Goal: Task Accomplishment & Management: Use online tool/utility

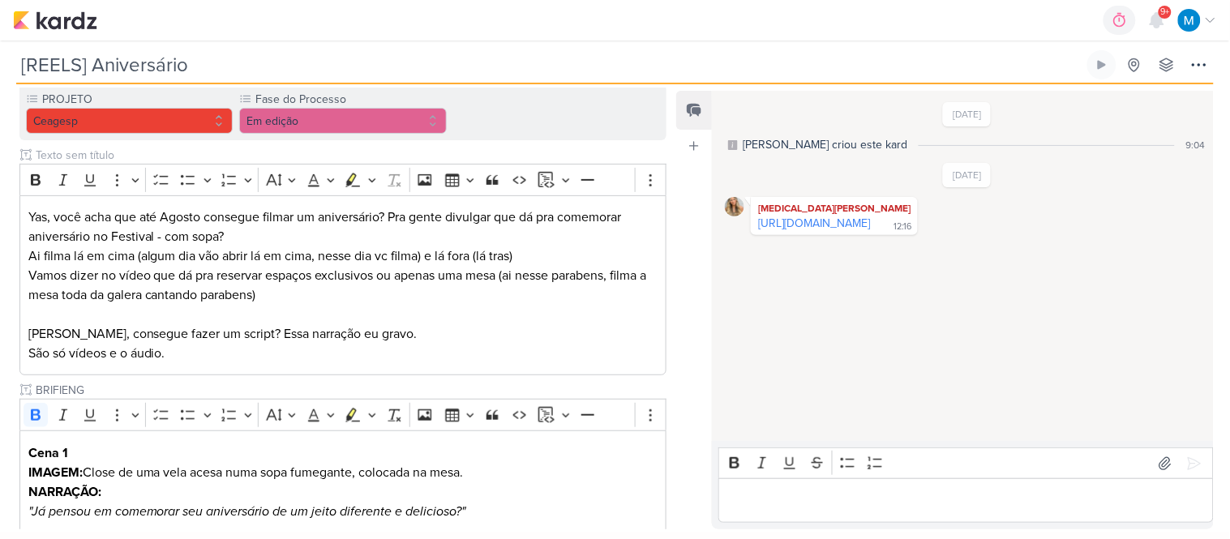
scroll to position [180, 0]
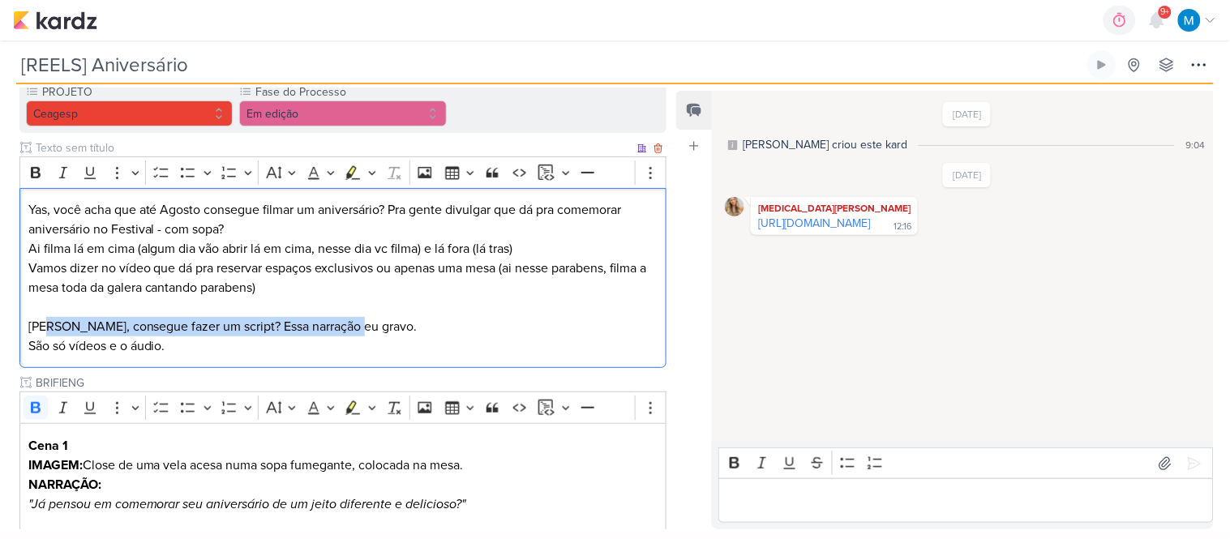
drag, startPoint x: 178, startPoint y: 329, endPoint x: 455, endPoint y: 329, distance: 276.6
click at [390, 329] on p "Yas, você acha que até Agosto consegue filmar um aniversário? Pra gente divulga…" at bounding box center [343, 278] width 630 height 156
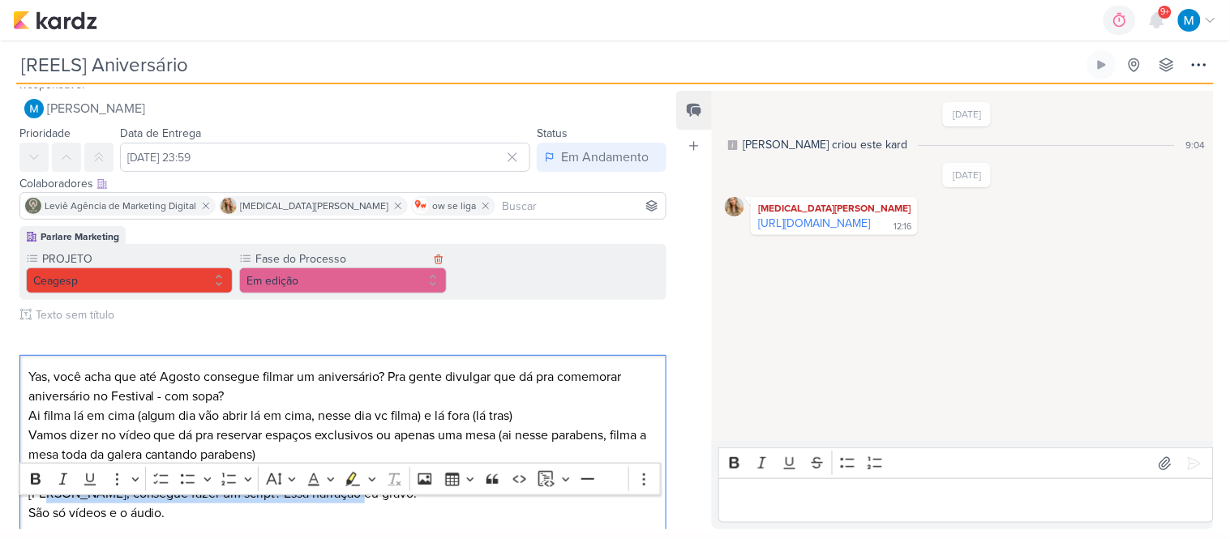
scroll to position [0, 0]
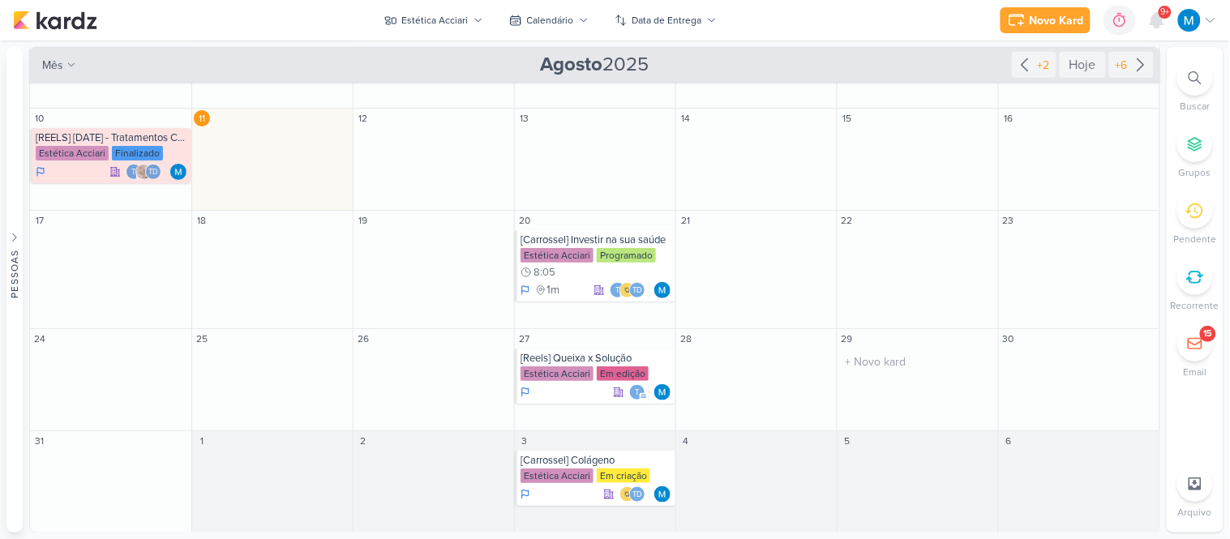
scroll to position [213, 0]
click at [552, 461] on div "[Carrossel] Colágeno" at bounding box center [597, 459] width 152 height 13
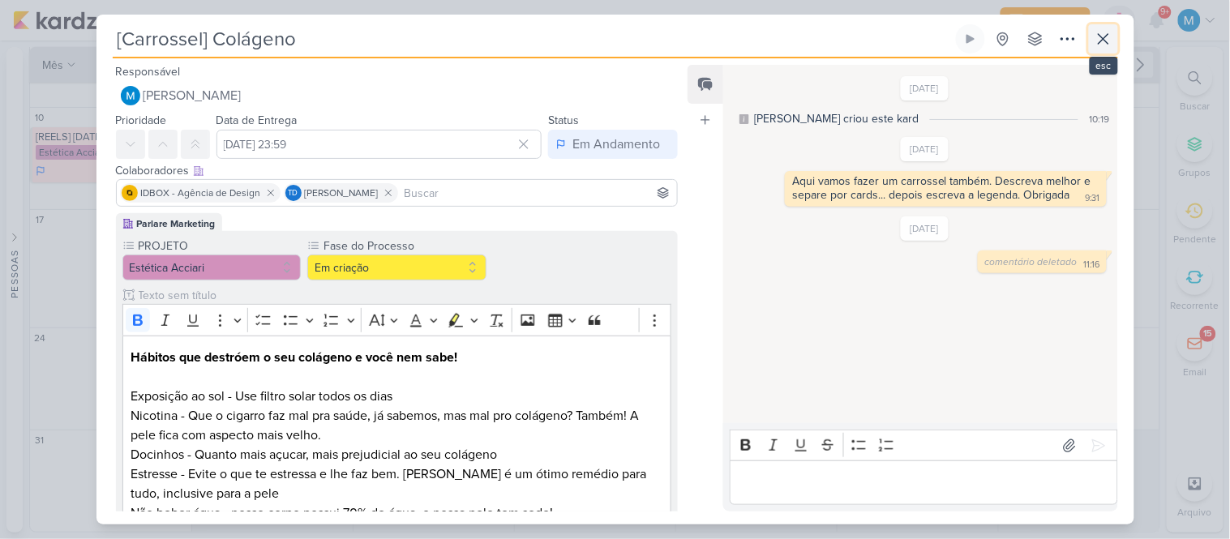
click at [1104, 39] on icon at bounding box center [1104, 39] width 10 height 10
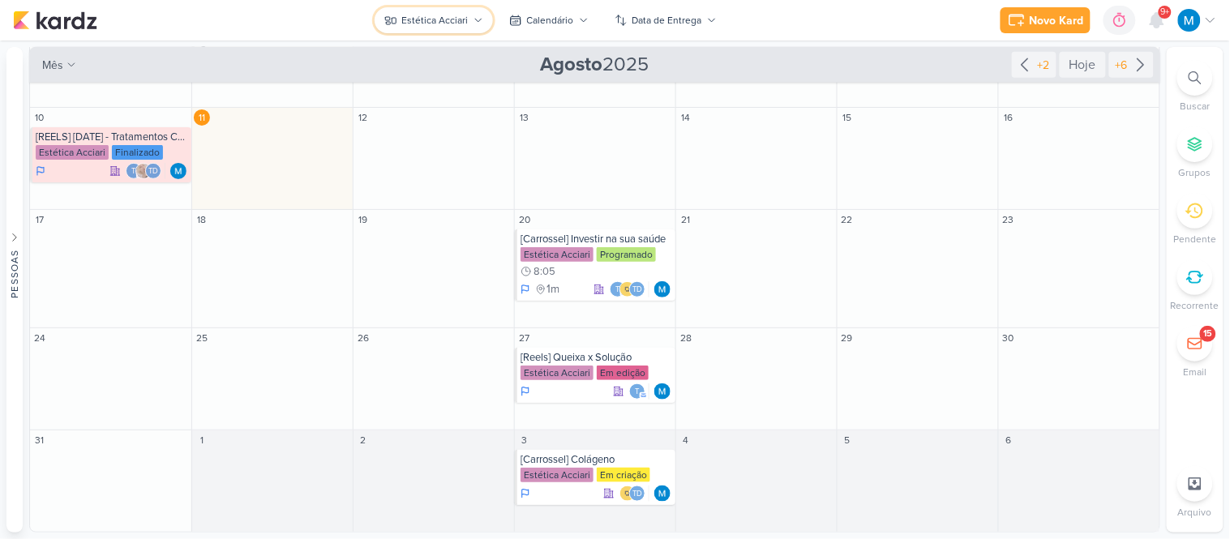
click at [474, 19] on icon at bounding box center [479, 20] width 10 height 10
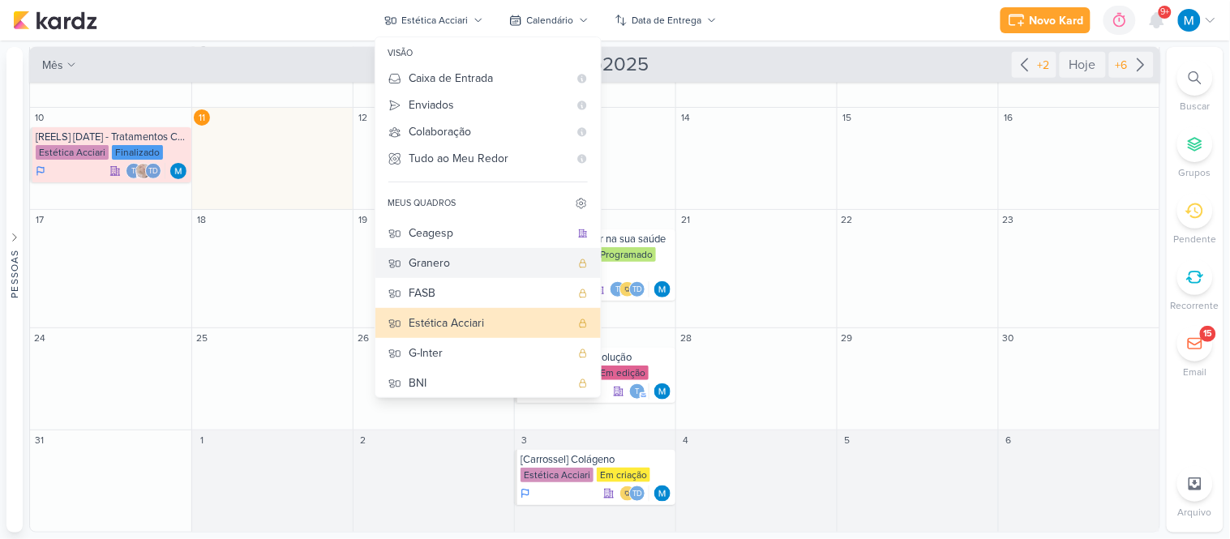
click at [453, 257] on div "Granero" at bounding box center [490, 263] width 161 height 17
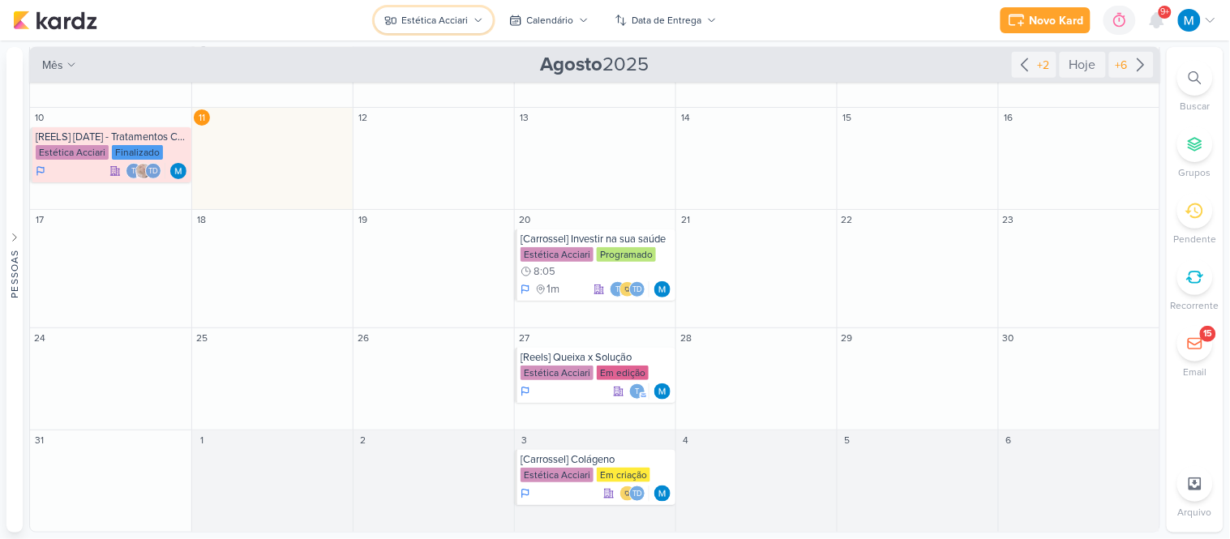
click at [462, 25] on div "Estética Acciari" at bounding box center [435, 20] width 67 height 15
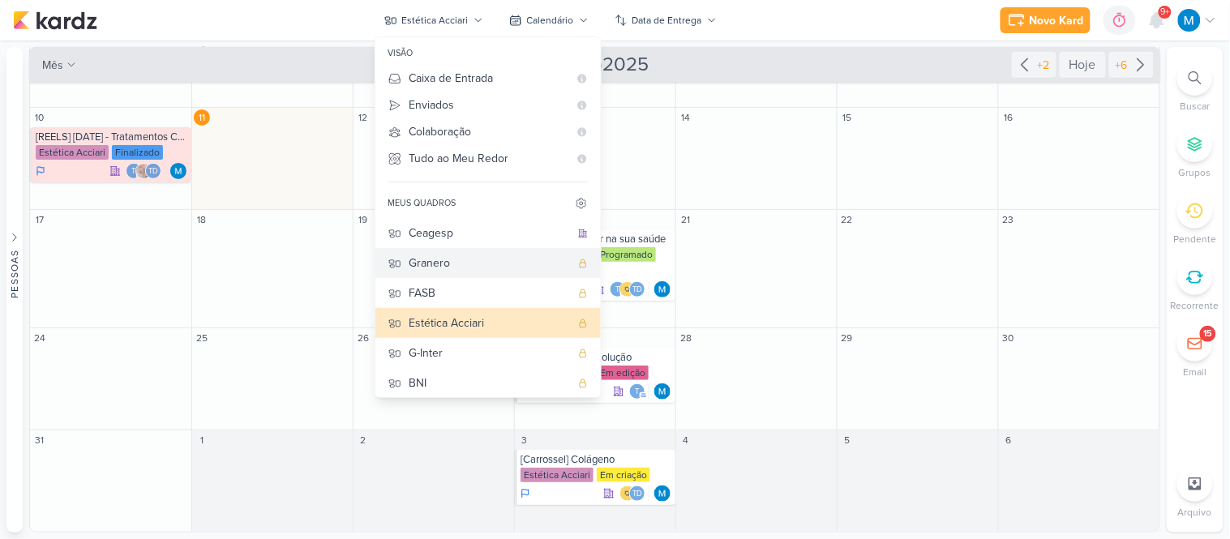
click at [462, 260] on div "Granero" at bounding box center [490, 263] width 161 height 17
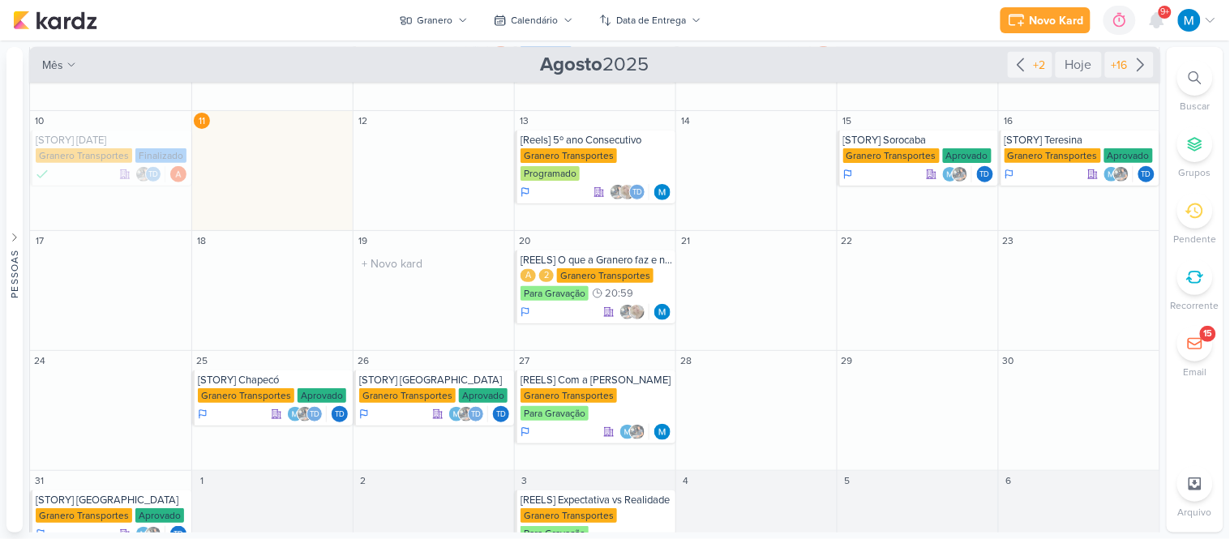
scroll to position [214, 0]
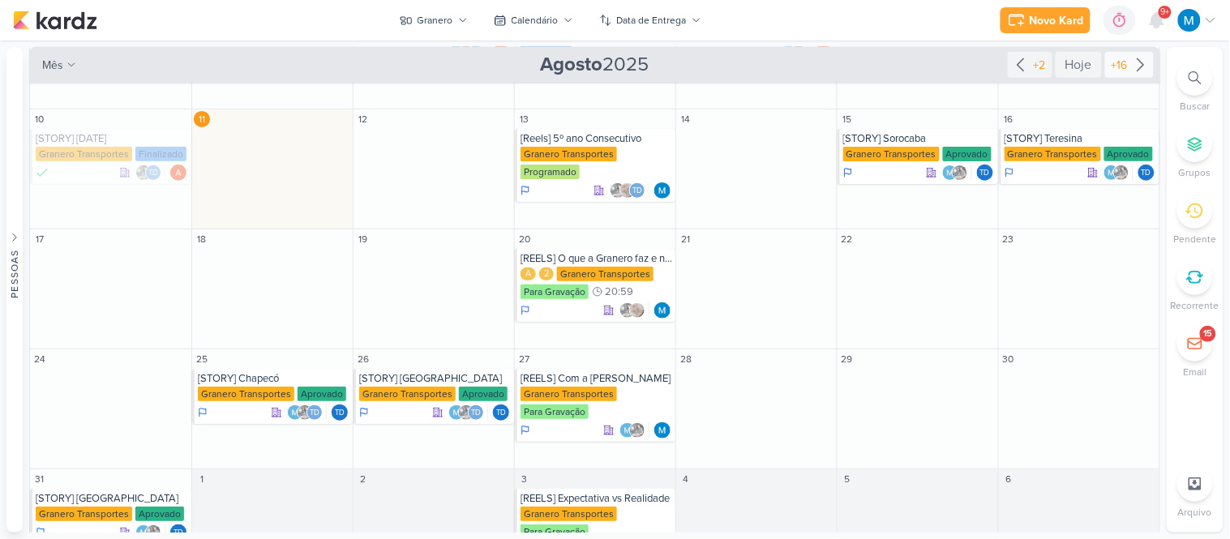
click at [1134, 62] on icon at bounding box center [1140, 64] width 19 height 19
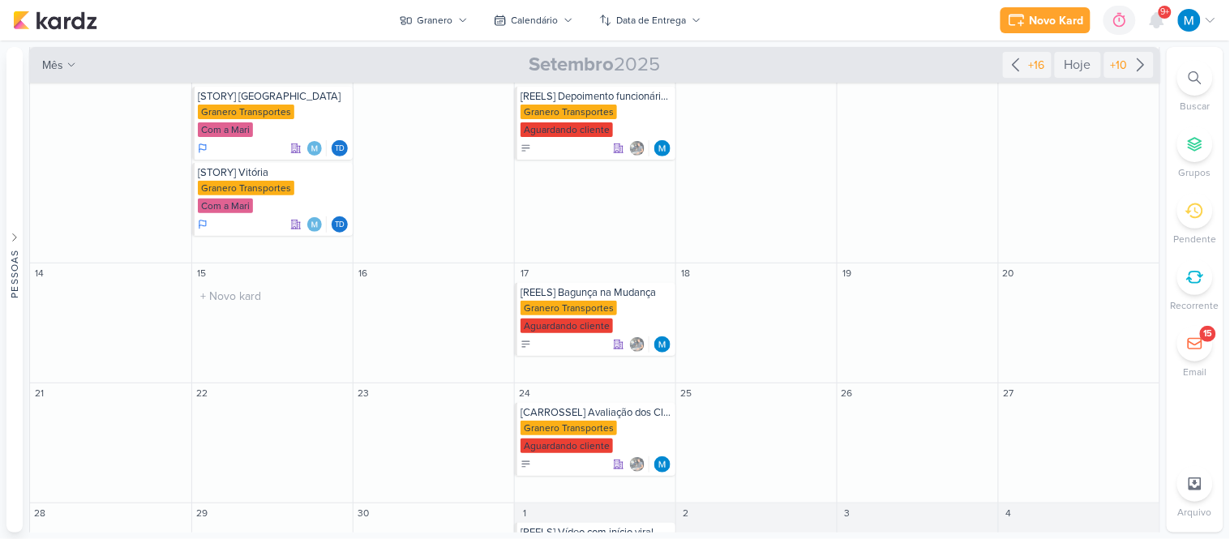
scroll to position [46, 0]
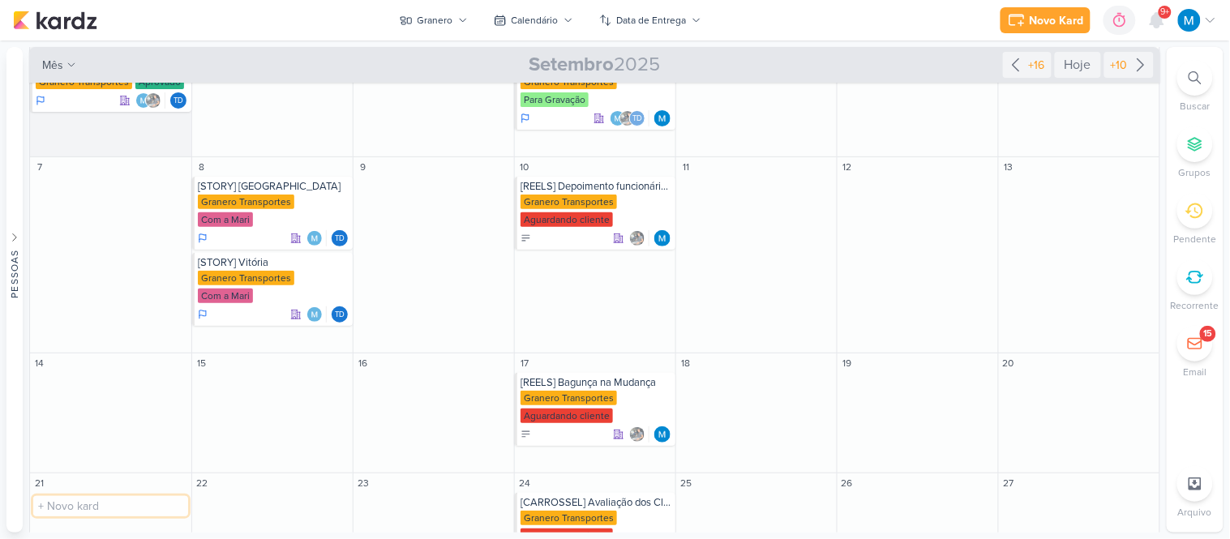
click at [88, 505] on input "text" at bounding box center [110, 506] width 155 height 20
click at [74, 500] on input "[STORY]" at bounding box center [110, 506] width 155 height 20
click at [115, 506] on input "[STORY]" at bounding box center [110, 506] width 155 height 20
drag, startPoint x: 115, startPoint y: 507, endPoint x: 0, endPoint y: 488, distance: 116.7
click at [0, 488] on div "Pessoas [GEOGRAPHIC_DATA] a a d r i a n i m a r c h e t t i @ h o t m a i l . c…" at bounding box center [615, 290] width 1230 height 486
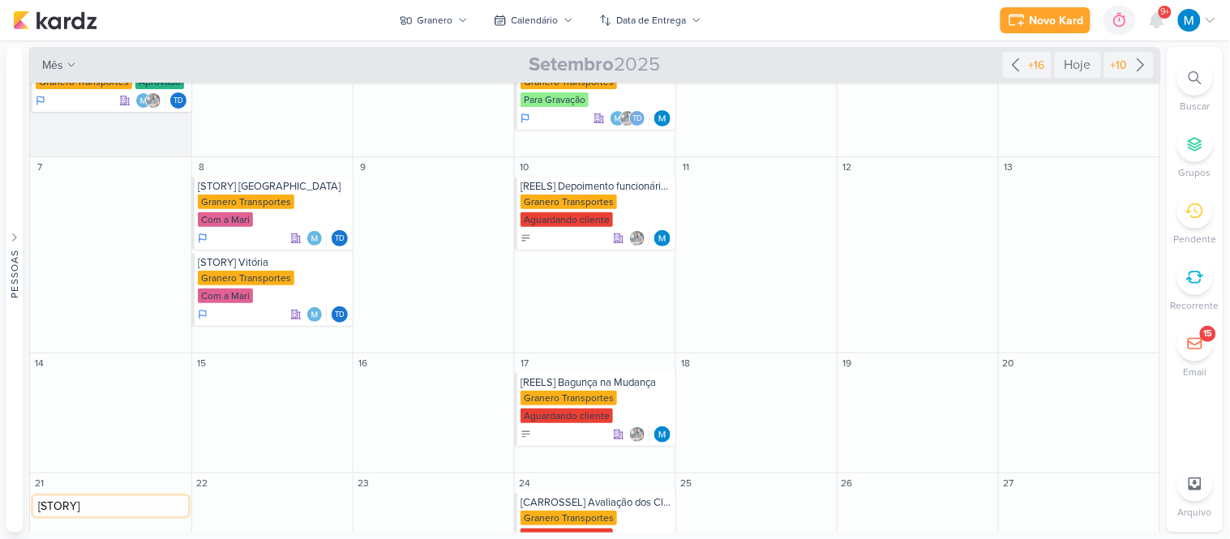
click at [109, 504] on input "[STORY]" at bounding box center [110, 506] width 155 height 20
drag, startPoint x: 109, startPoint y: 511, endPoint x: 35, endPoint y: 504, distance: 74.2
click at [35, 504] on input "[STORY]" at bounding box center [110, 506] width 155 height 20
click at [92, 509] on input "[STORY]" at bounding box center [110, 506] width 155 height 20
type input "[STORY] [PERSON_NAME]"
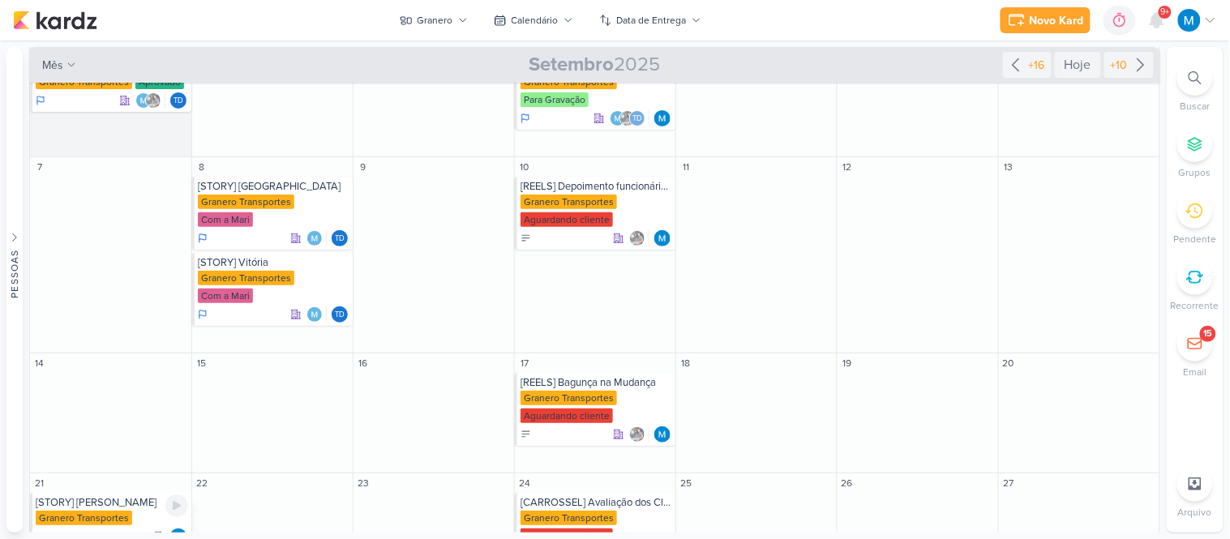
click at [104, 498] on div "[STORY] [PERSON_NAME]" at bounding box center [112, 502] width 152 height 13
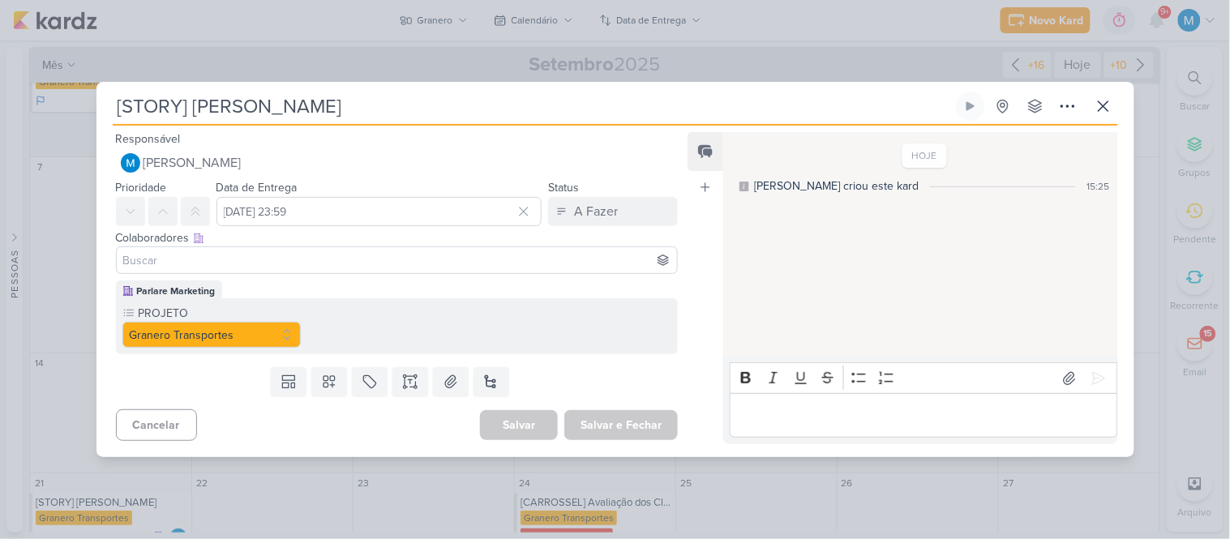
click at [237, 253] on input at bounding box center [397, 260] width 555 height 19
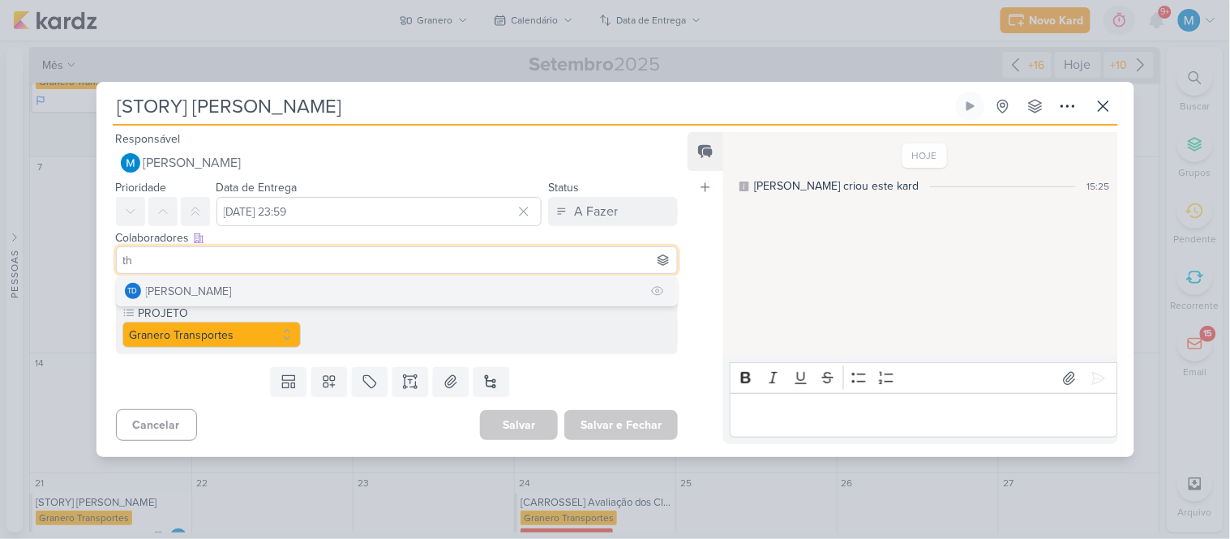
type input "th"
click at [242, 286] on button "Td Thais de carvalho" at bounding box center [397, 291] width 561 height 29
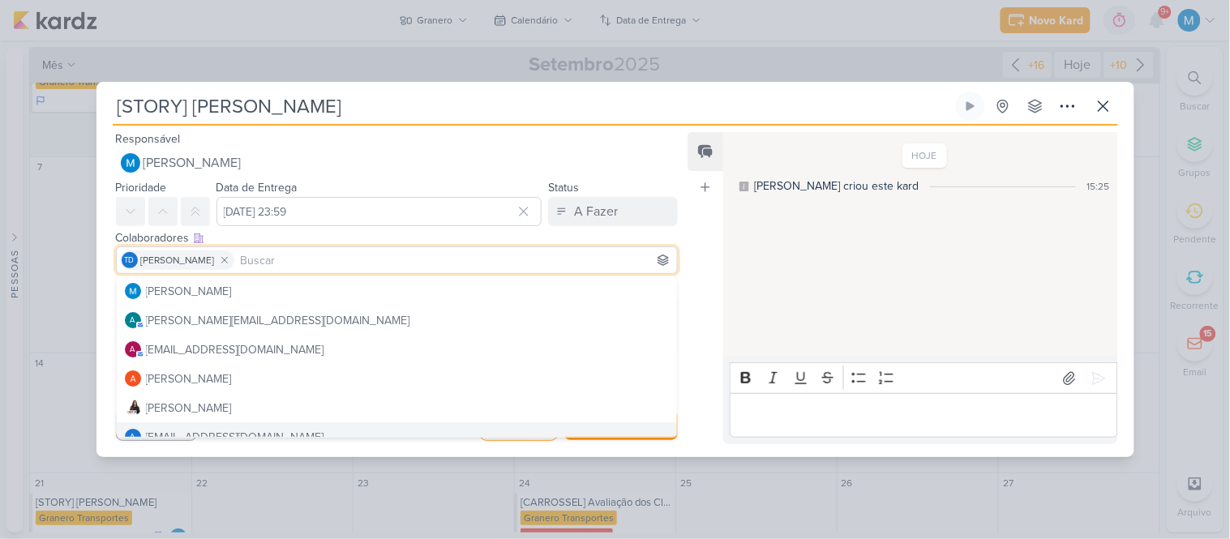
click at [316, 454] on div "Responsável [PERSON_NAME] Nenhum contato encontrado create new contact Novo Con…" at bounding box center [616, 292] width 1038 height 332
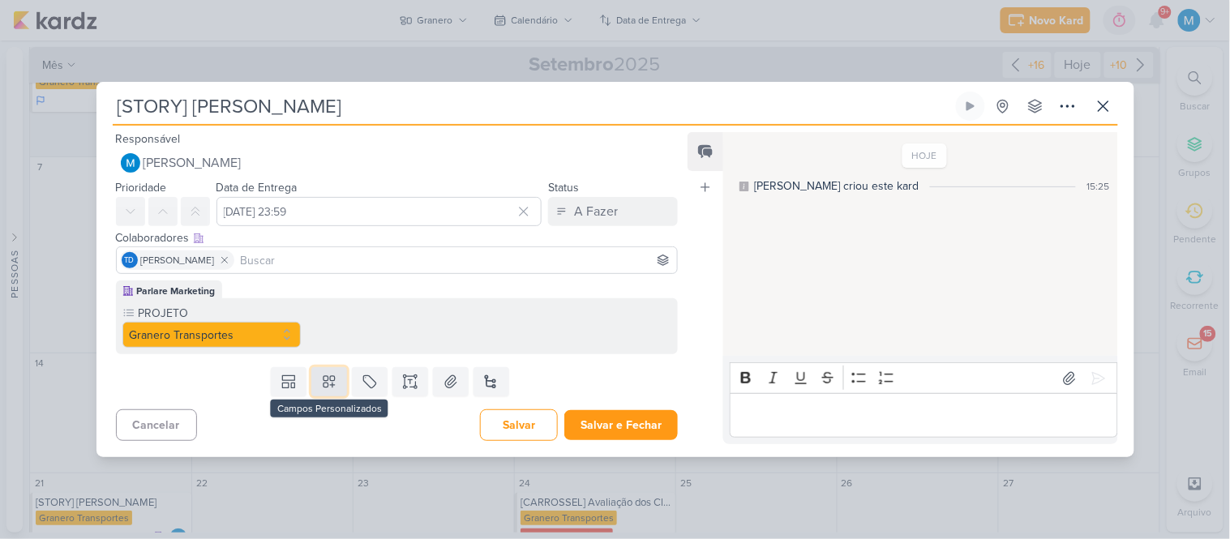
click at [333, 383] on icon at bounding box center [329, 382] width 16 height 16
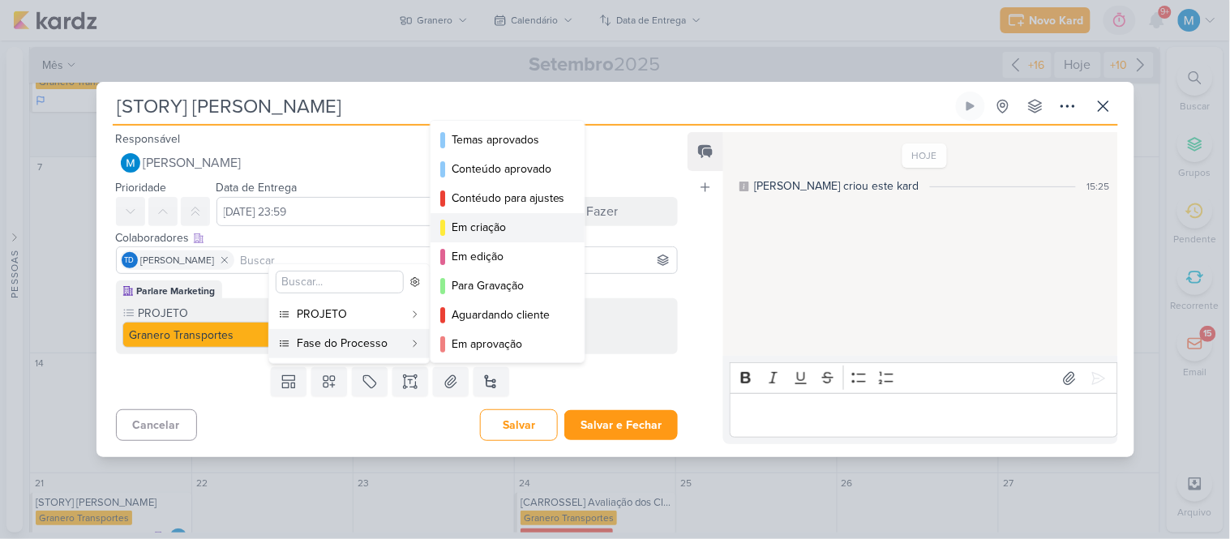
click at [508, 225] on div "Em criação" at bounding box center [509, 227] width 114 height 17
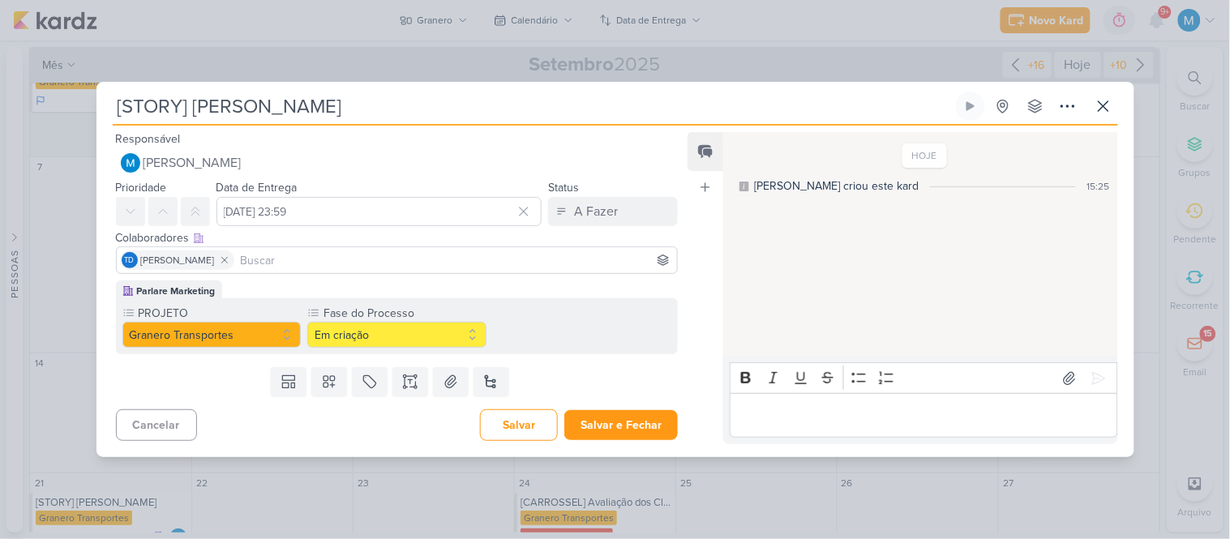
drag, startPoint x: 192, startPoint y: 108, endPoint x: 106, endPoint y: 101, distance: 86.2
click at [106, 101] on div "[STORY] [PERSON_NAME] Criado por mim nenhum grupo disponível" at bounding box center [616, 275] width 1038 height 366
click at [631, 427] on button "Salvar e Fechar" at bounding box center [622, 425] width 114 height 30
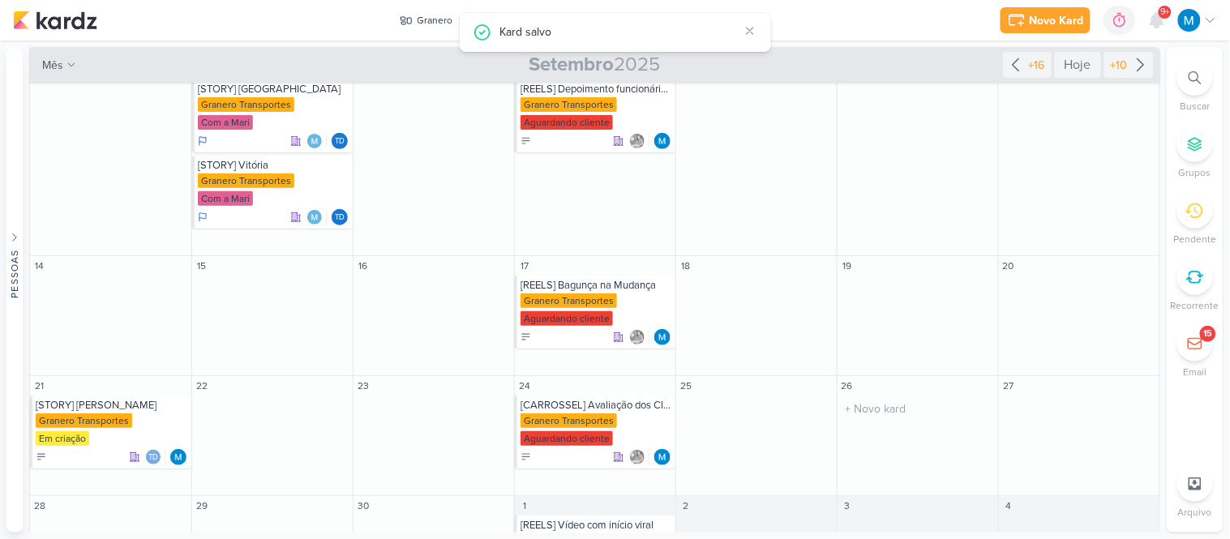
scroll to position [227, 0]
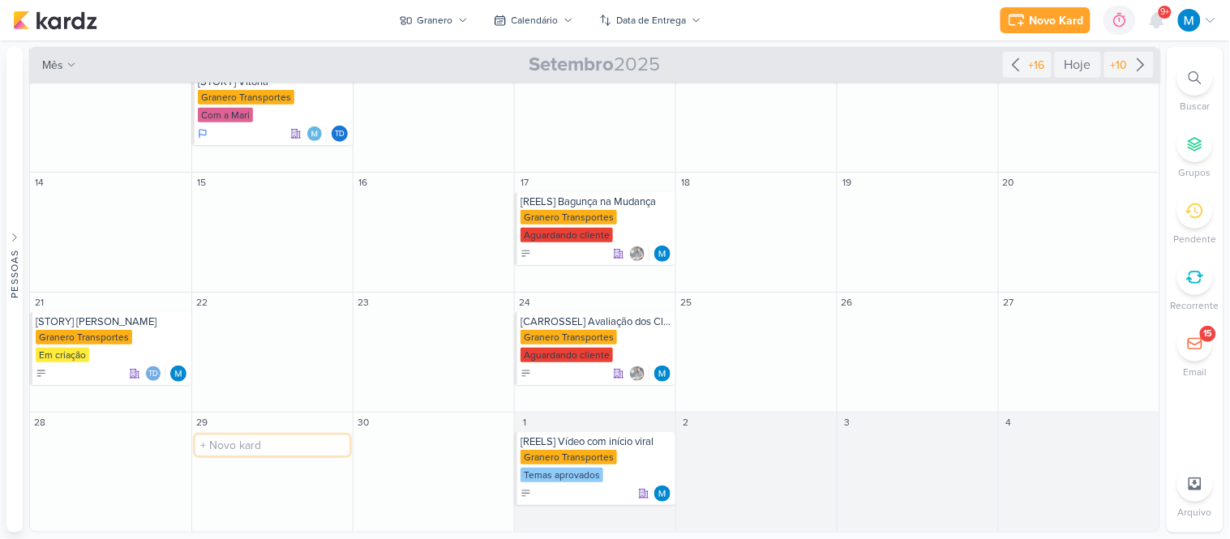
click at [262, 444] on input "text" at bounding box center [272, 446] width 154 height 20
paste input "[STORY]"
type input "[STORY] Resende"
click at [261, 444] on div "[STORY] Resende" at bounding box center [274, 442] width 152 height 13
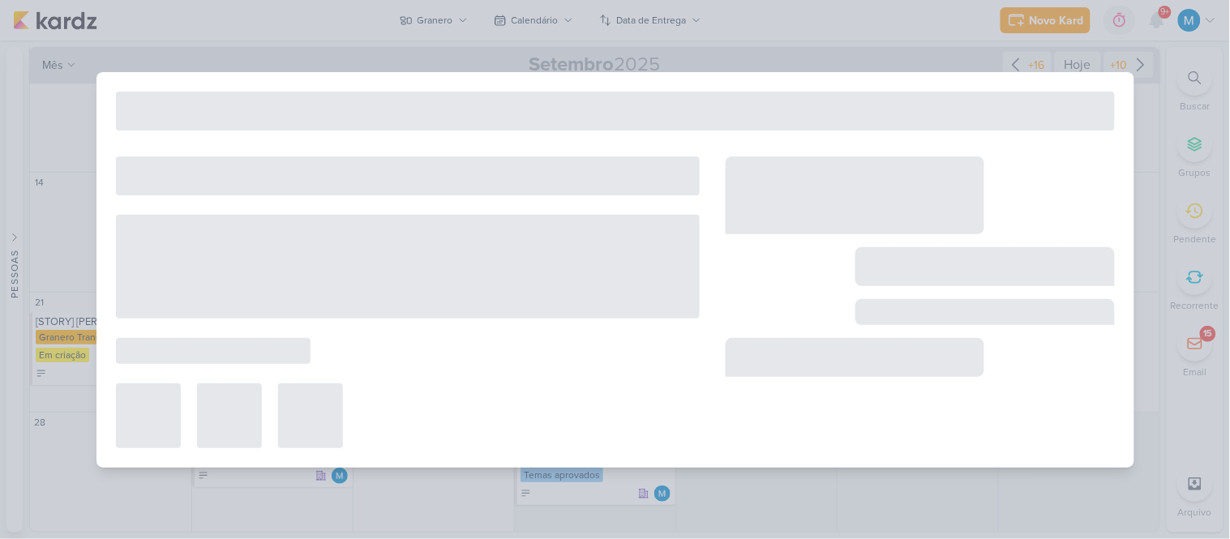
type input "[STORY] Resende"
type input "[DATE] 23:59"
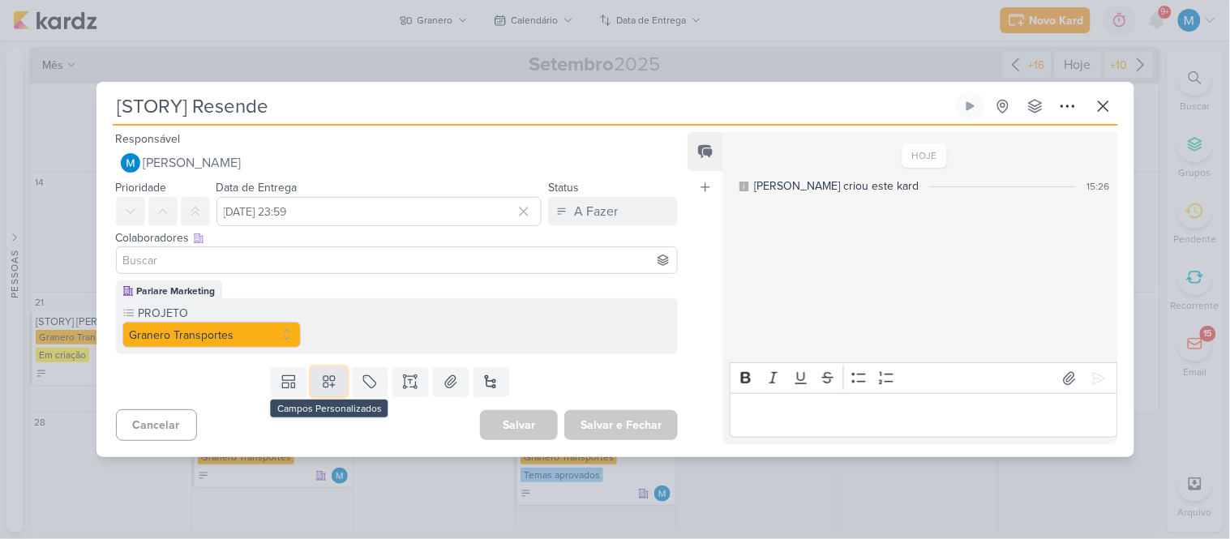
click at [333, 384] on icon at bounding box center [329, 382] width 16 height 16
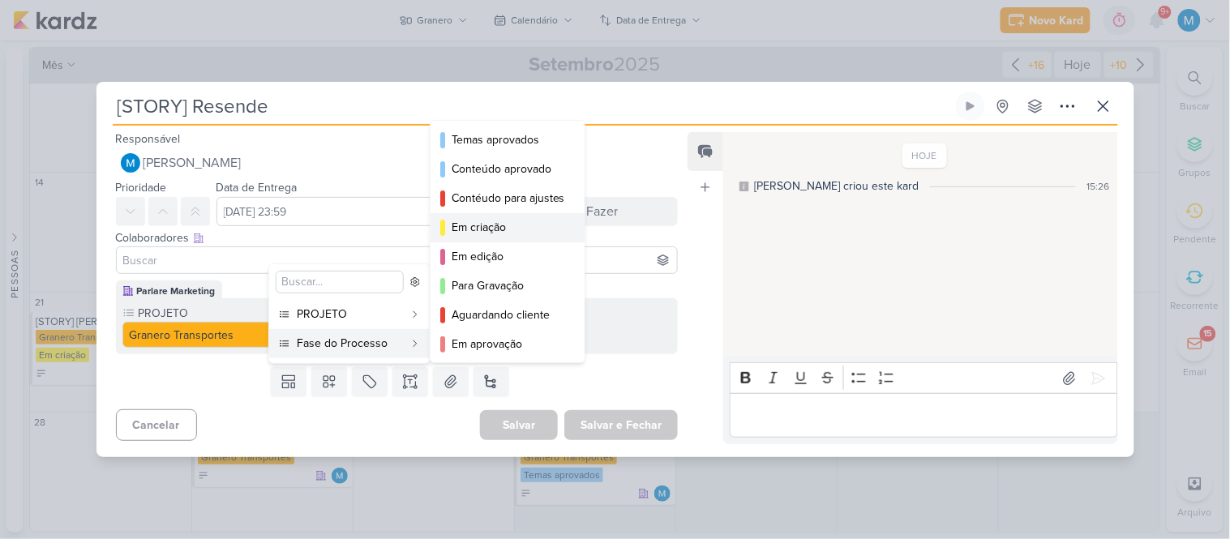
click at [545, 228] on div "Em criação" at bounding box center [509, 227] width 114 height 17
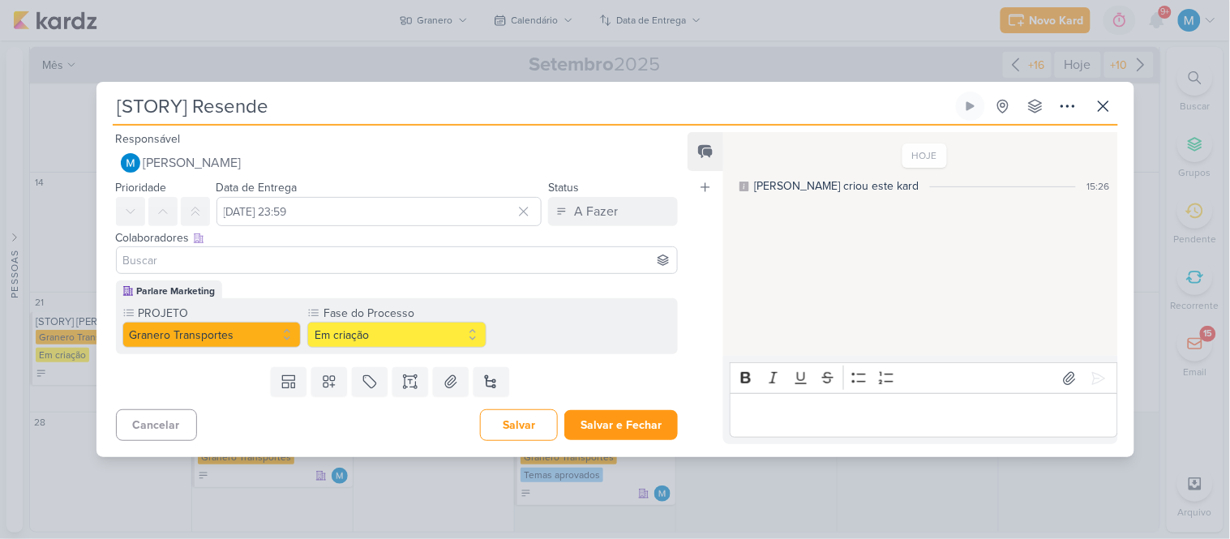
click at [216, 260] on input at bounding box center [397, 260] width 555 height 19
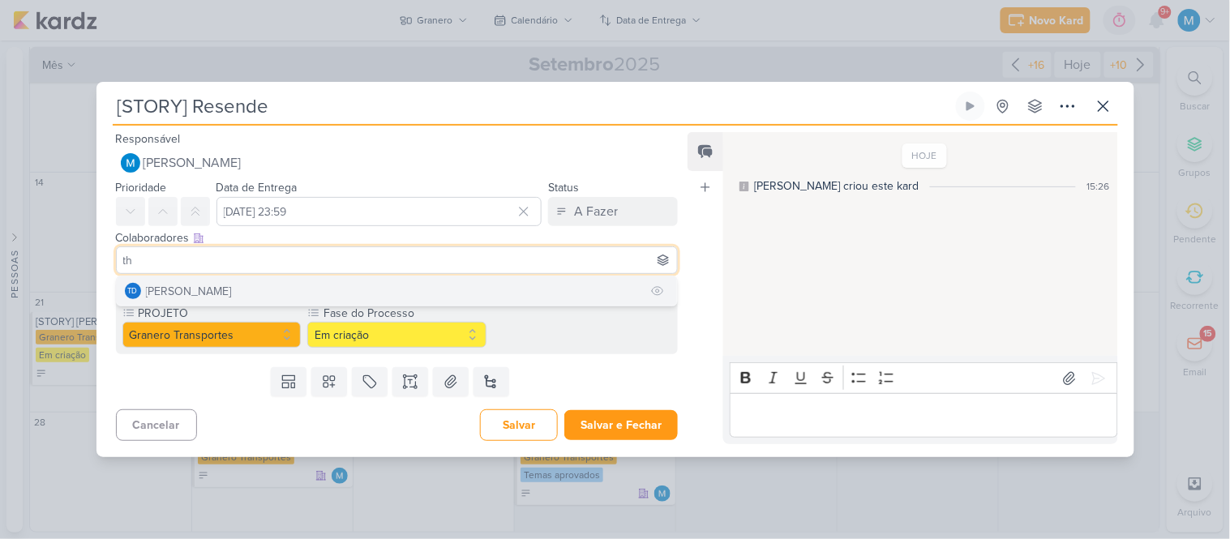
type input "th"
click at [222, 290] on div "[PERSON_NAME]" at bounding box center [189, 291] width 86 height 17
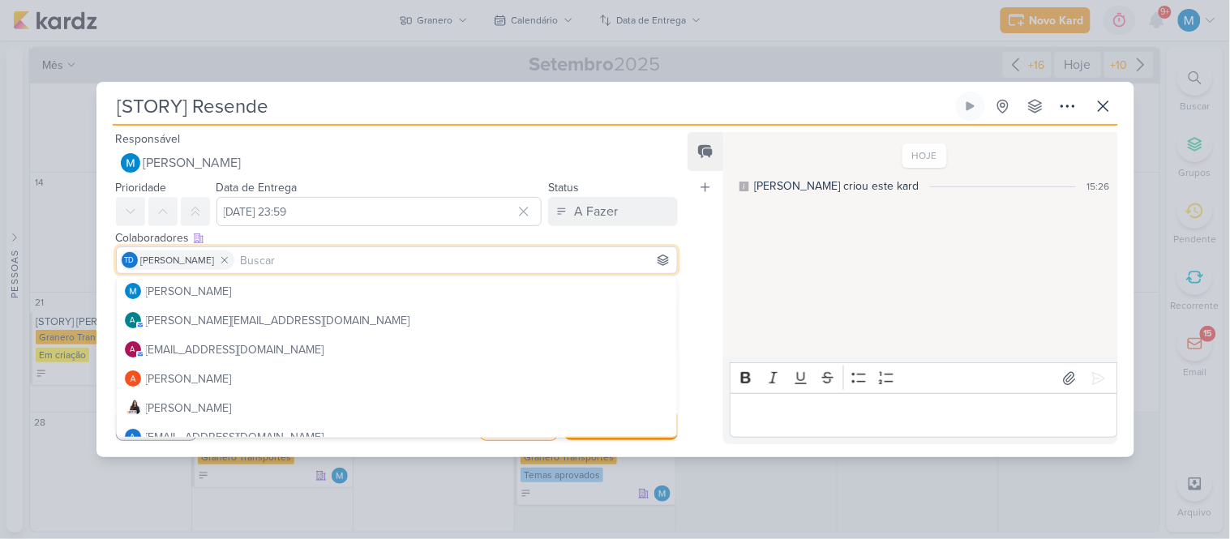
click at [707, 238] on div "Feed Atrelar email Solte o email para atrelar ao kard" at bounding box center [706, 288] width 36 height 312
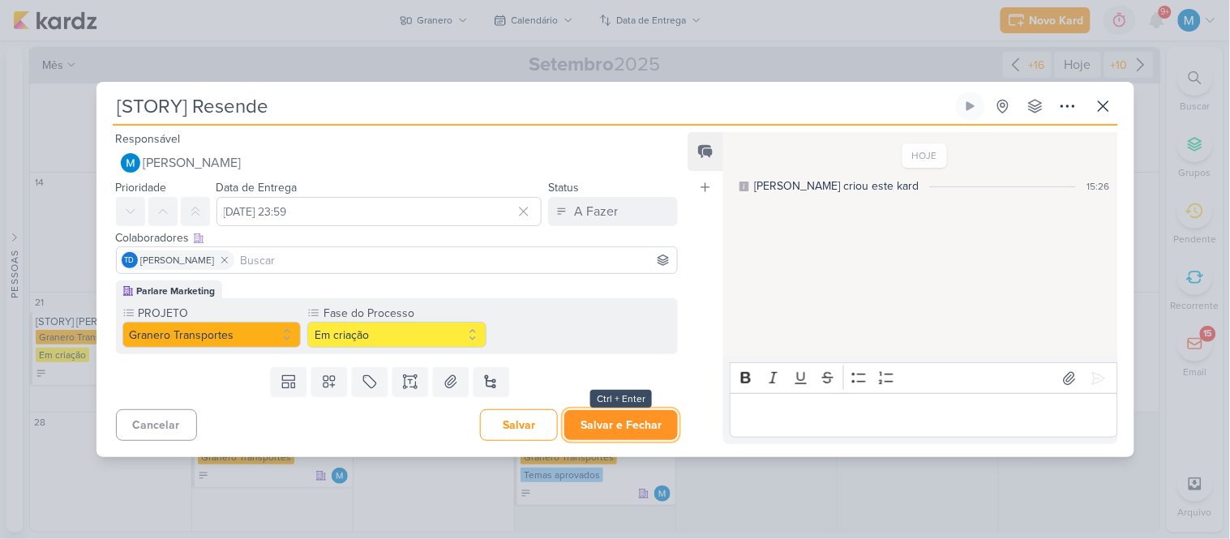
click at [631, 419] on button "Salvar e Fechar" at bounding box center [622, 425] width 114 height 30
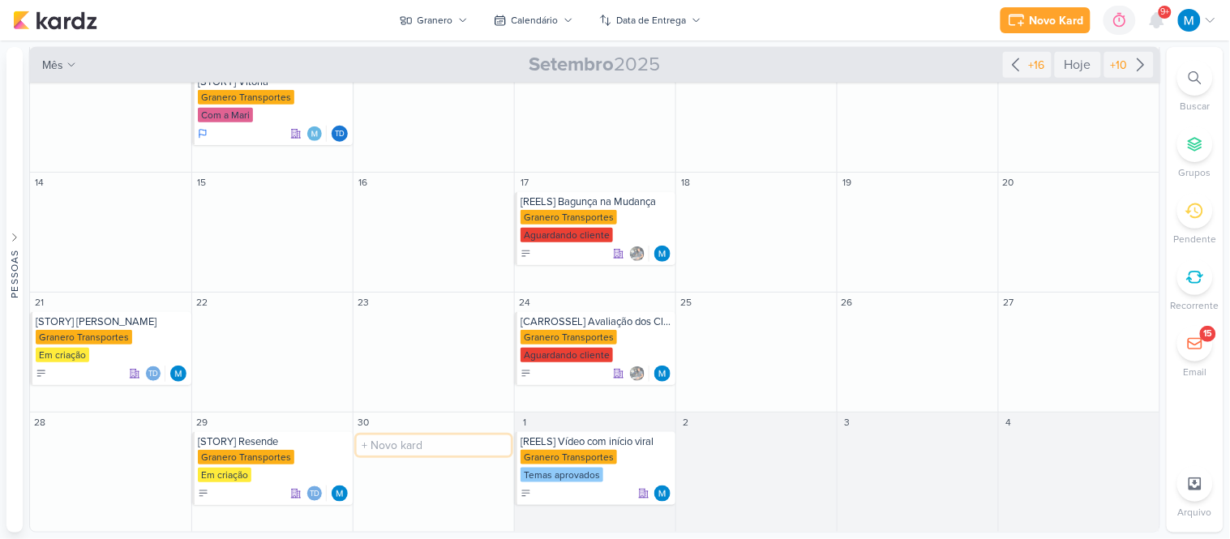
click at [399, 443] on input "text" at bounding box center [434, 446] width 154 height 20
paste input "[STORY]"
type input "[STORY] [GEOGRAPHIC_DATA]"
click at [427, 442] on div "[STORY] [GEOGRAPHIC_DATA]" at bounding box center [435, 442] width 152 height 13
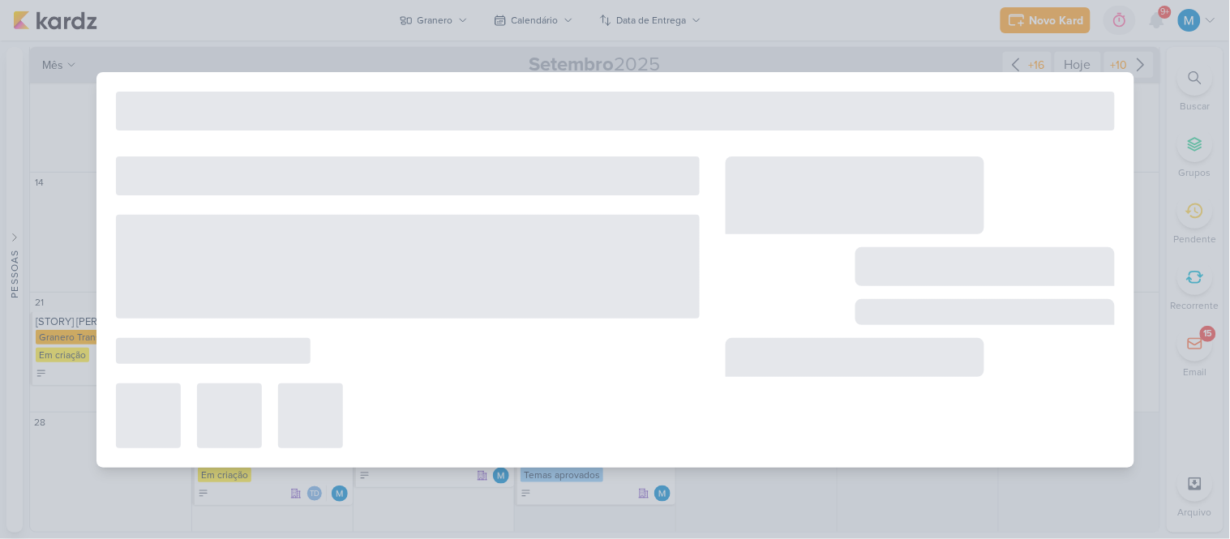
type input "[STORY] [GEOGRAPHIC_DATA]"
type input "[DATE] 23:59"
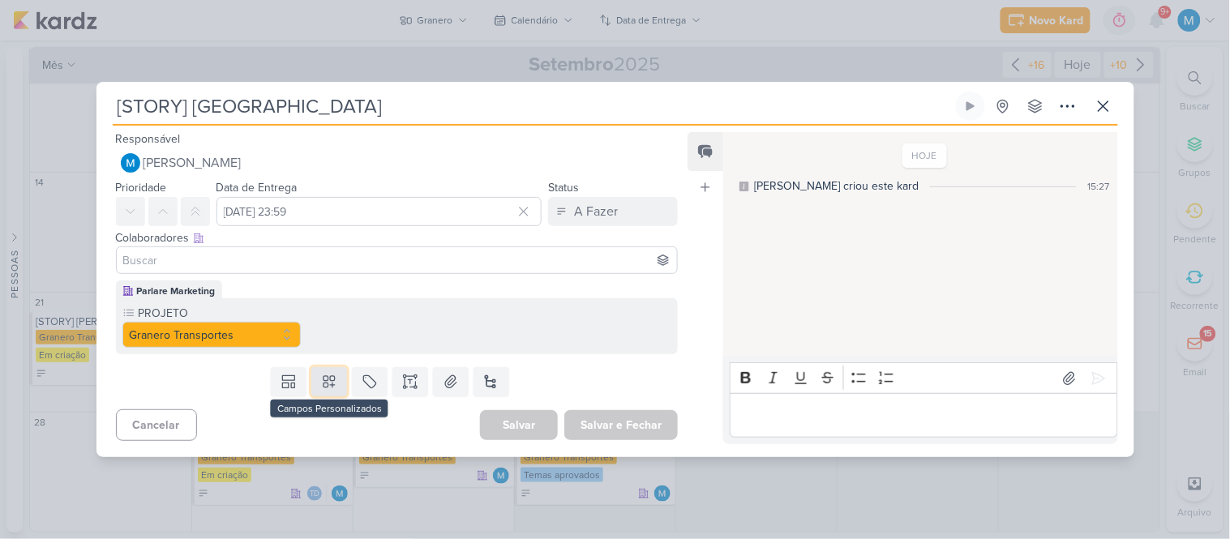
click at [337, 381] on button at bounding box center [329, 381] width 36 height 29
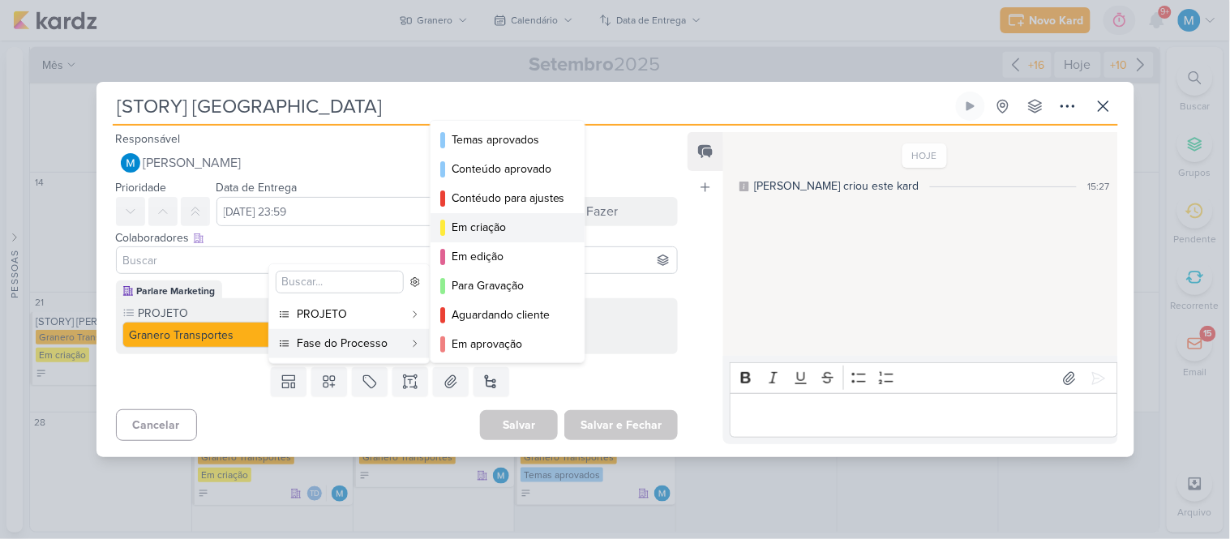
click at [498, 229] on div "Em criação" at bounding box center [509, 227] width 114 height 17
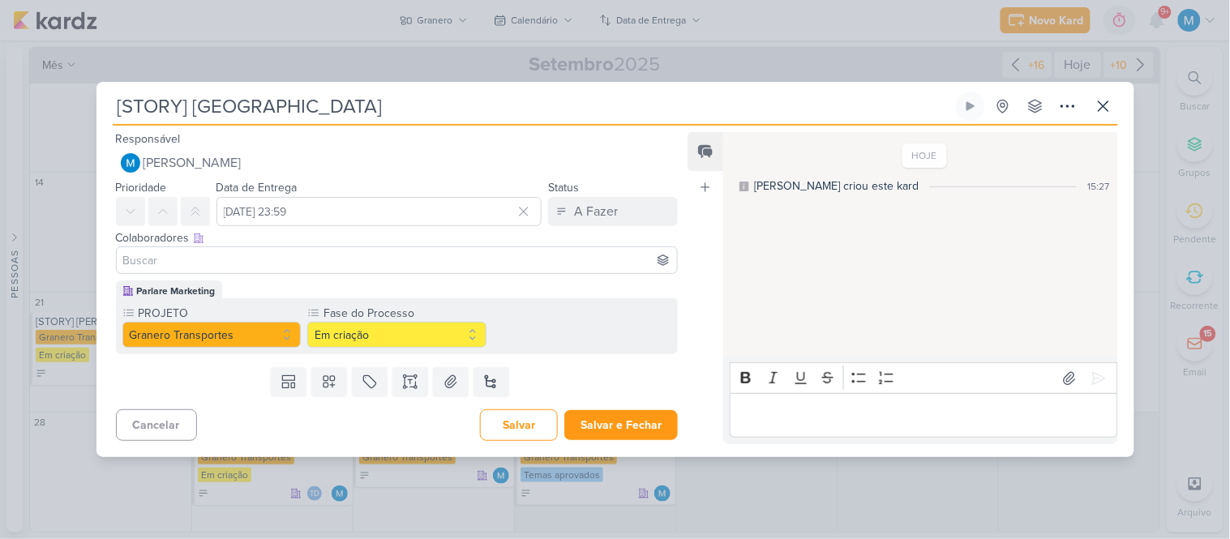
click at [281, 266] on input at bounding box center [397, 260] width 555 height 19
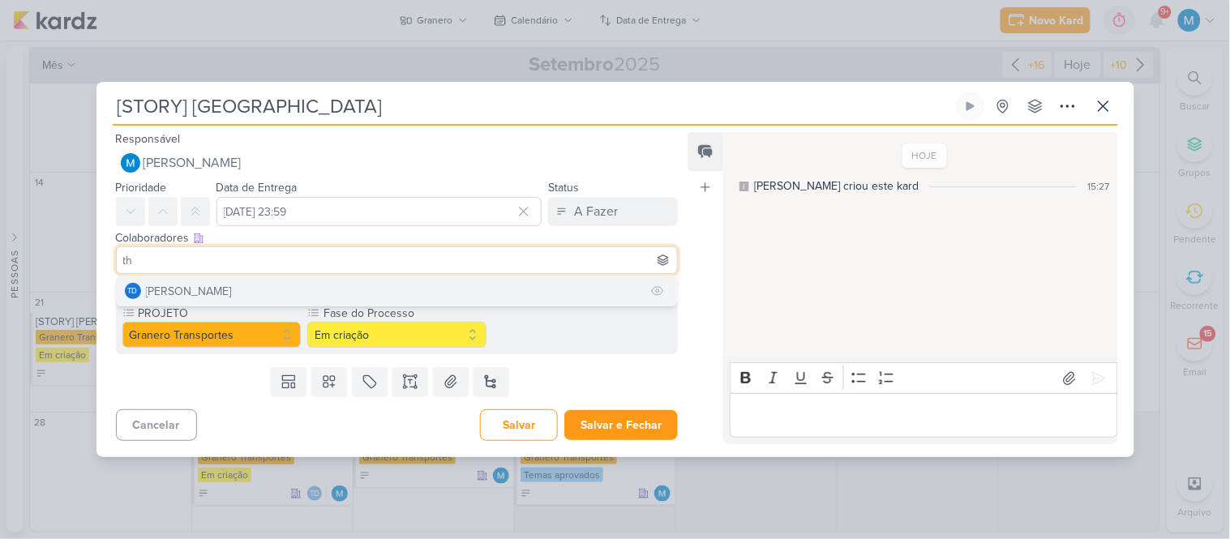
type input "th"
click at [274, 284] on button "Td Thais de carvalho" at bounding box center [397, 291] width 561 height 29
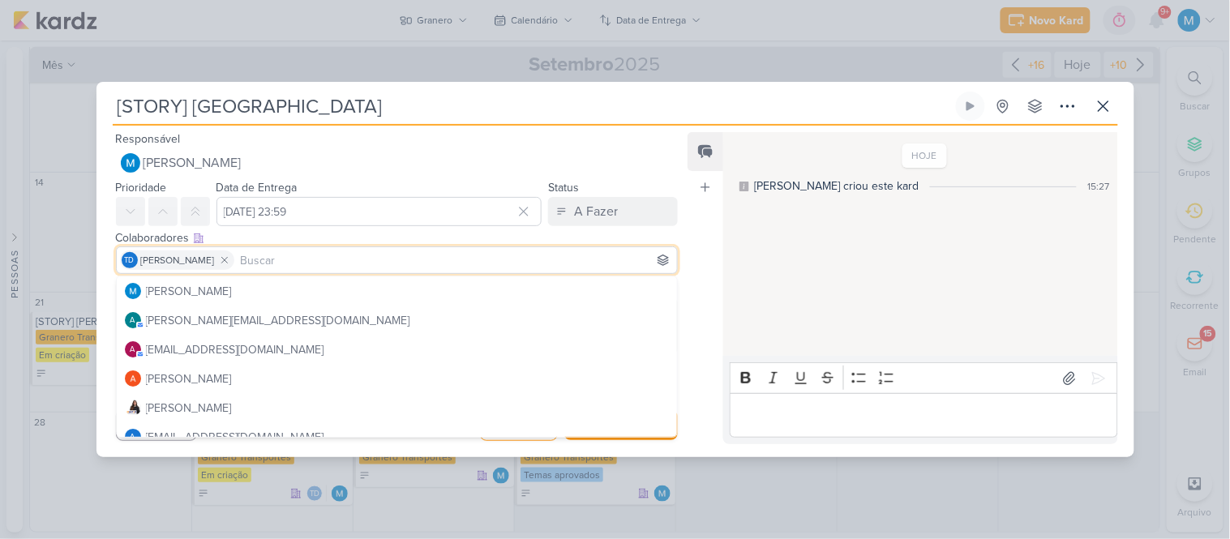
click at [694, 247] on div "Feed Atrelar email Solte o email para atrelar ao kard" at bounding box center [706, 288] width 36 height 312
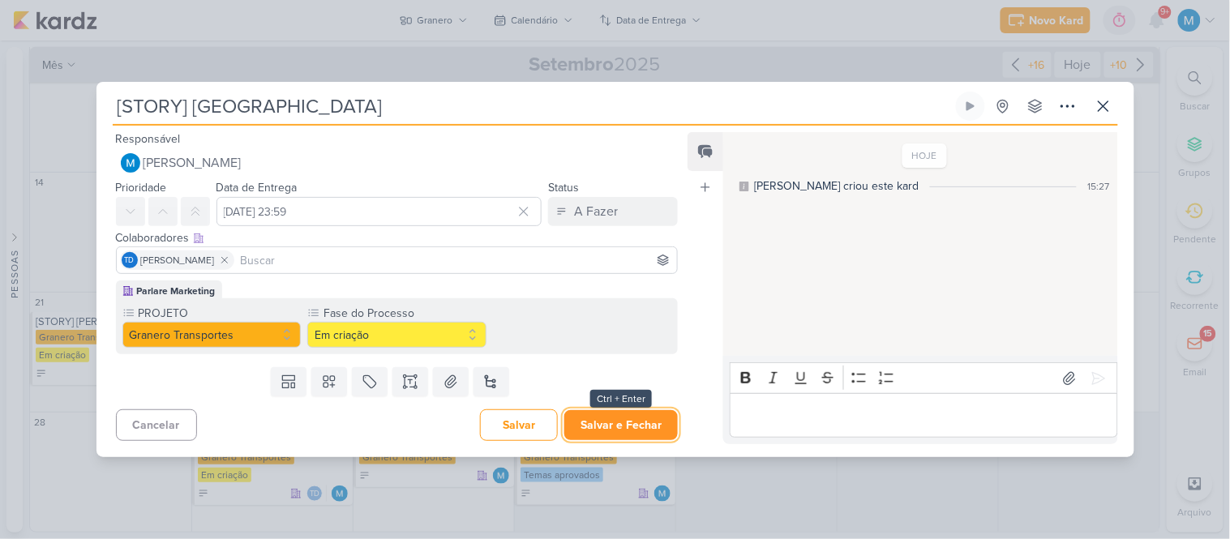
click at [625, 425] on button "Salvar e Fechar" at bounding box center [622, 425] width 114 height 30
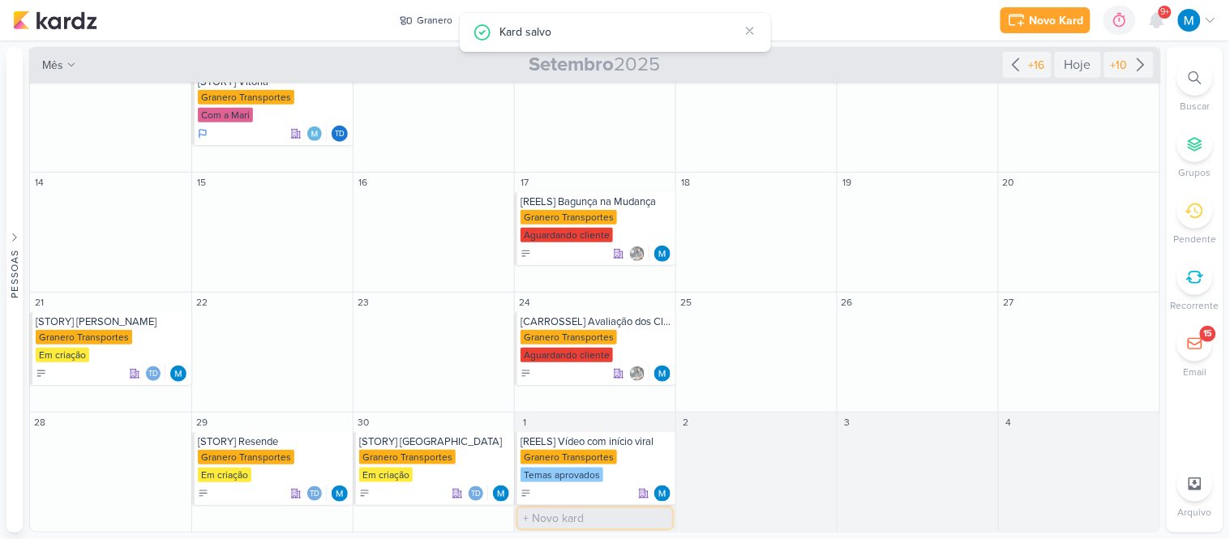
click at [577, 520] on input "text" at bounding box center [595, 519] width 154 height 20
type input "[STORY] Outubro rosa"
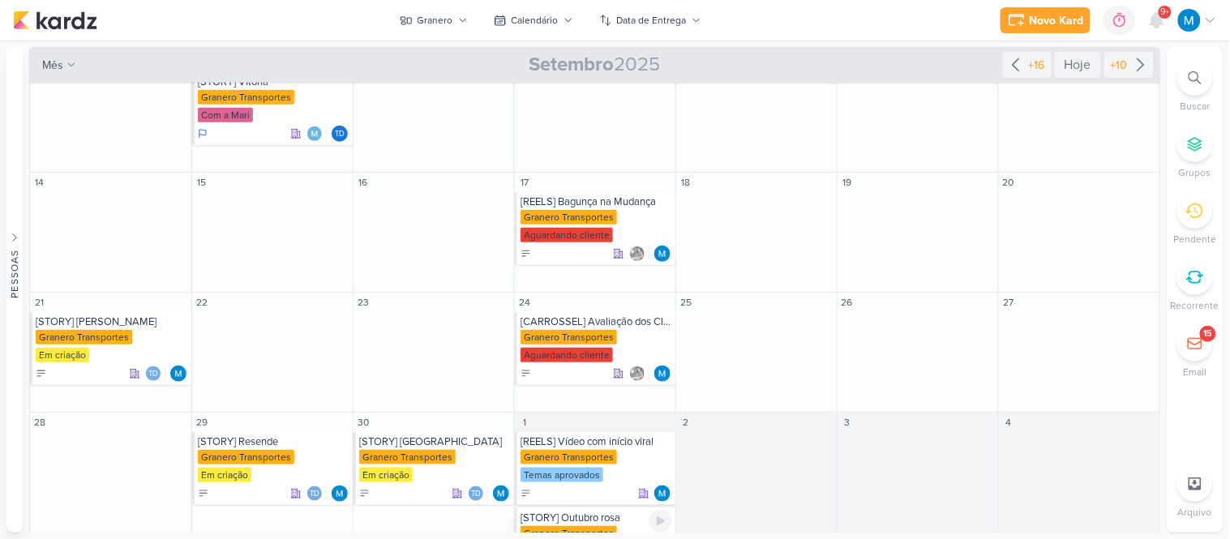
click at [560, 525] on div "[STORY] Outubro rosa" at bounding box center [597, 518] width 152 height 13
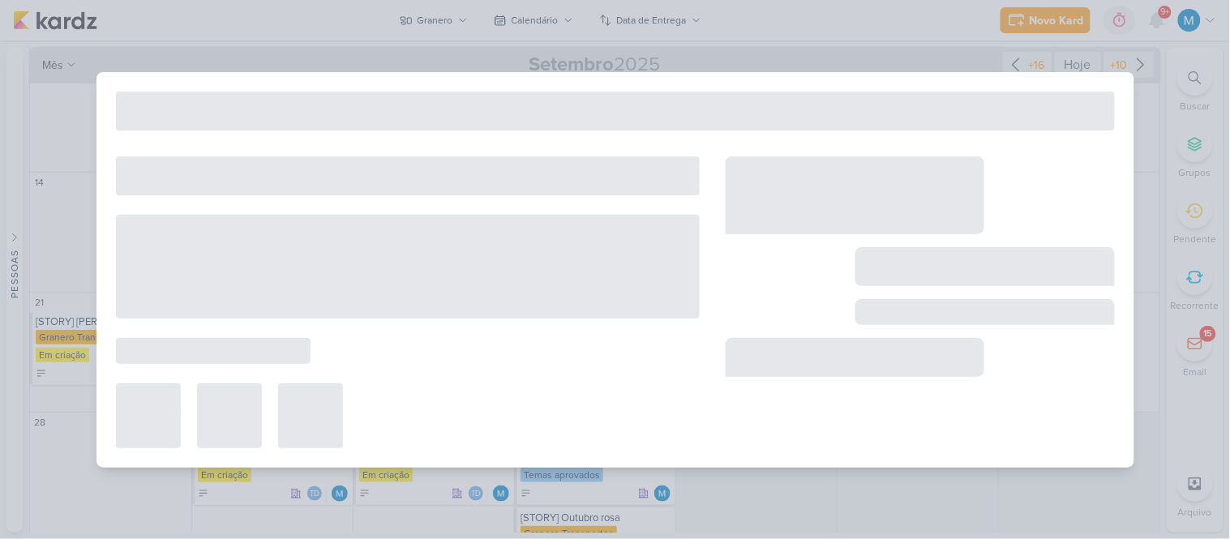
type input "[STORY] Outubro rosa"
type input "[DATE] 23:59"
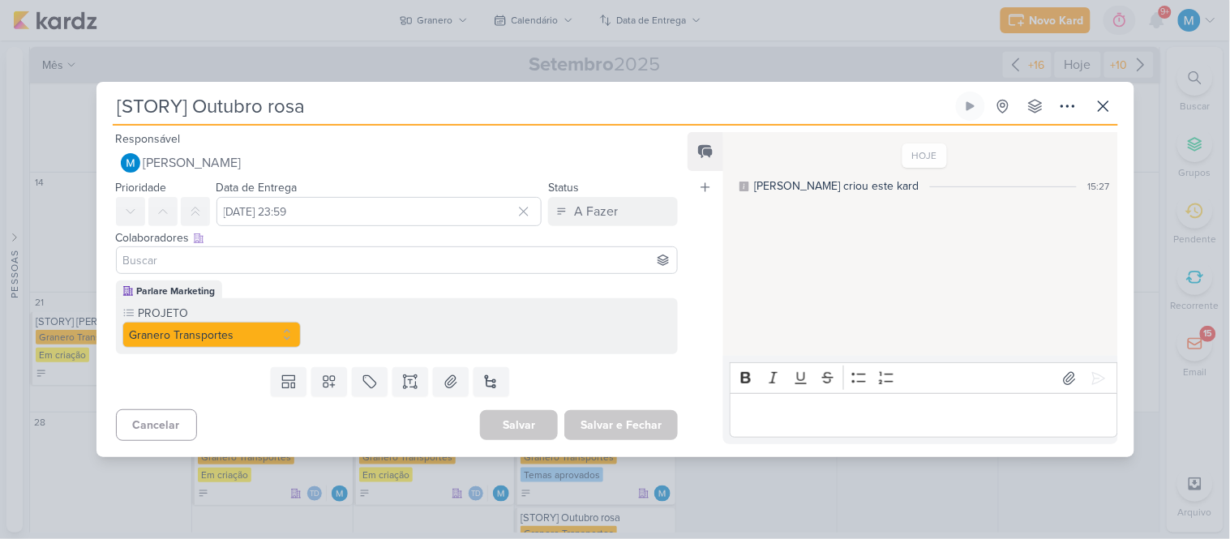
click at [240, 262] on input at bounding box center [397, 260] width 555 height 19
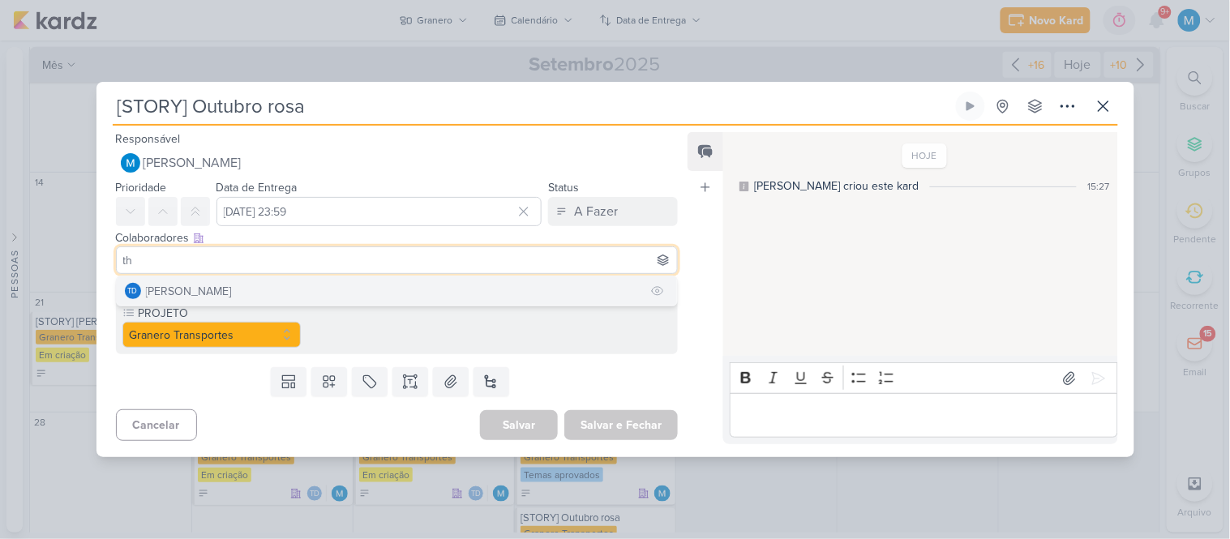
type input "th"
click at [240, 282] on button "Td Thais de carvalho" at bounding box center [397, 291] width 561 height 29
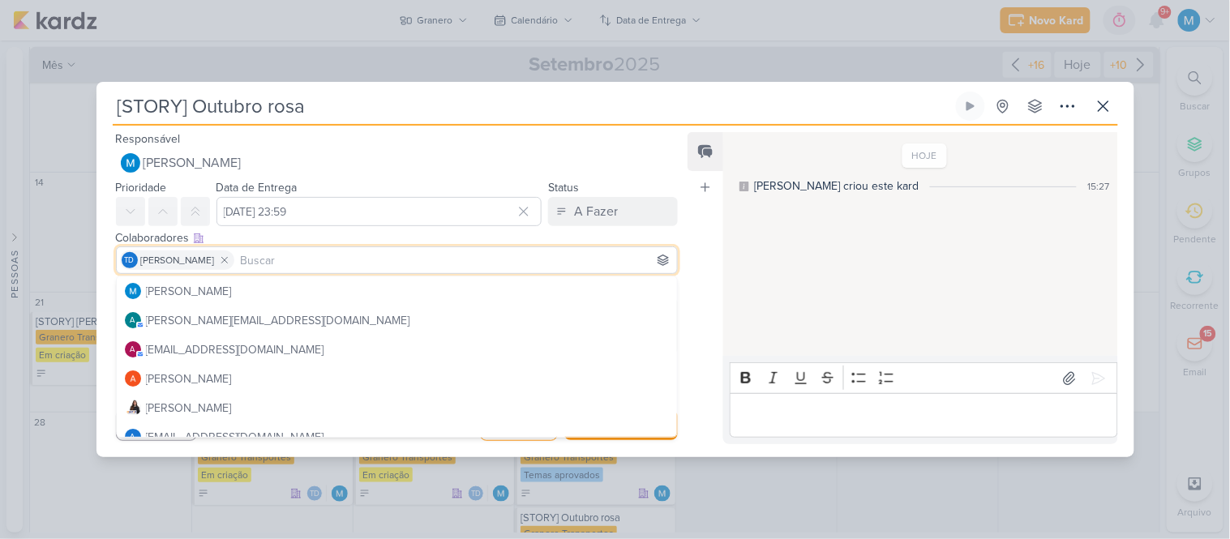
click at [693, 227] on div "Feed Atrelar email Solte o email para atrelar ao kard" at bounding box center [706, 288] width 36 height 312
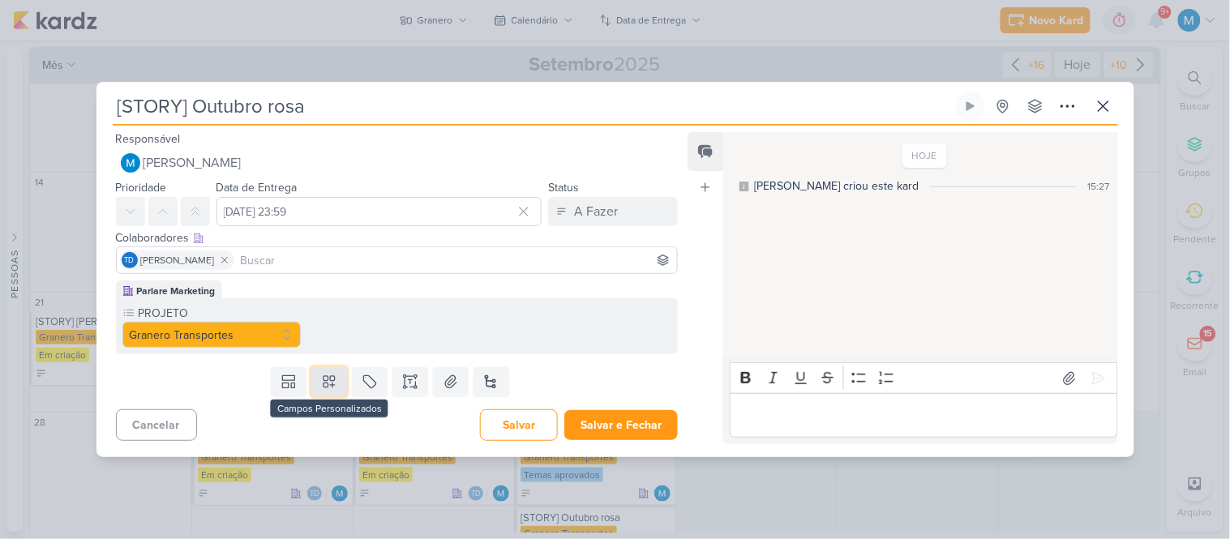
drag, startPoint x: 333, startPoint y: 385, endPoint x: 330, endPoint y: 376, distance: 10.3
click at [333, 384] on icon at bounding box center [329, 382] width 16 height 16
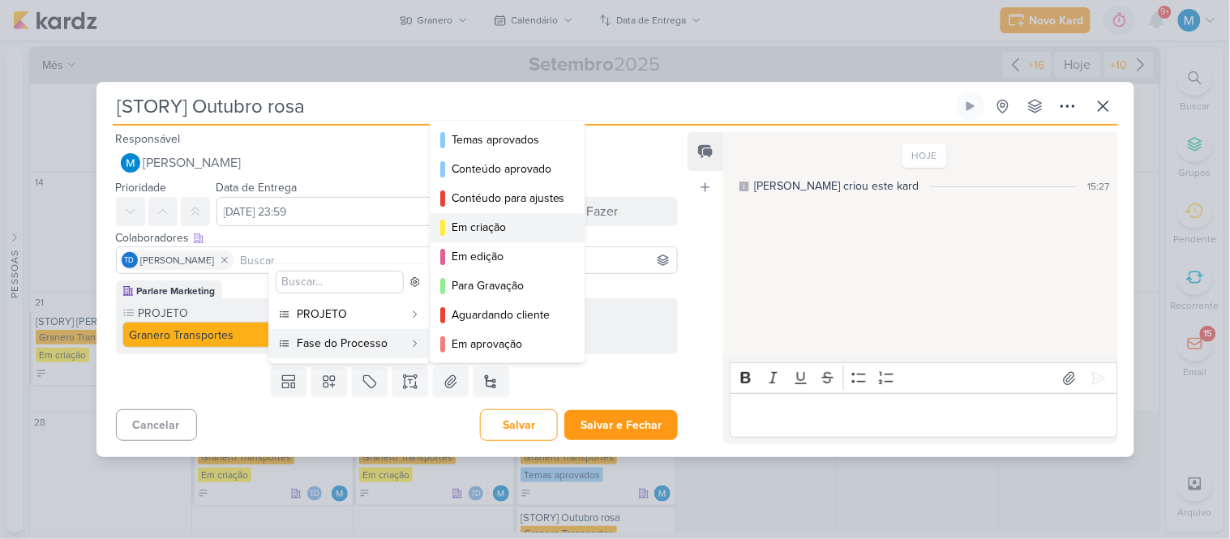
click at [487, 231] on div "Em criação" at bounding box center [509, 227] width 114 height 17
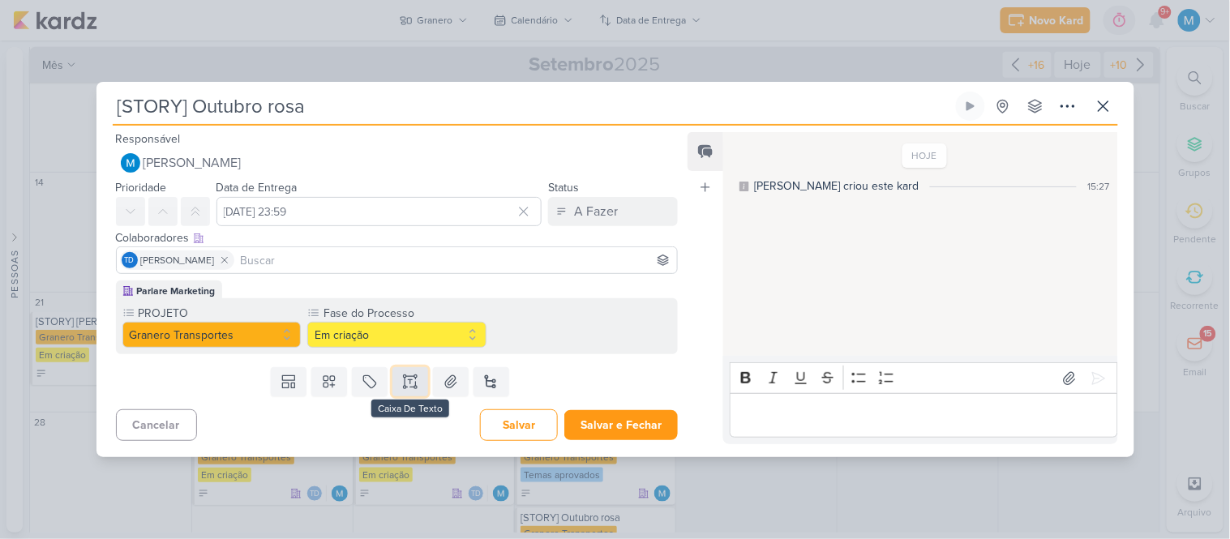
click at [410, 382] on icon at bounding box center [410, 382] width 16 height 16
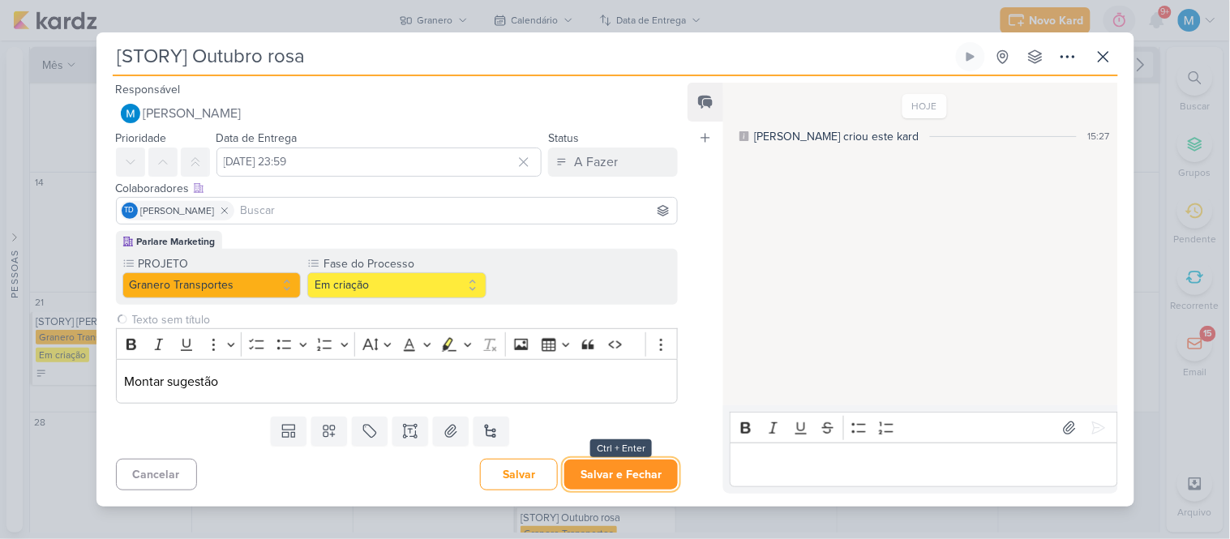
click at [631, 473] on button "Salvar e Fechar" at bounding box center [622, 475] width 114 height 30
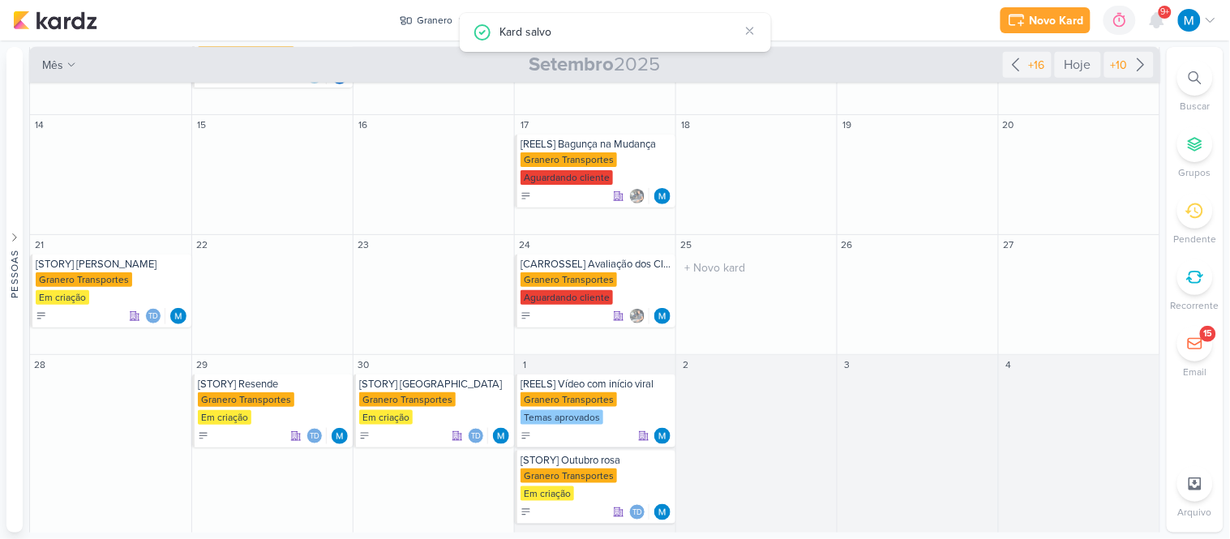
scroll to position [286, 0]
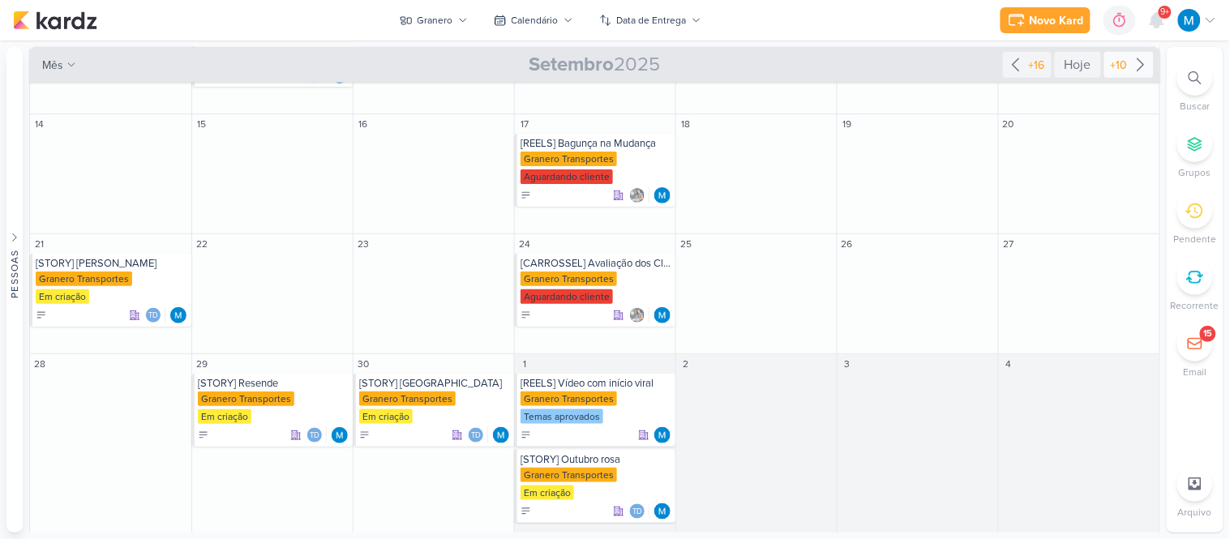
click at [1138, 59] on icon at bounding box center [1141, 65] width 6 height 12
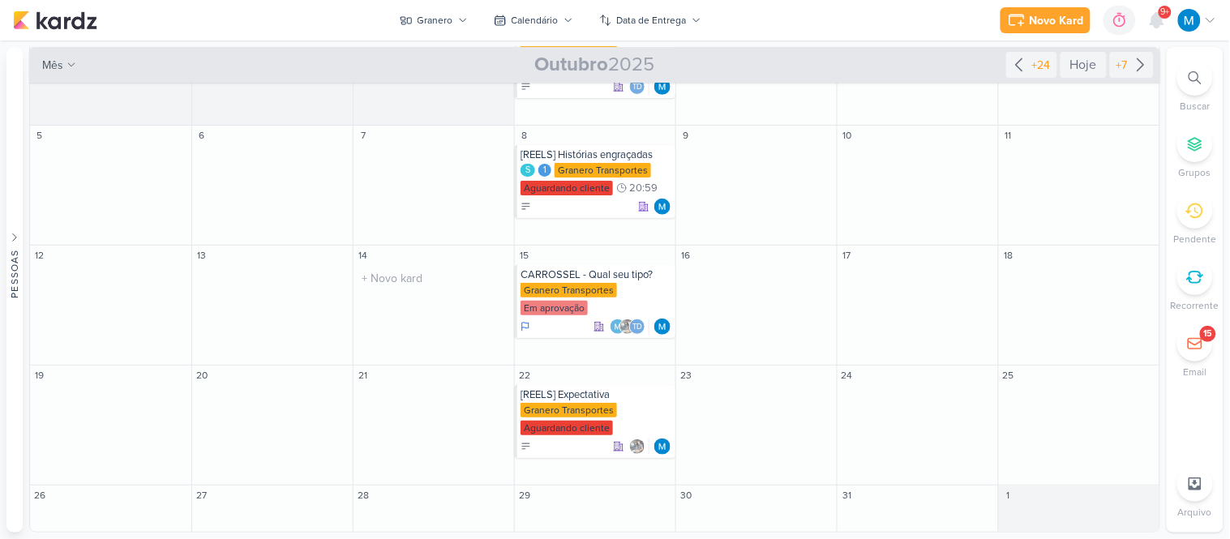
scroll to position [136, 0]
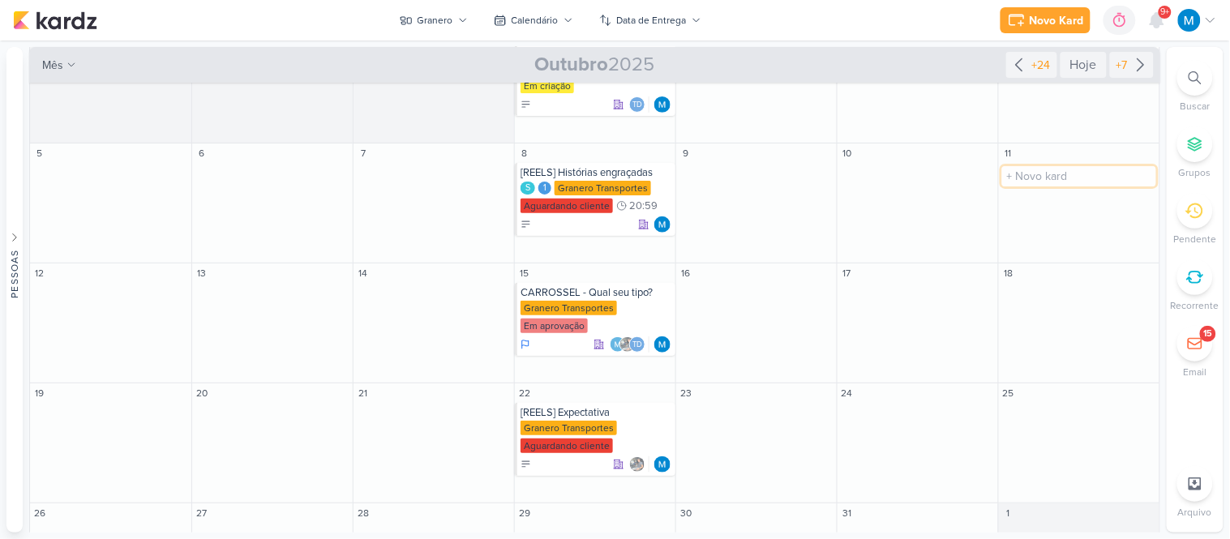
click at [1033, 166] on input "text" at bounding box center [1080, 176] width 154 height 20
paste input "[STORY]"
type input "[STORY] [GEOGRAPHIC_DATA]"
click at [1072, 166] on div "[STORY] [GEOGRAPHIC_DATA]" at bounding box center [1081, 172] width 152 height 13
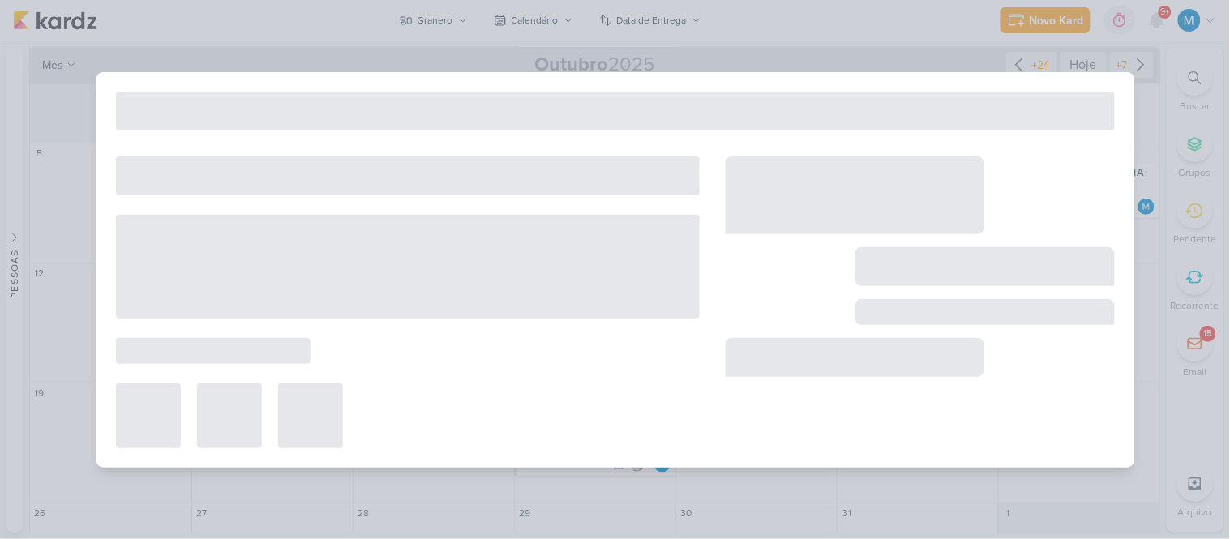
type input "[STORY] [GEOGRAPHIC_DATA]"
type input "[DATE] 23:59"
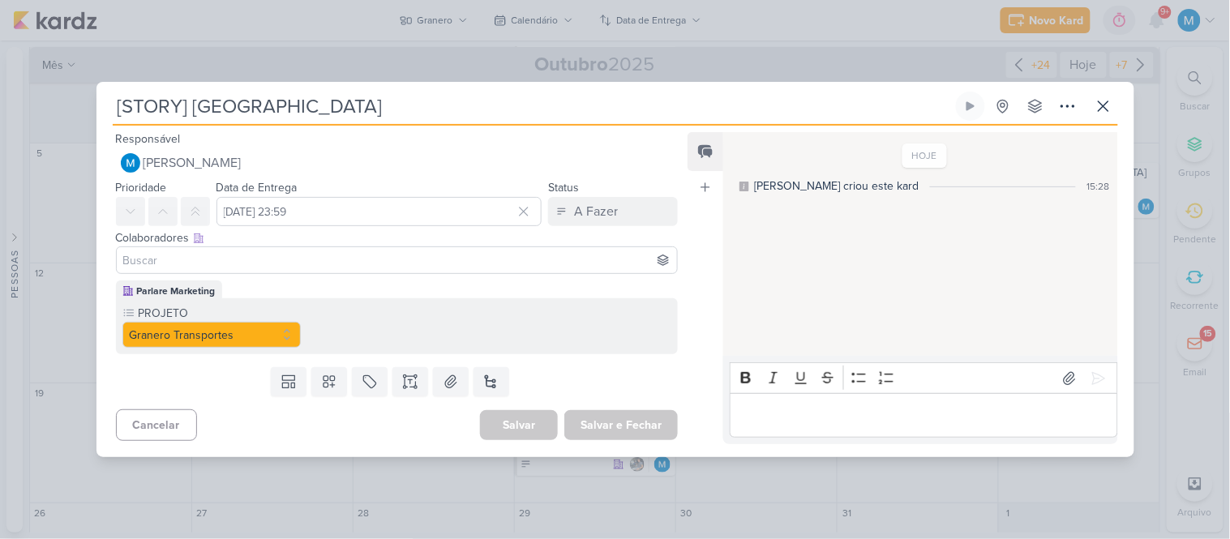
click at [255, 265] on input at bounding box center [397, 260] width 555 height 19
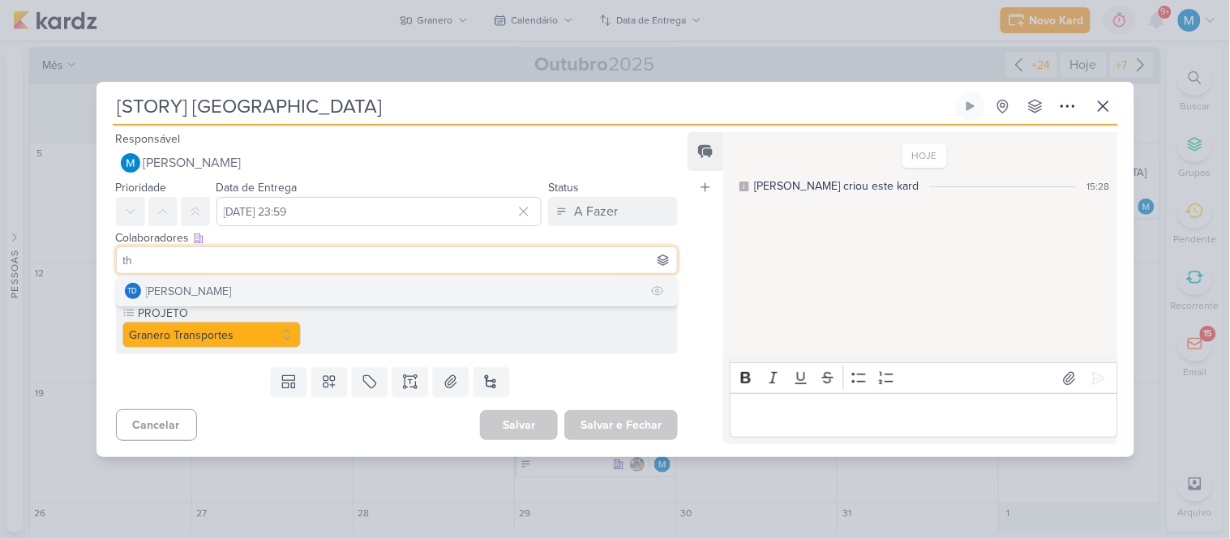
type input "th"
click at [257, 293] on button "Td Thais de carvalho" at bounding box center [397, 291] width 561 height 29
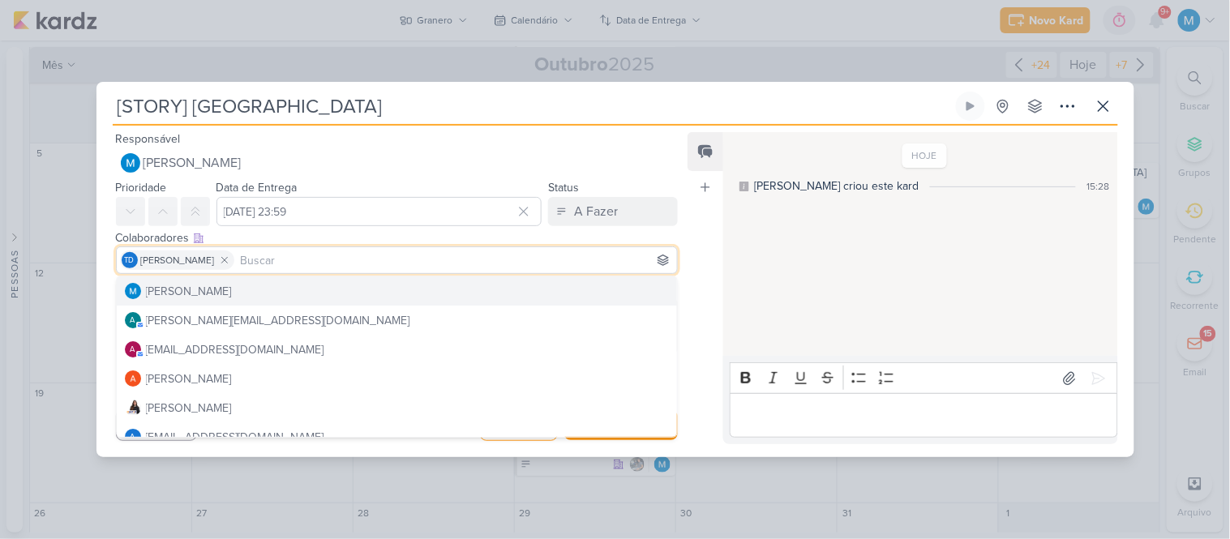
click at [700, 254] on div "Feed Atrelar email Solte o email para atrelar ao kard" at bounding box center [706, 288] width 36 height 312
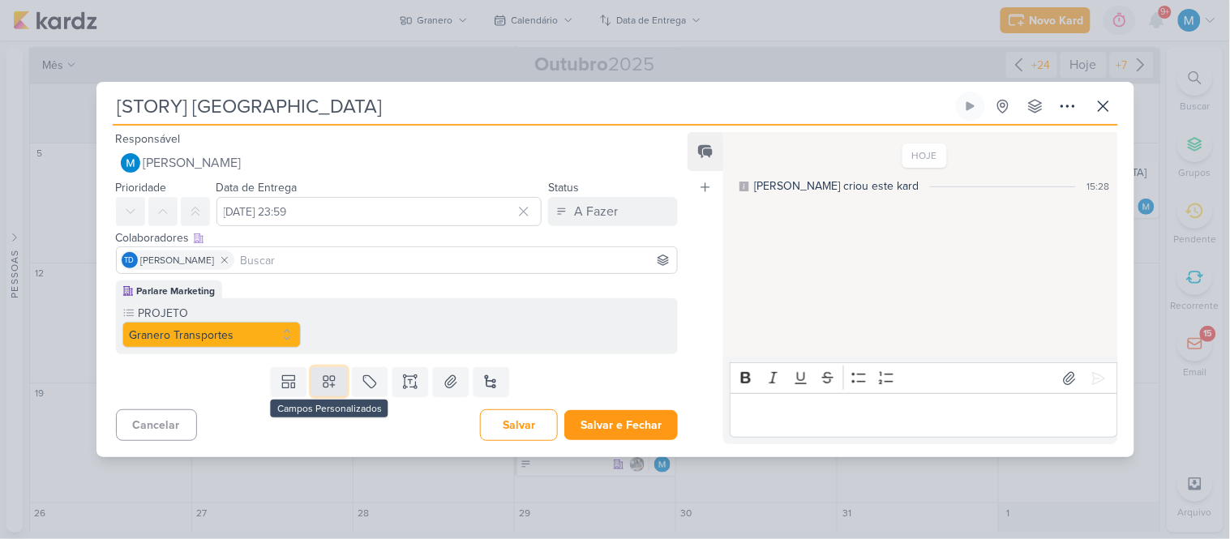
click at [328, 376] on icon at bounding box center [329, 381] width 11 height 11
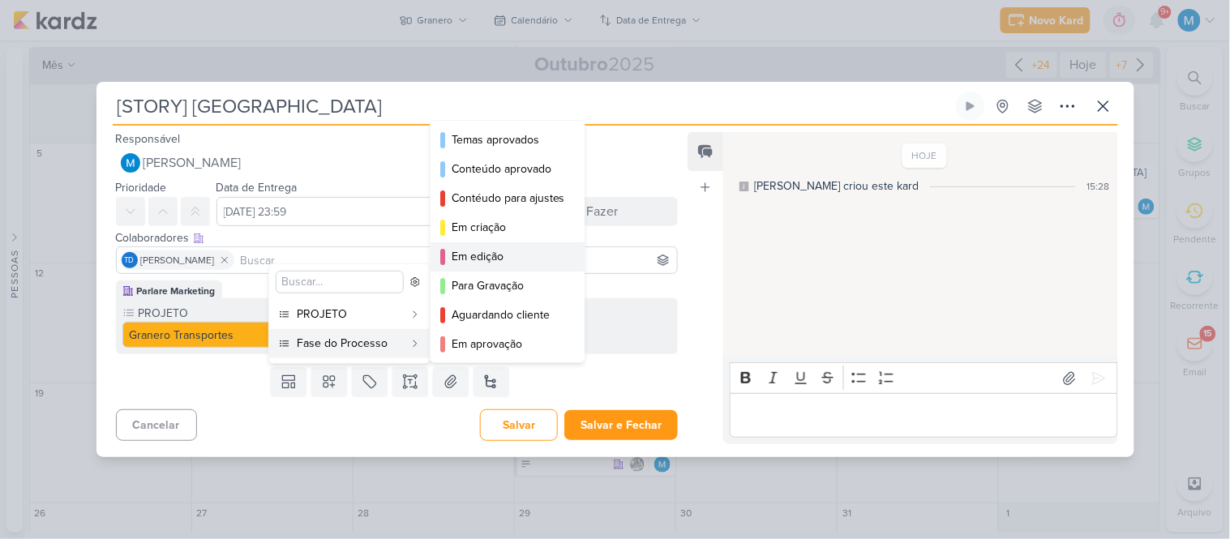
click at [487, 249] on div "Em edição" at bounding box center [509, 256] width 114 height 17
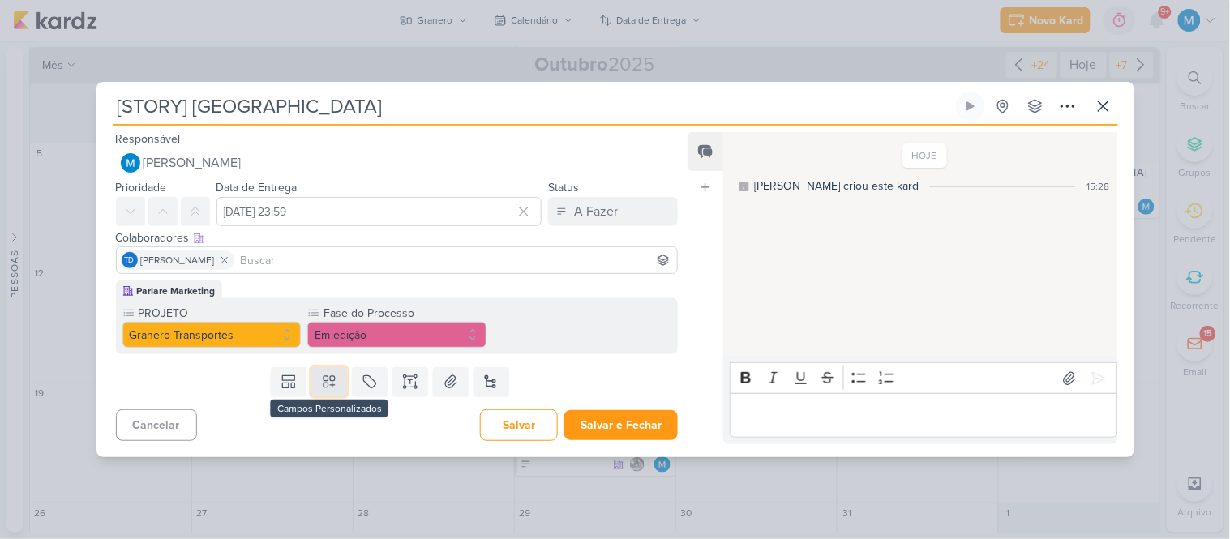
click at [335, 373] on button at bounding box center [329, 381] width 36 height 29
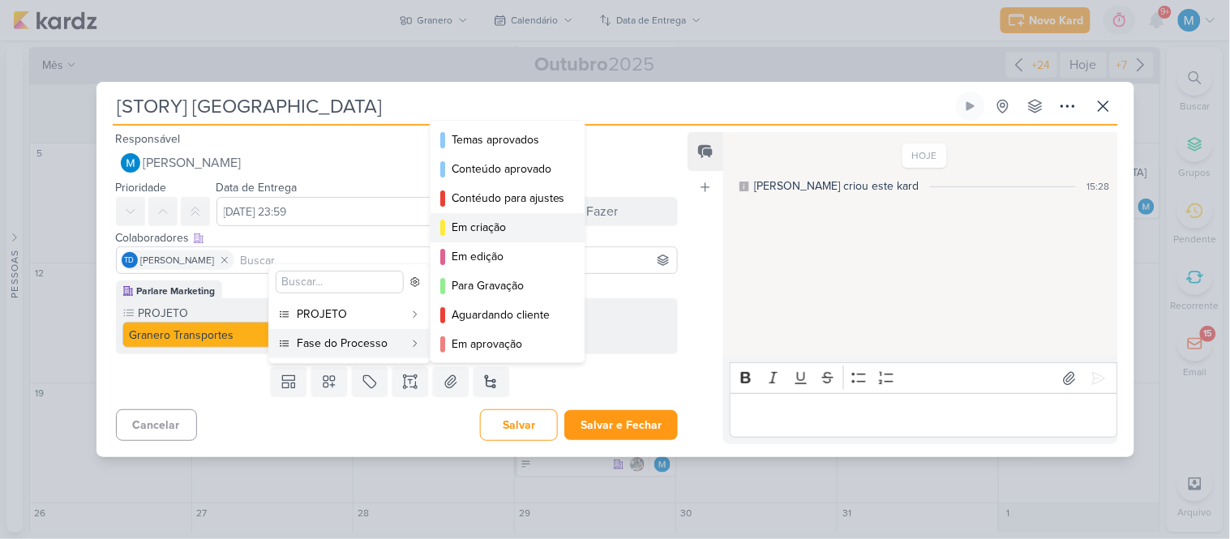
click at [488, 224] on div "Em criação" at bounding box center [509, 227] width 114 height 17
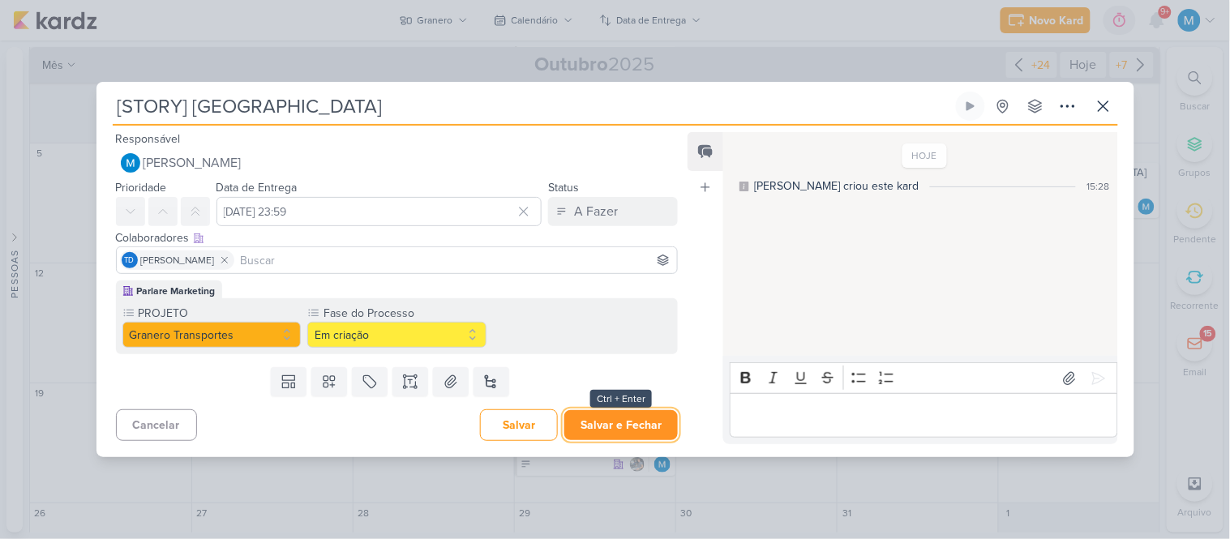
click at [635, 427] on button "Salvar e Fechar" at bounding box center [622, 425] width 114 height 30
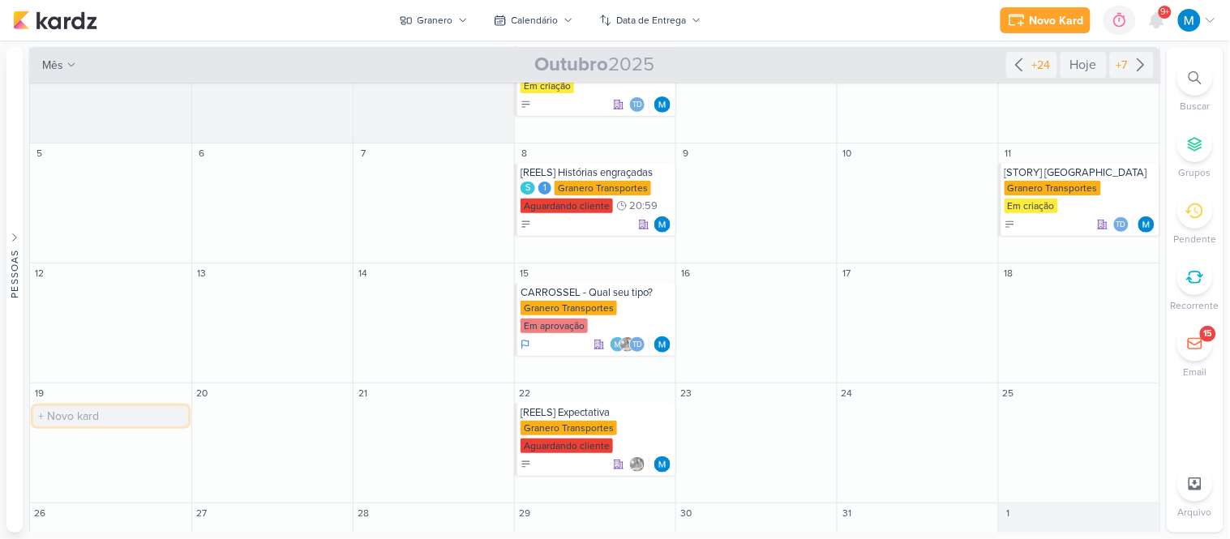
click at [82, 406] on input "text" at bounding box center [110, 416] width 155 height 20
paste input "[STORY]"
type input "[STORY] Pouso Alegre"
click at [112, 406] on div "[STORY] Pouso Alegre" at bounding box center [112, 412] width 152 height 13
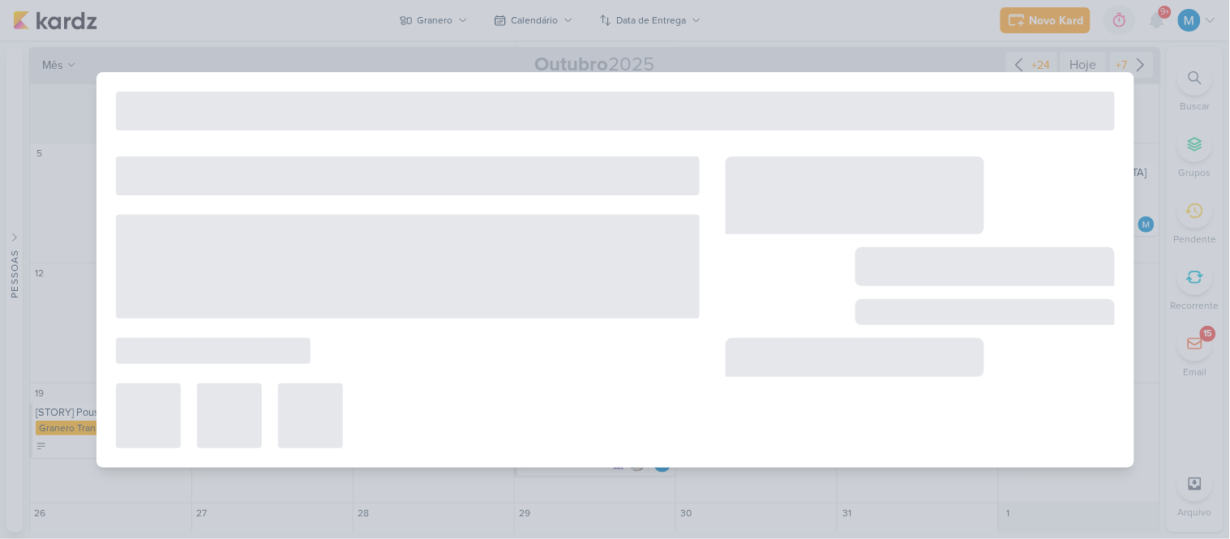
type input "[STORY] Pouso Alegre"
type input "[DATE] 23:59"
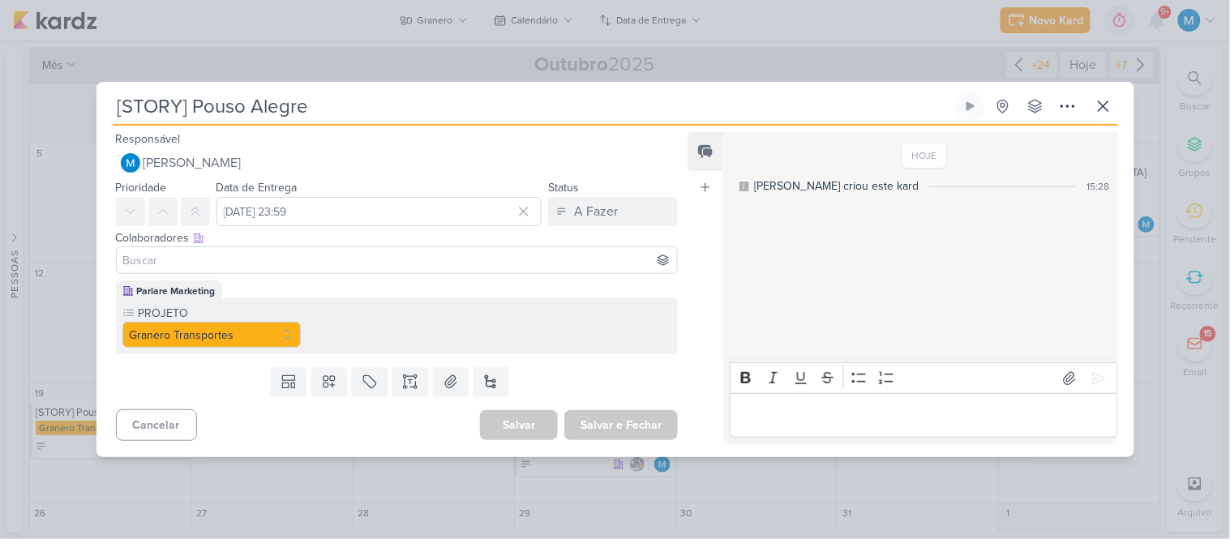
click at [215, 264] on input at bounding box center [397, 260] width 555 height 19
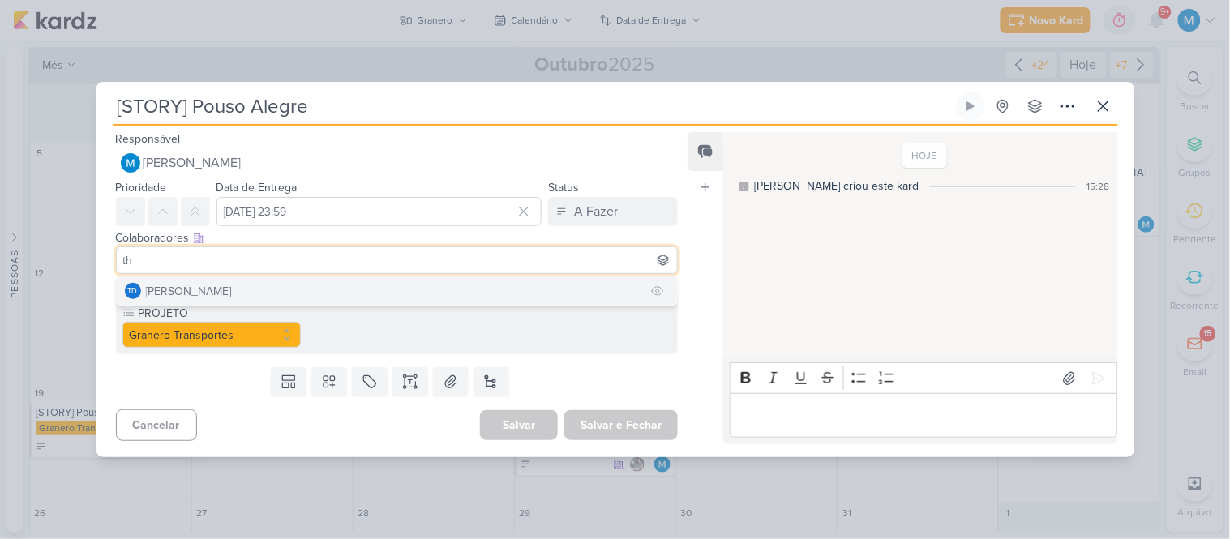
type input "th"
click at [220, 297] on div "[PERSON_NAME]" at bounding box center [189, 291] width 86 height 17
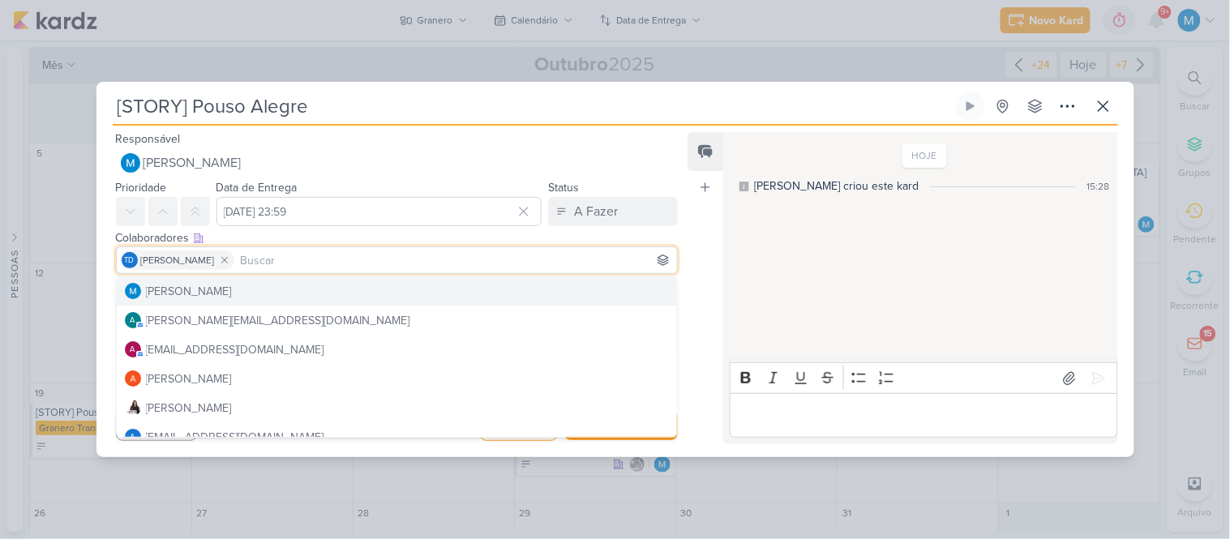
click at [692, 269] on div "Feed Atrelar email Solte o email para atrelar ao kard" at bounding box center [706, 288] width 36 height 312
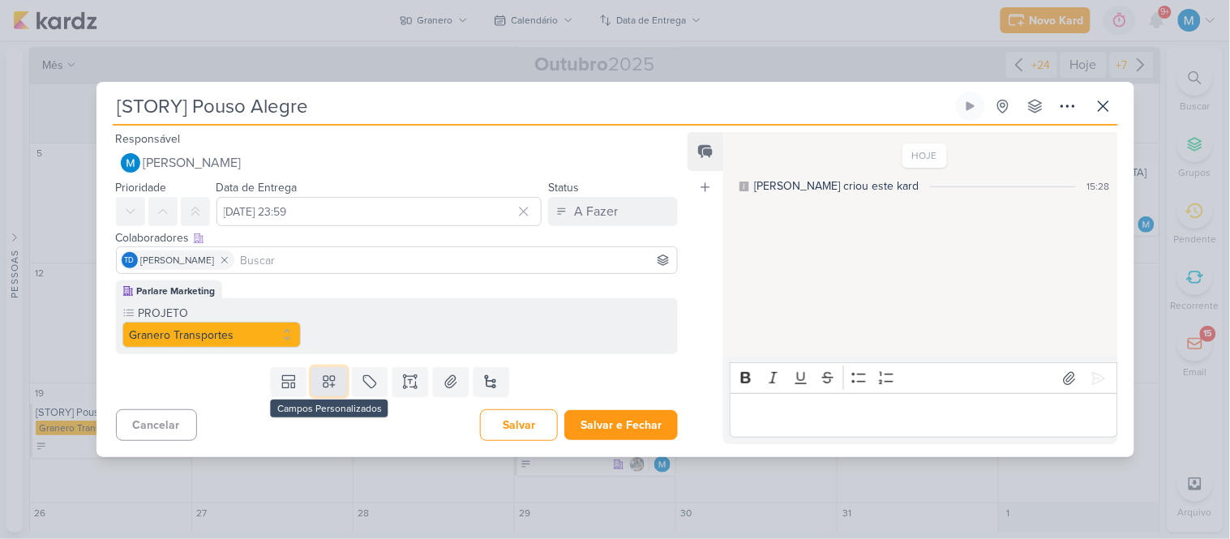
click at [337, 378] on button at bounding box center [329, 381] width 36 height 29
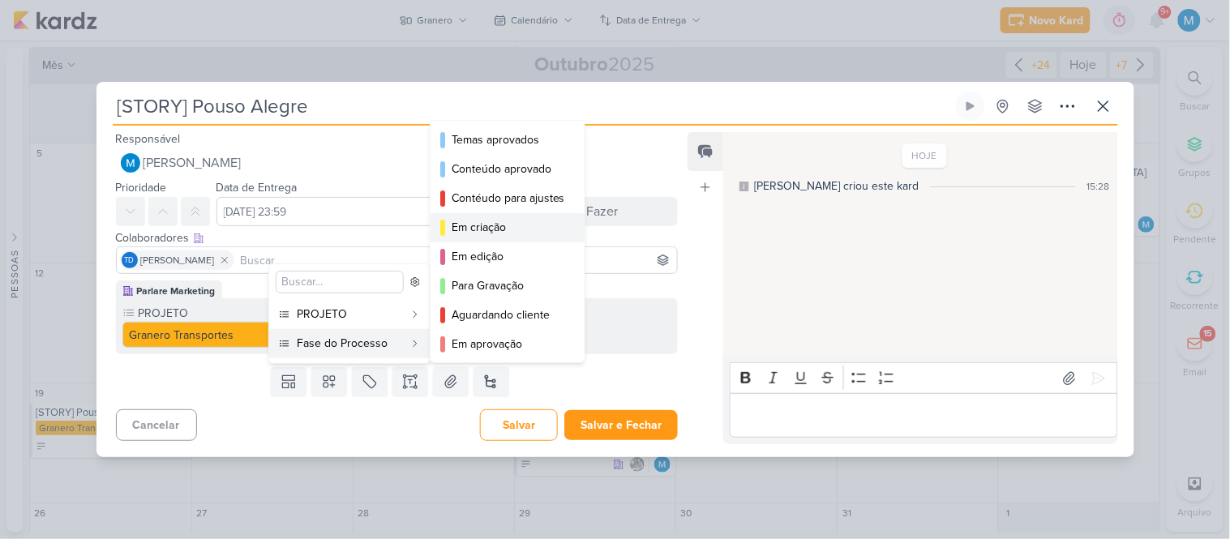
click at [514, 222] on div "Em criação" at bounding box center [509, 227] width 114 height 17
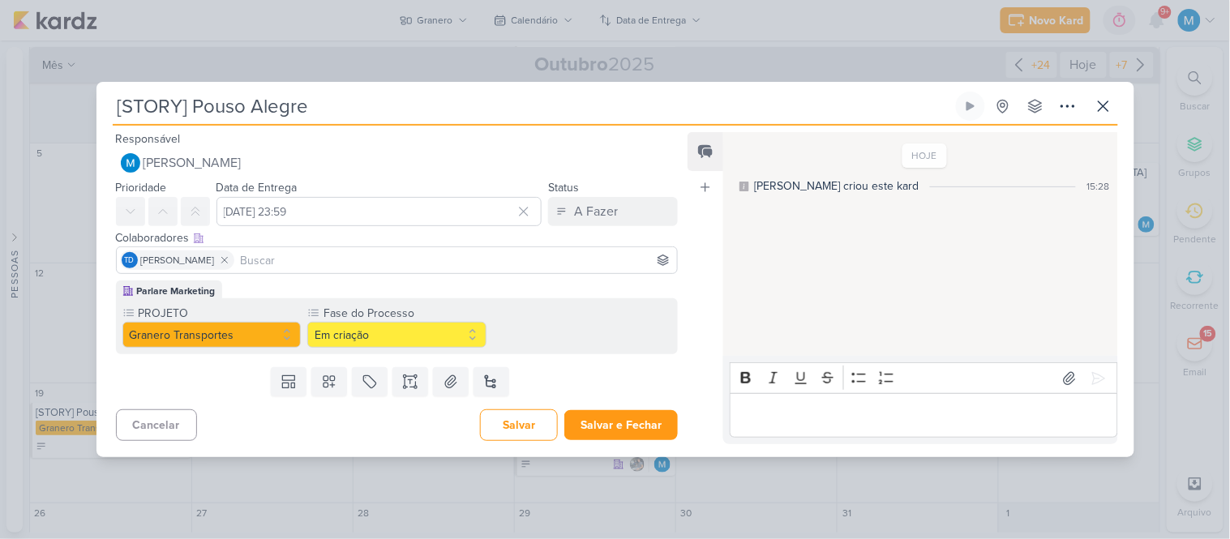
drag, startPoint x: 711, startPoint y: 272, endPoint x: 706, endPoint y: 279, distance: 8.8
click at [710, 273] on div "Feed Atrelar email Solte o email para atrelar ao kard" at bounding box center [706, 288] width 36 height 312
click at [630, 424] on button "Salvar e Fechar" at bounding box center [622, 425] width 114 height 30
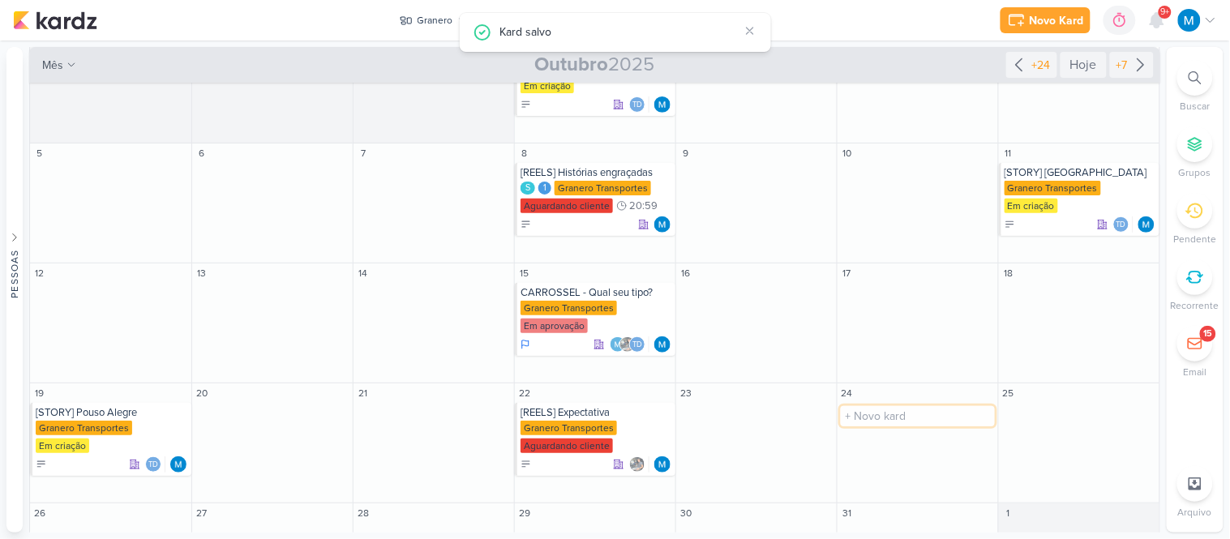
click at [905, 406] on input "text" at bounding box center [918, 416] width 154 height 20
paste input "[STORY]"
type input "[STORY] [GEOGRAPHIC_DATA]"
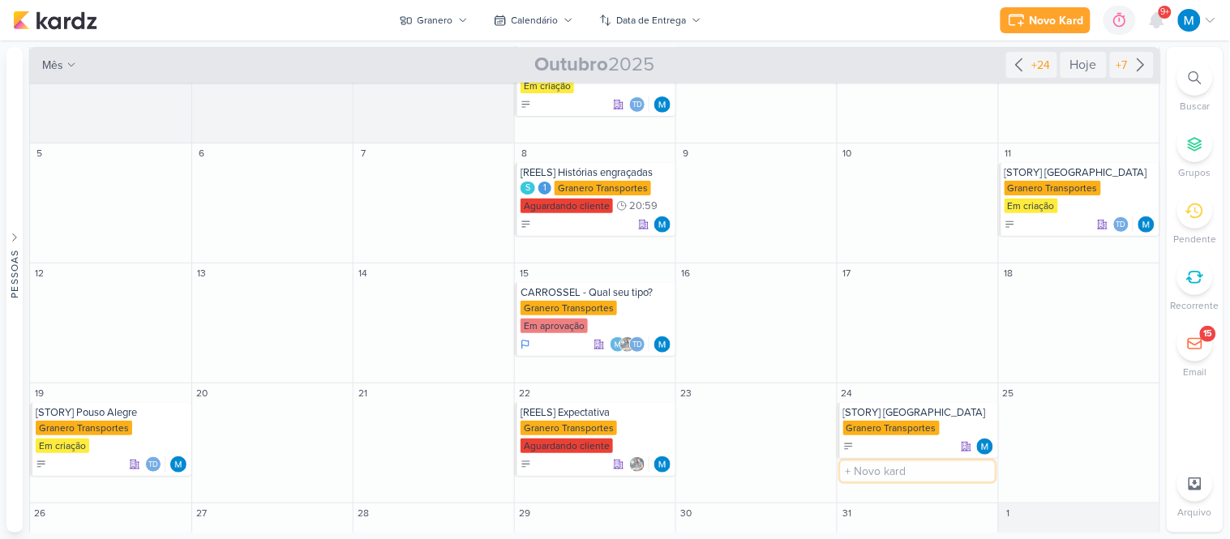
paste input "[STORY]"
type input "[STORY] Manaus"
click at [887, 406] on div "[STORY] [GEOGRAPHIC_DATA]" at bounding box center [920, 412] width 152 height 13
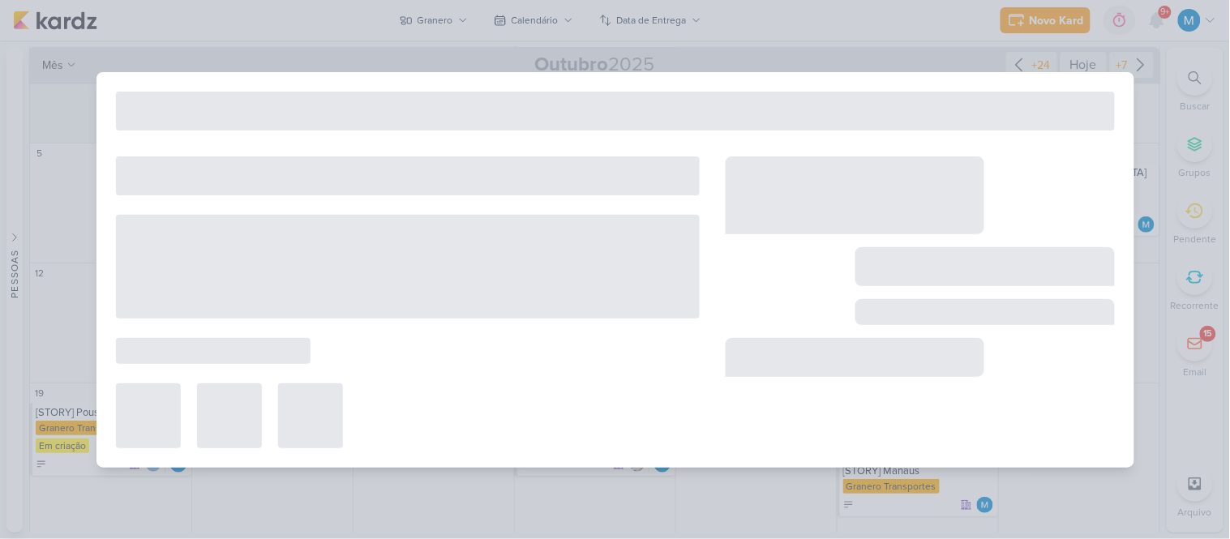
type input "[STORY] [GEOGRAPHIC_DATA]"
type input "[DATE] 23:59"
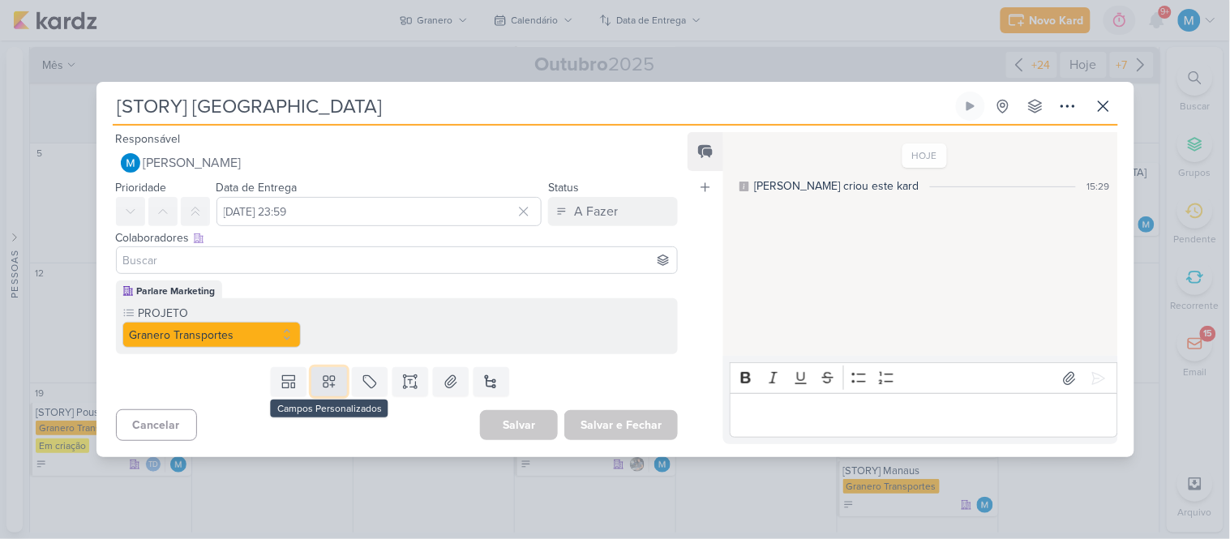
click at [337, 383] on button at bounding box center [329, 381] width 36 height 29
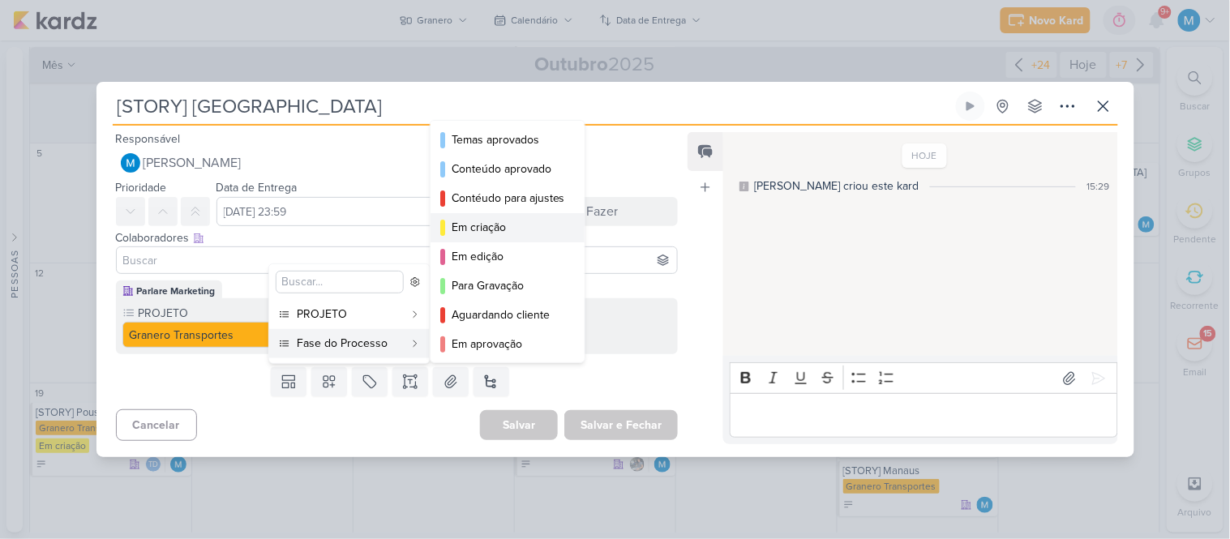
click at [492, 229] on div "Em criação" at bounding box center [509, 227] width 114 height 17
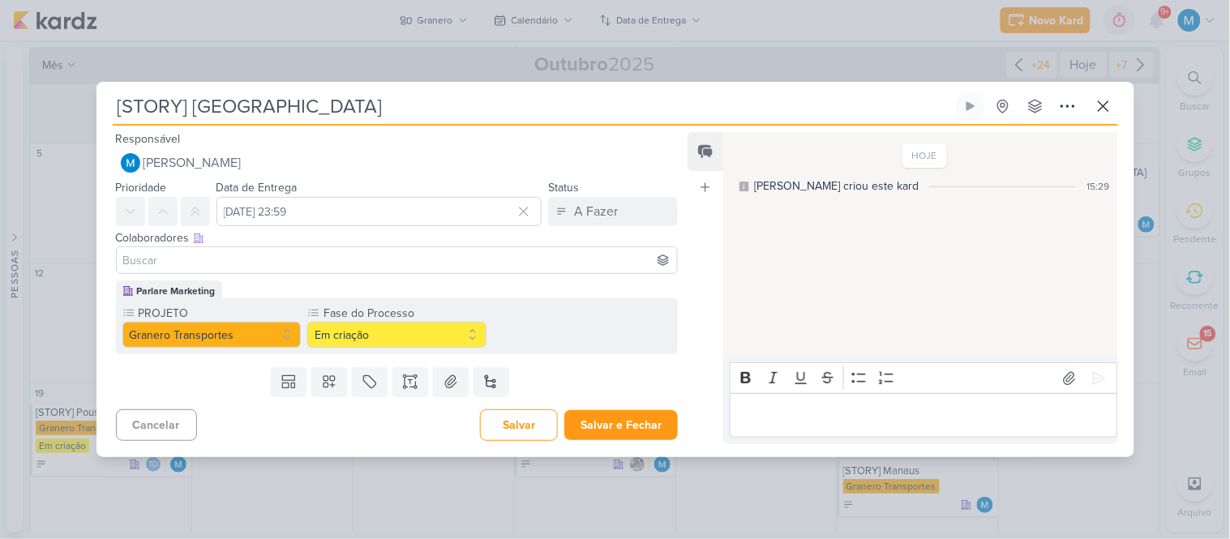
click at [350, 261] on input at bounding box center [397, 260] width 555 height 19
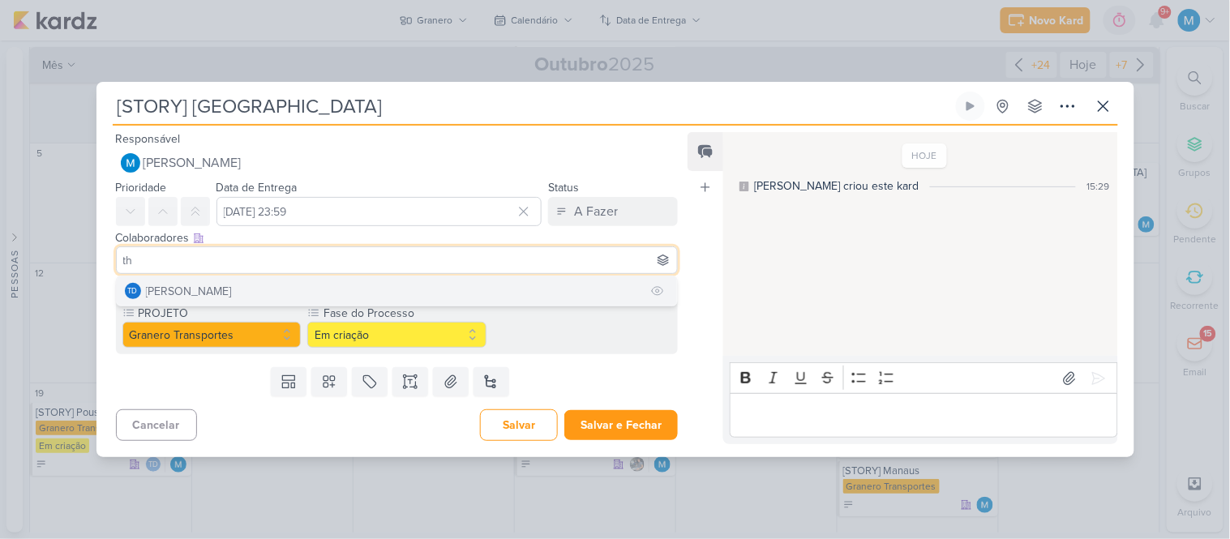
type input "th"
click at [334, 285] on button "Td Thais de carvalho" at bounding box center [397, 291] width 561 height 29
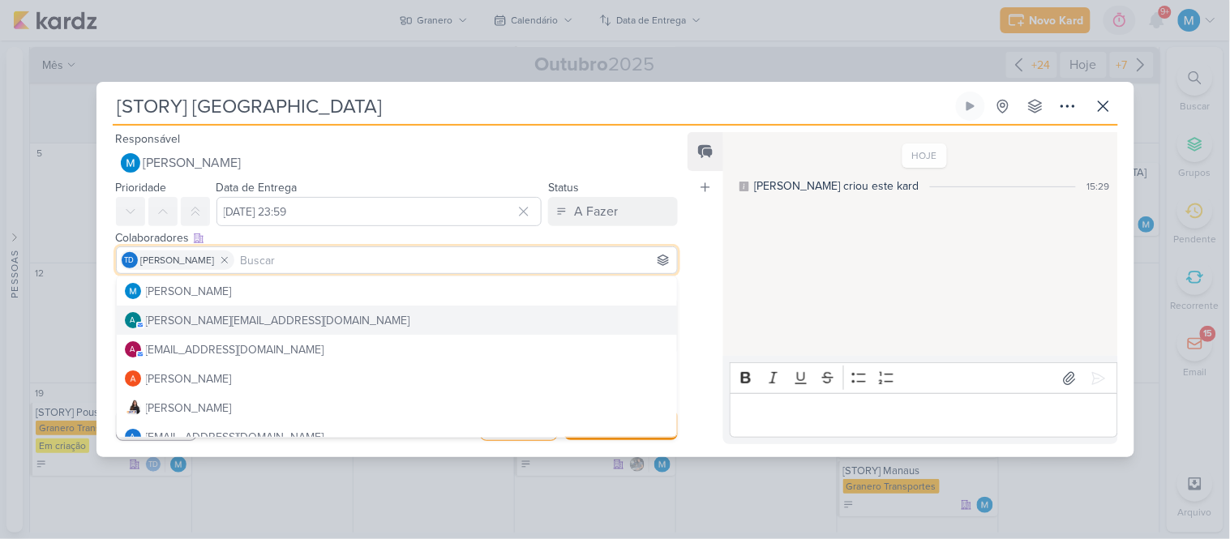
click at [703, 304] on div "Feed Atrelar email Solte o email para atrelar ao kard" at bounding box center [706, 288] width 36 height 312
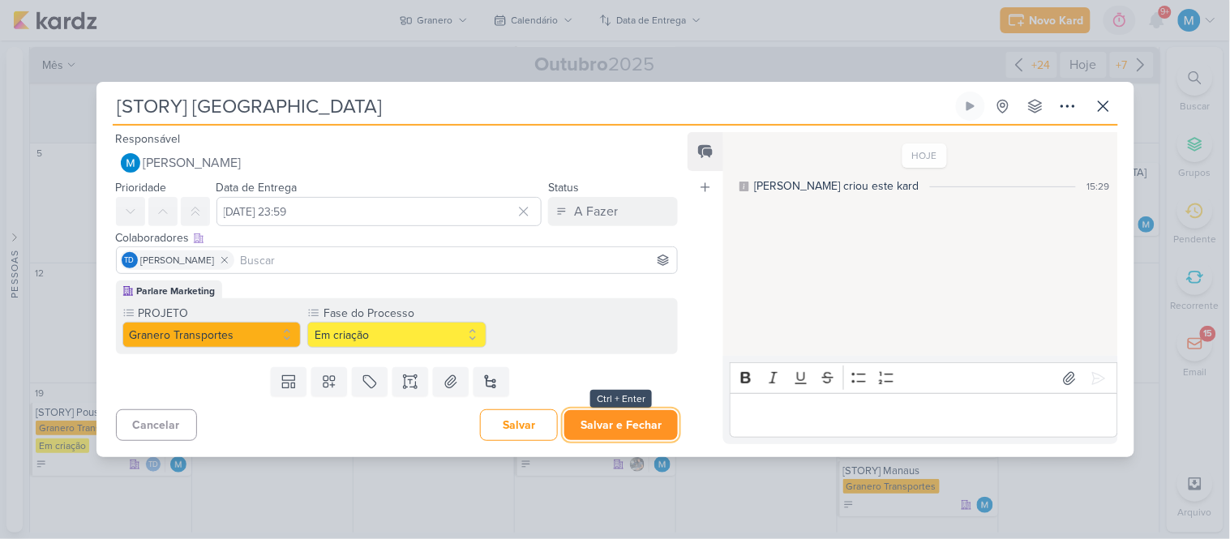
click at [626, 427] on button "Salvar e Fechar" at bounding box center [622, 425] width 114 height 30
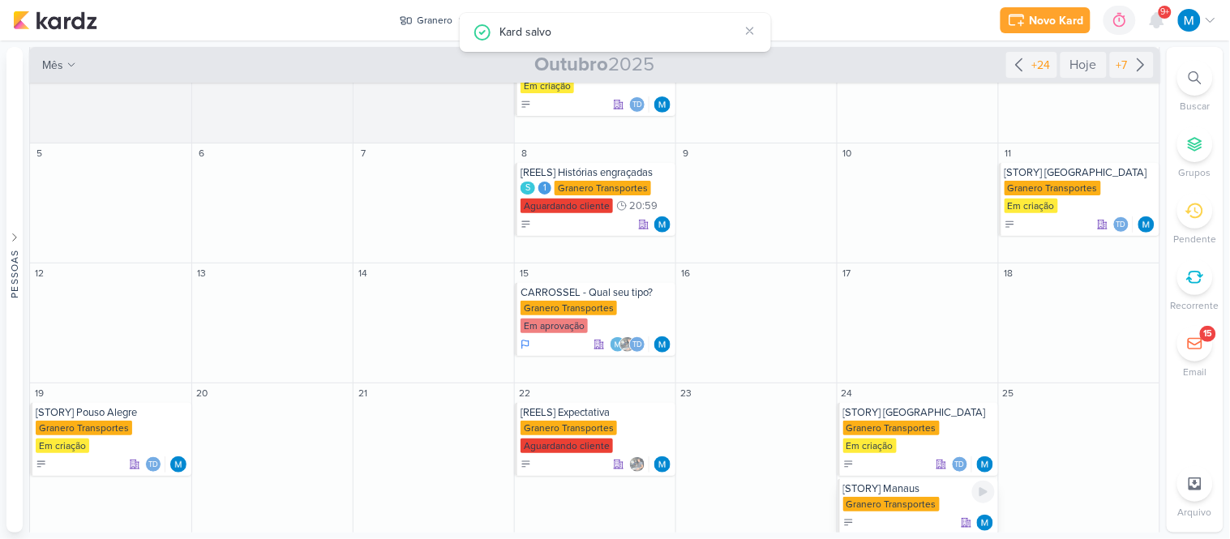
click at [917, 483] on div "[STORY] Manaus" at bounding box center [920, 489] width 152 height 13
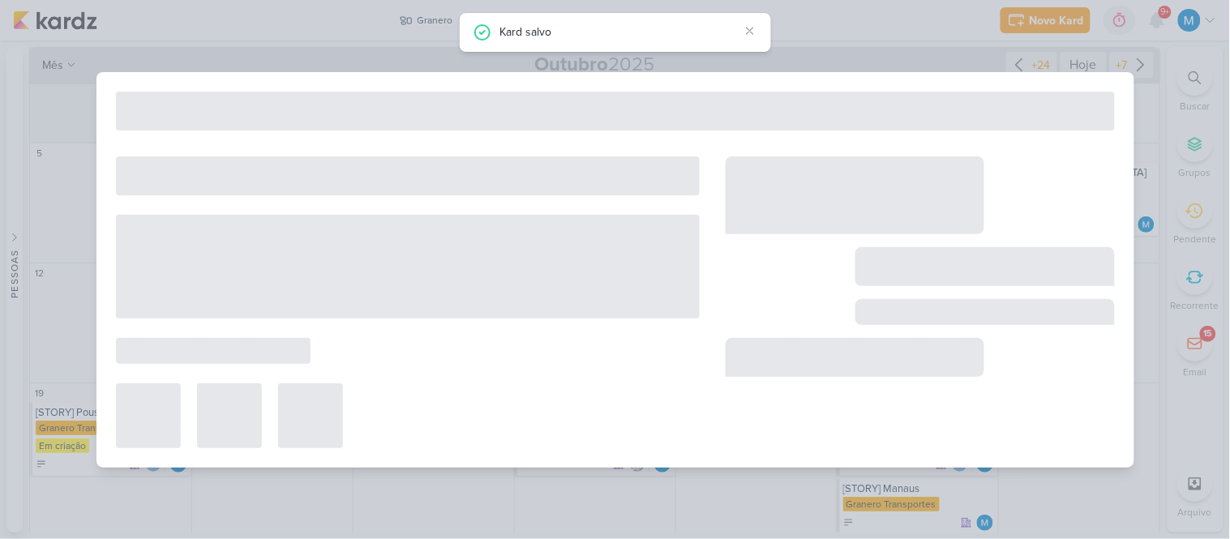
type input "[STORY] Manaus"
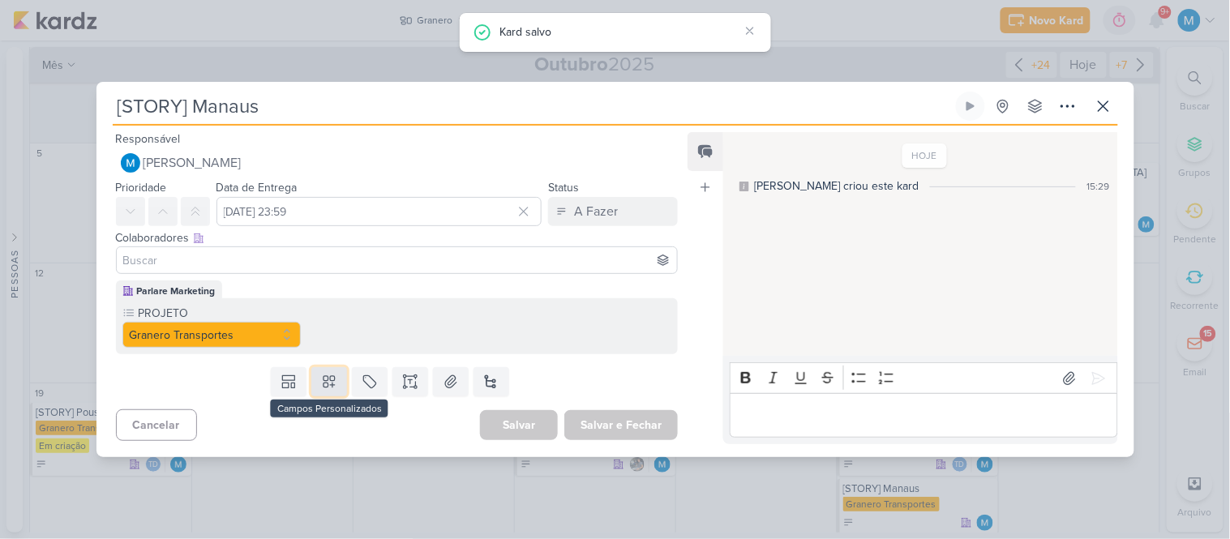
click at [336, 376] on button at bounding box center [329, 381] width 36 height 29
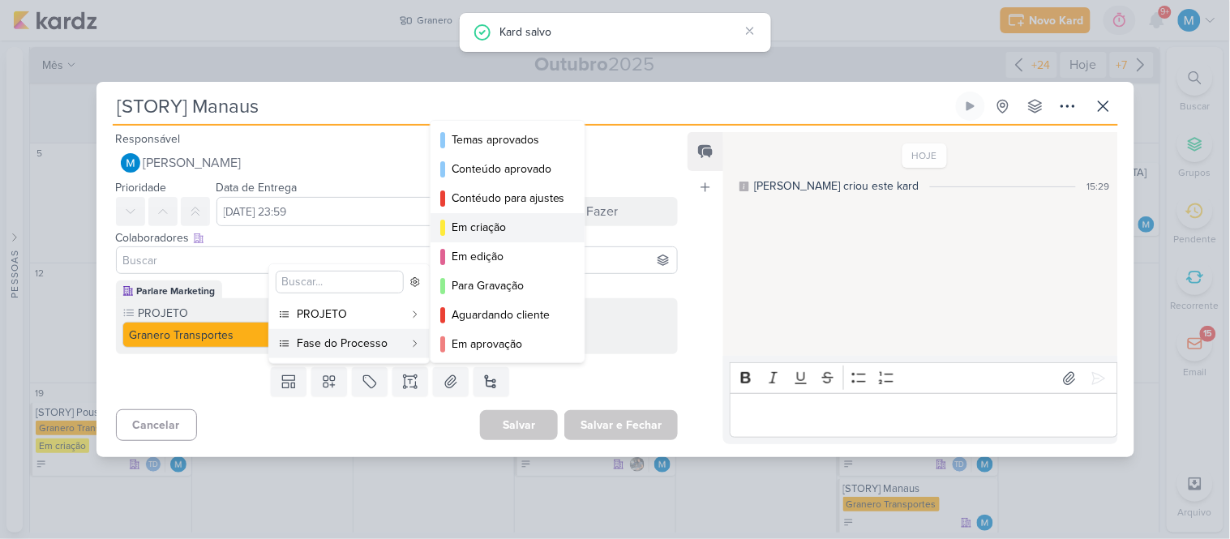
click at [487, 225] on div "Em criação" at bounding box center [509, 227] width 114 height 17
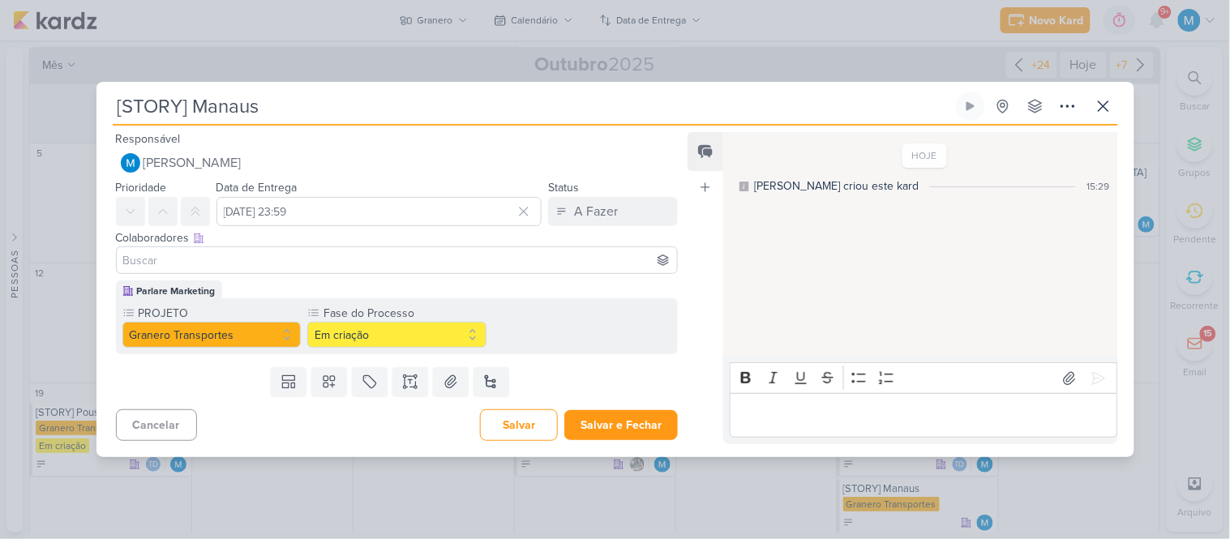
click at [368, 262] on input at bounding box center [397, 260] width 555 height 19
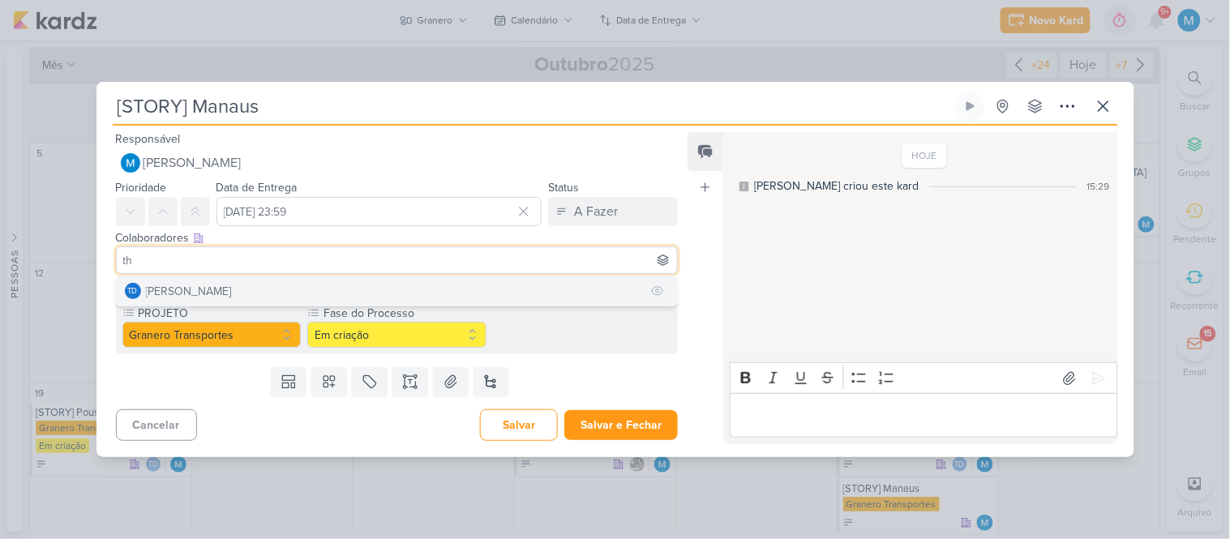
type input "th"
click at [363, 293] on button "Td Thais de carvalho" at bounding box center [397, 291] width 561 height 29
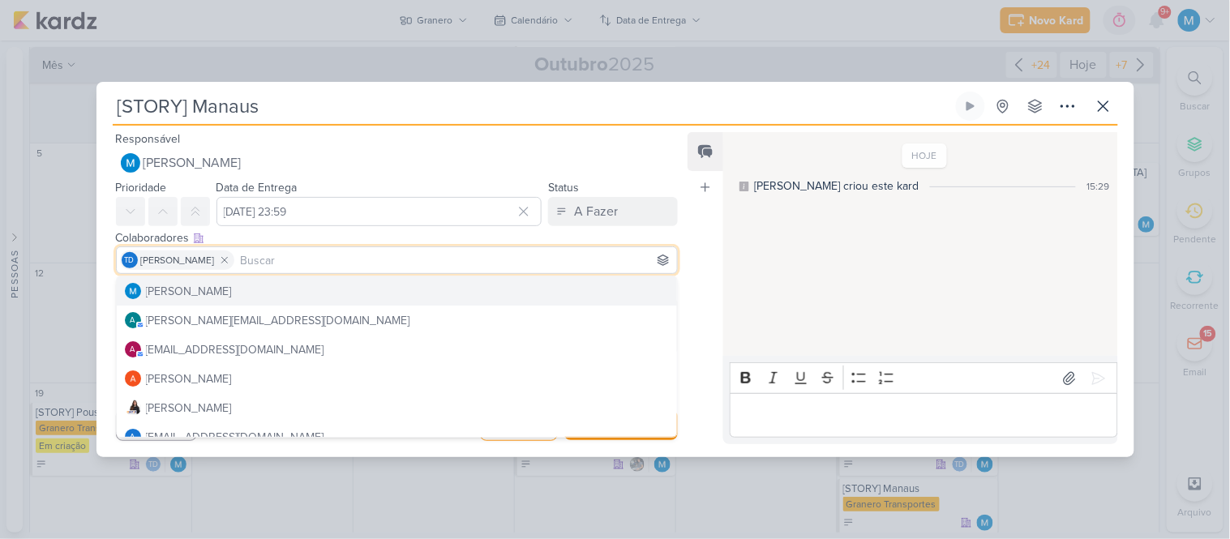
click at [691, 271] on div "Feed Atrelar email Solte o email para atrelar ao kard" at bounding box center [706, 288] width 36 height 312
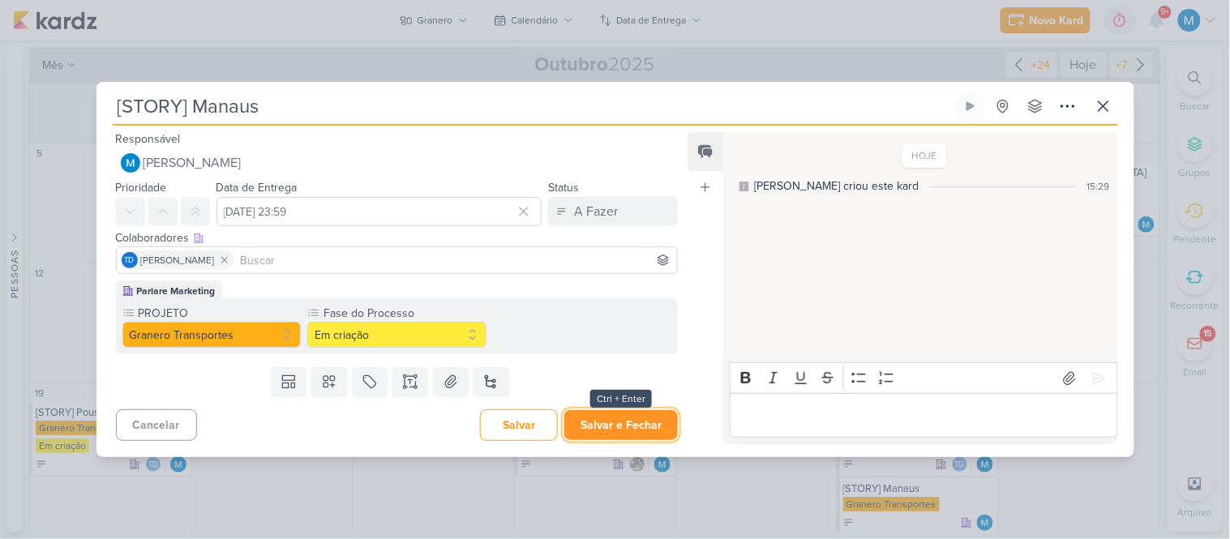
click at [650, 419] on button "Salvar e Fechar" at bounding box center [622, 425] width 114 height 30
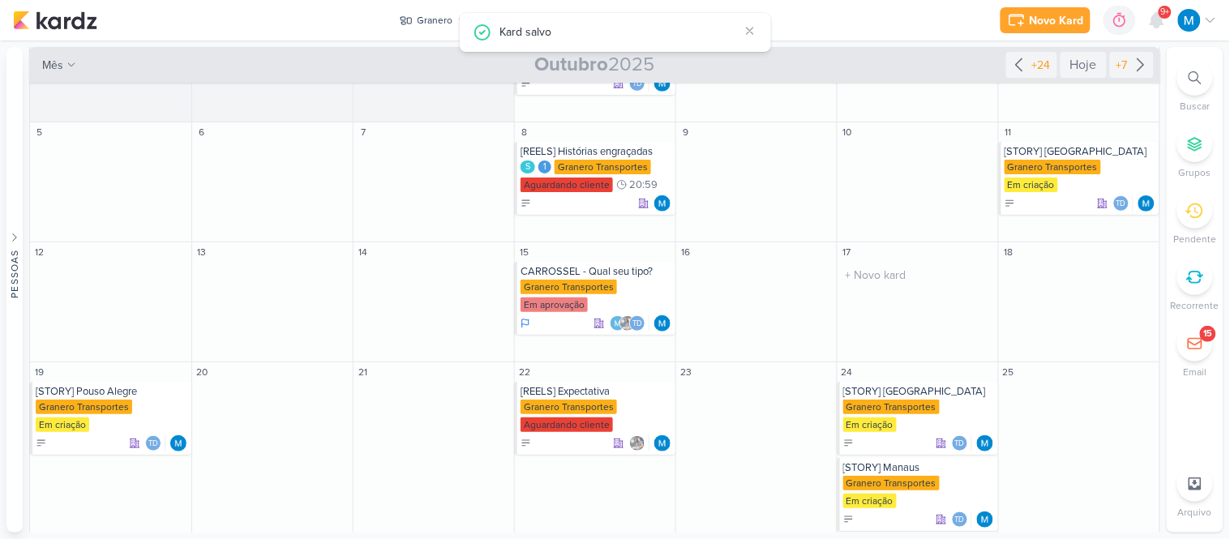
scroll to position [176, 0]
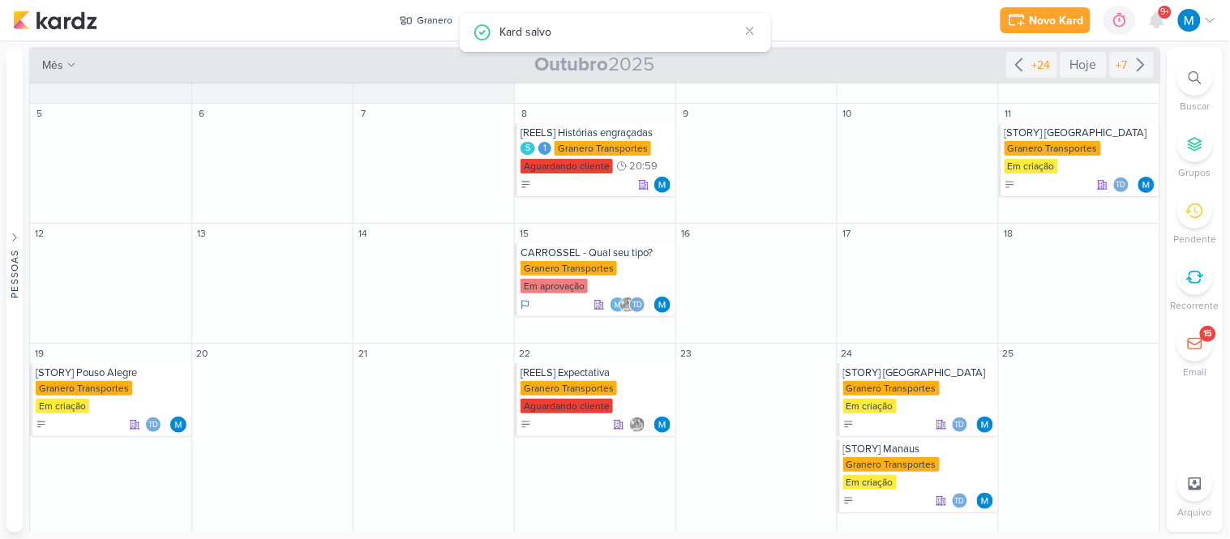
paste input "[STORY]"
type input "[STORY] Novembro Azul"
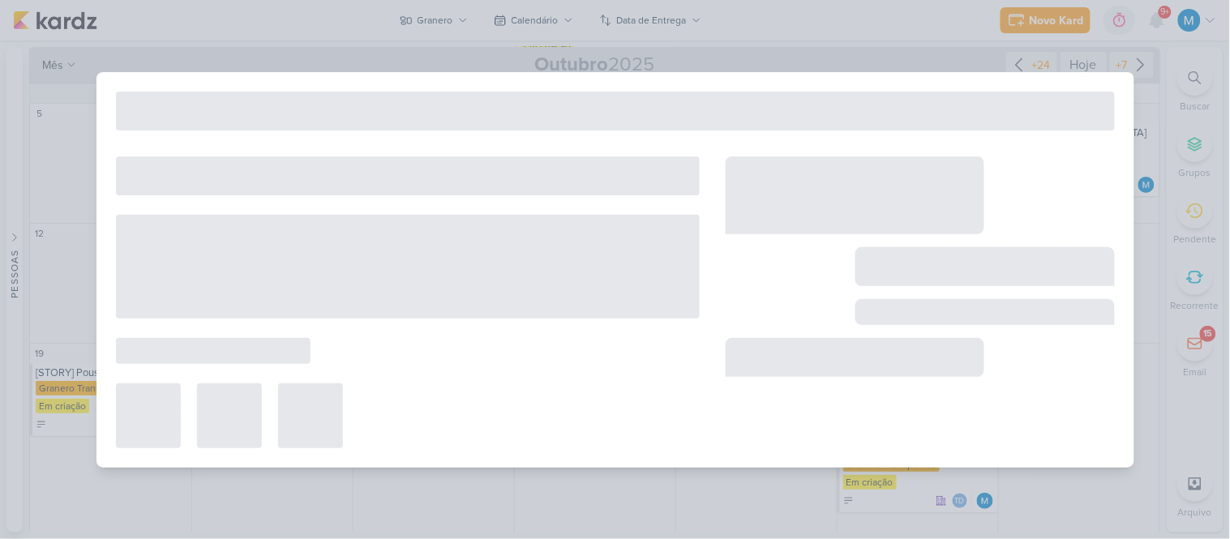
type input "[STORY] Novembro Azul"
type input "[DATE] 23:59"
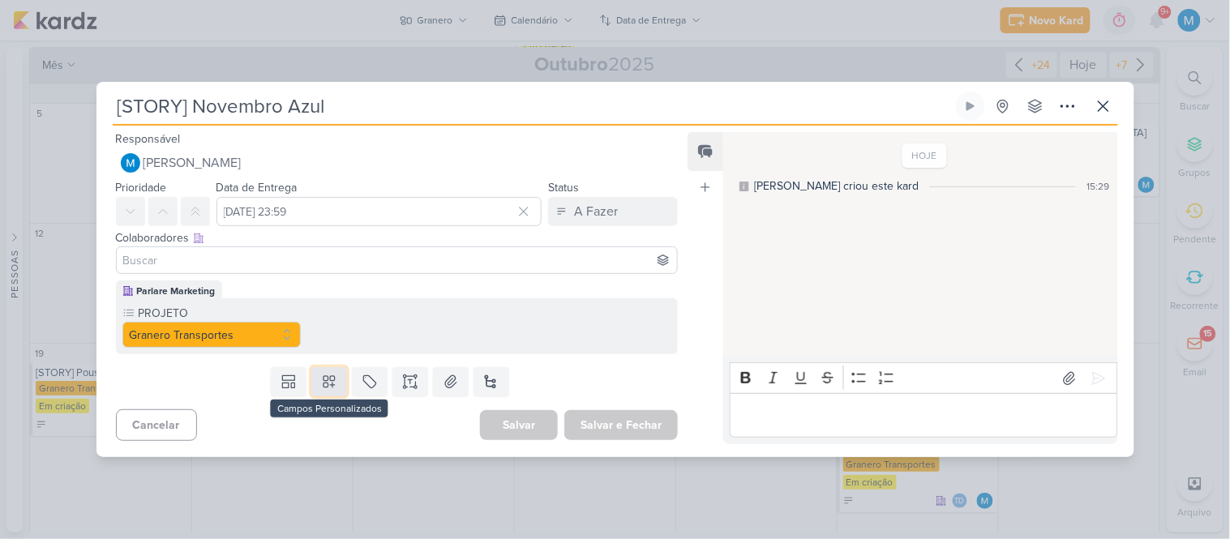
click at [326, 376] on icon at bounding box center [329, 382] width 16 height 16
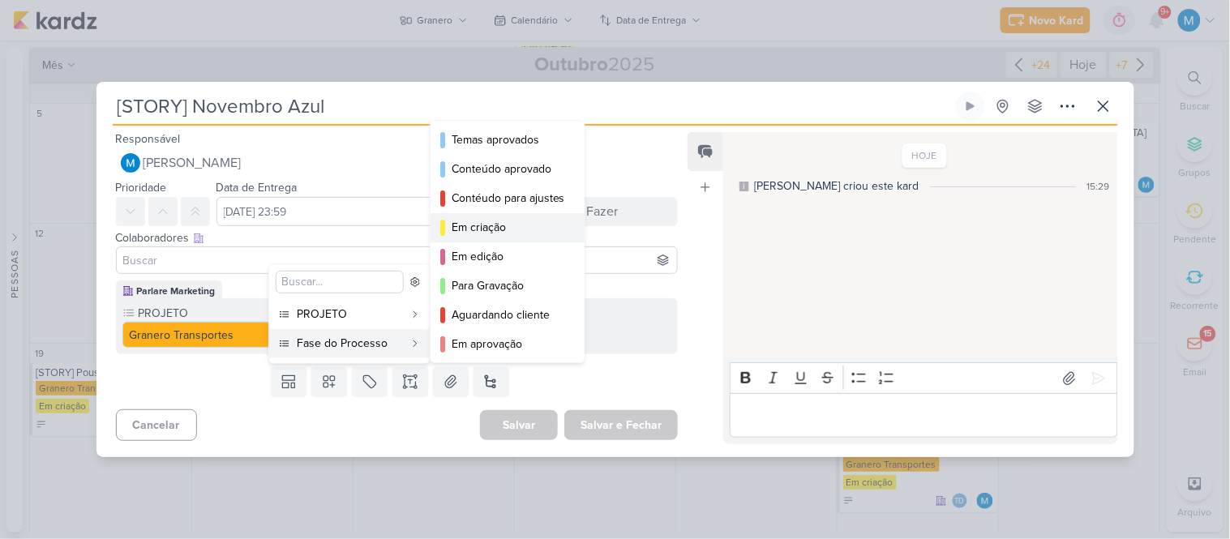
click at [500, 220] on div "Em criação" at bounding box center [509, 227] width 114 height 17
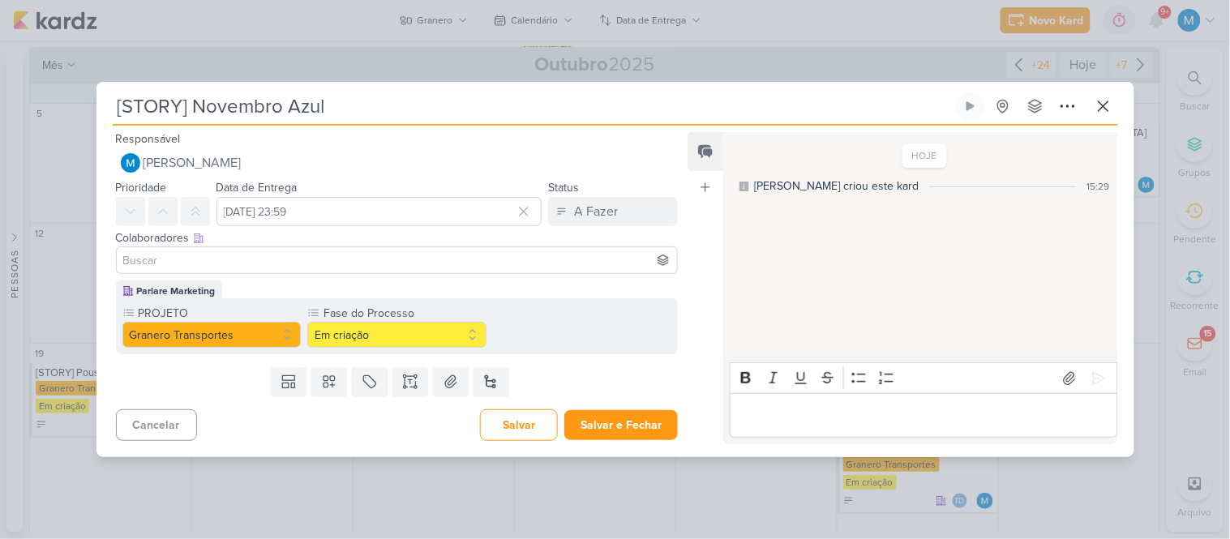
click at [354, 262] on input at bounding box center [397, 260] width 555 height 19
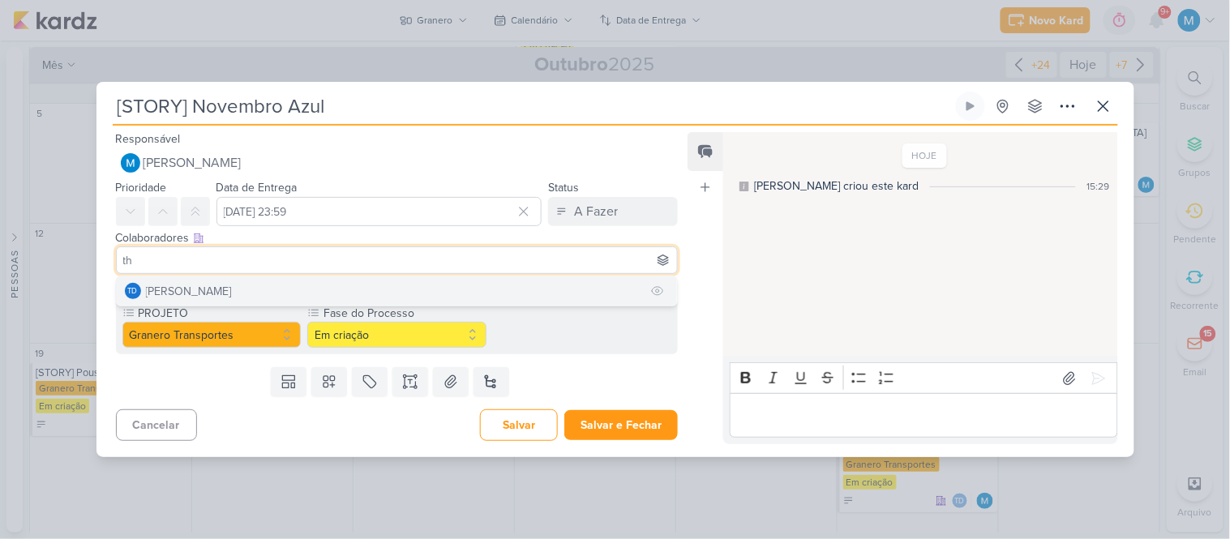
type input "th"
click at [358, 281] on button "Td Thais de carvalho" at bounding box center [397, 291] width 561 height 29
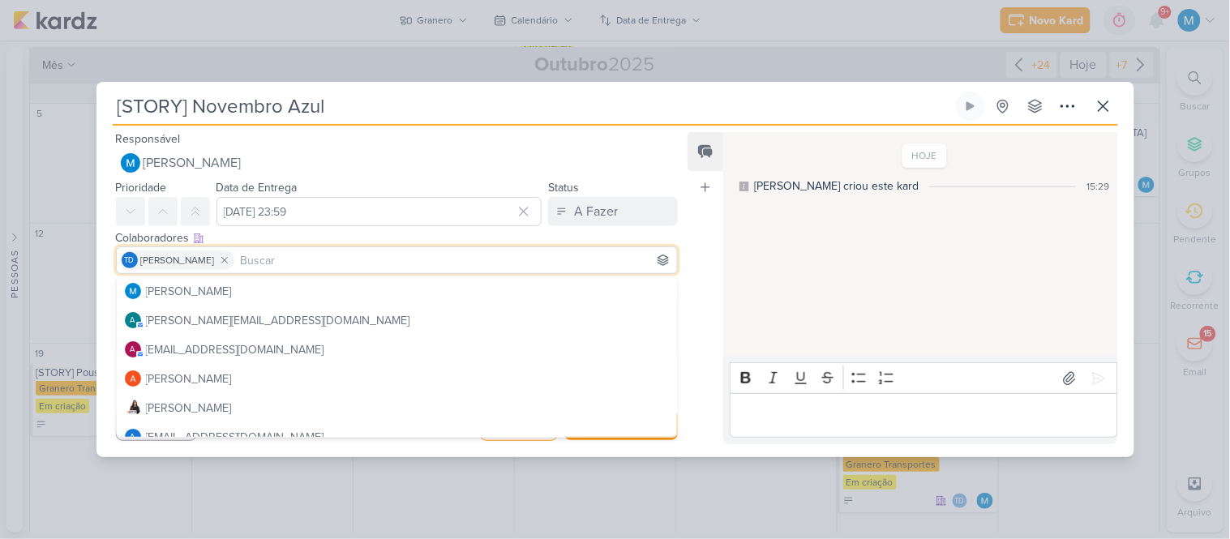
click at [711, 249] on div "Feed Atrelar email Solte o email para atrelar ao kard" at bounding box center [706, 288] width 36 height 312
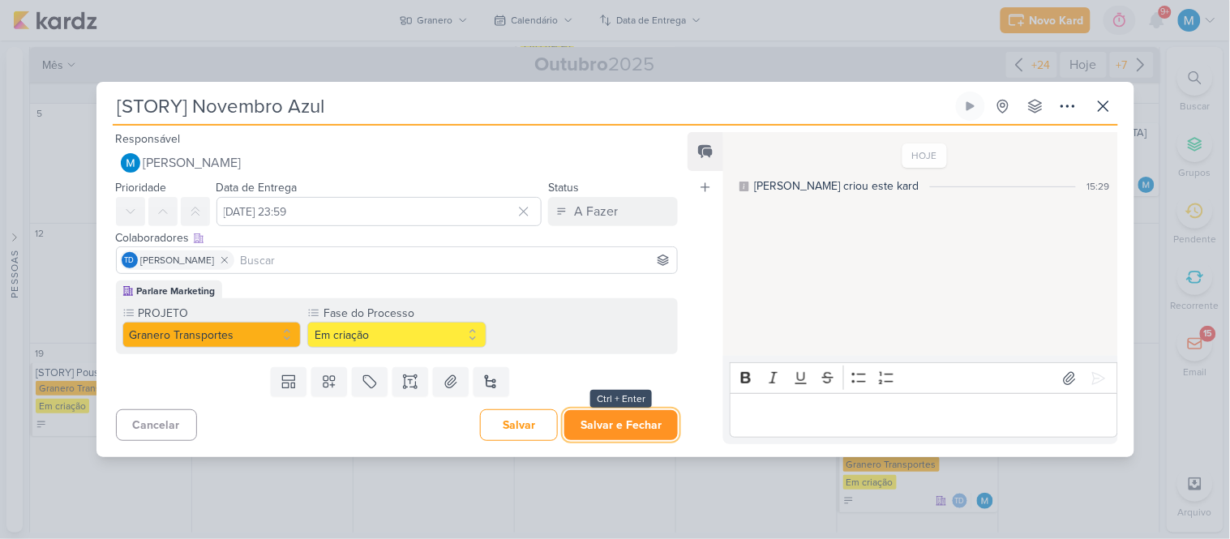
click at [645, 424] on button "Salvar e Fechar" at bounding box center [622, 425] width 114 height 30
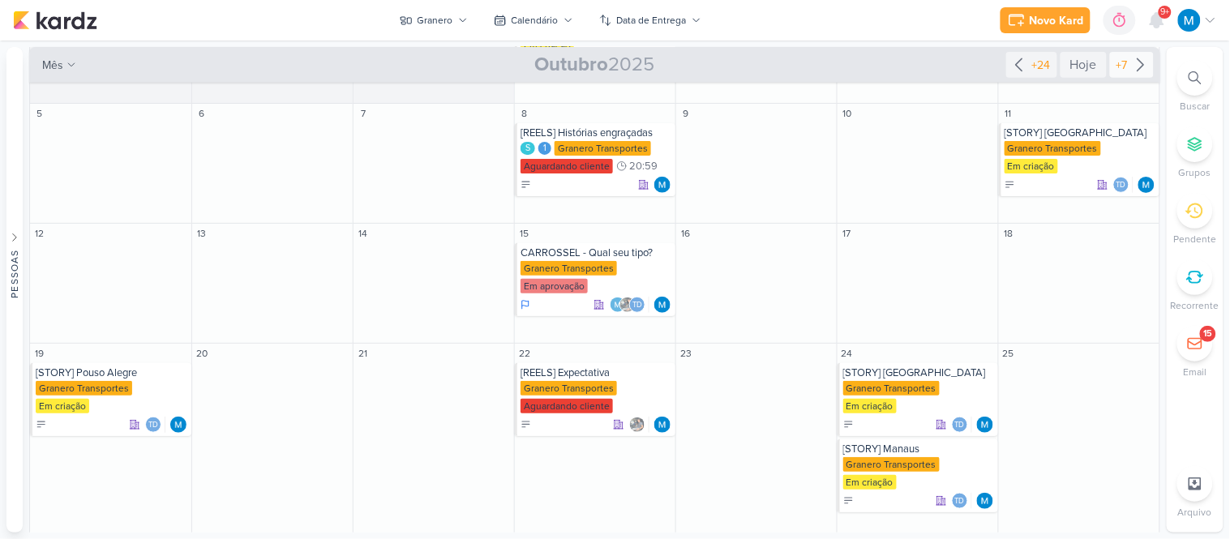
click at [1136, 62] on icon at bounding box center [1140, 64] width 19 height 19
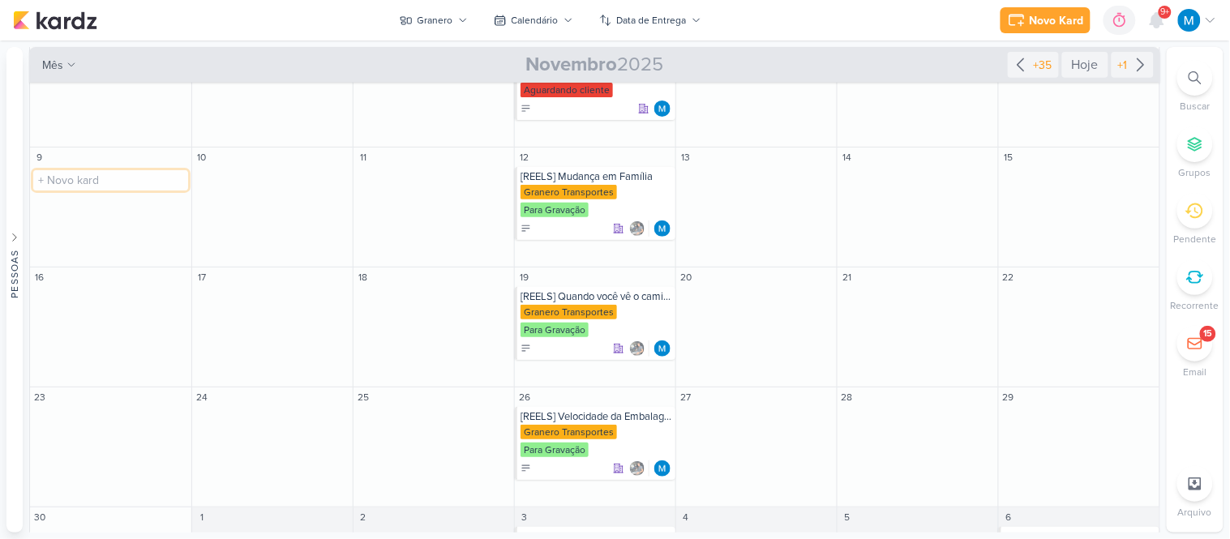
click at [112, 170] on input "text" at bounding box center [110, 180] width 155 height 20
paste input "[STORY]"
type input "[STORY] Vitória da Conquista"
click at [116, 170] on div "[STORY] Vitória da Conquista" at bounding box center [112, 176] width 152 height 13
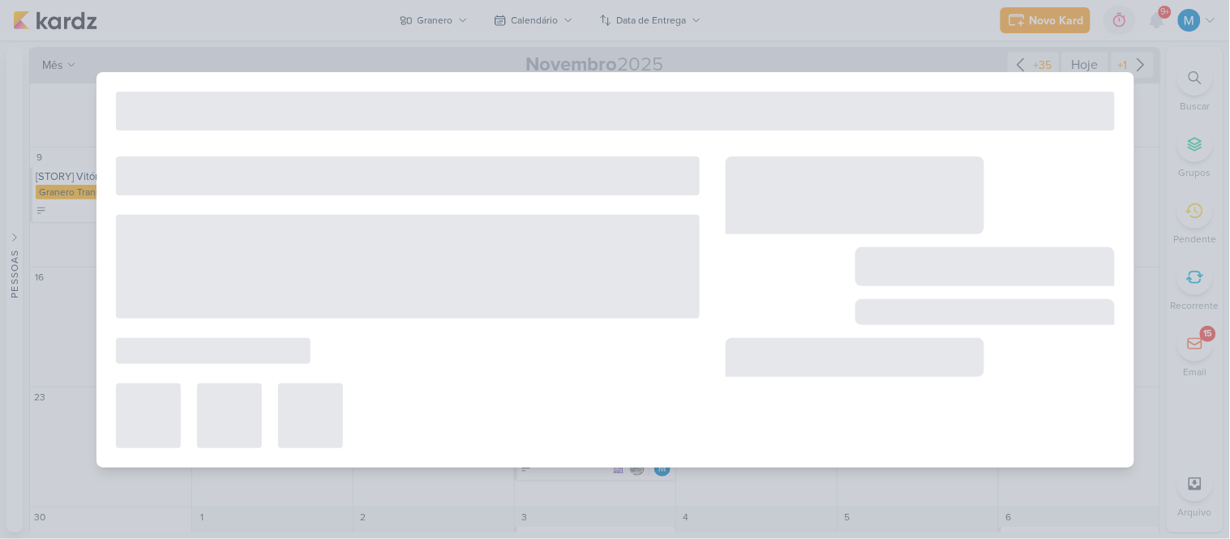
type input "[STORY] Vitória da Conquista"
type input "[DATE] 23:59"
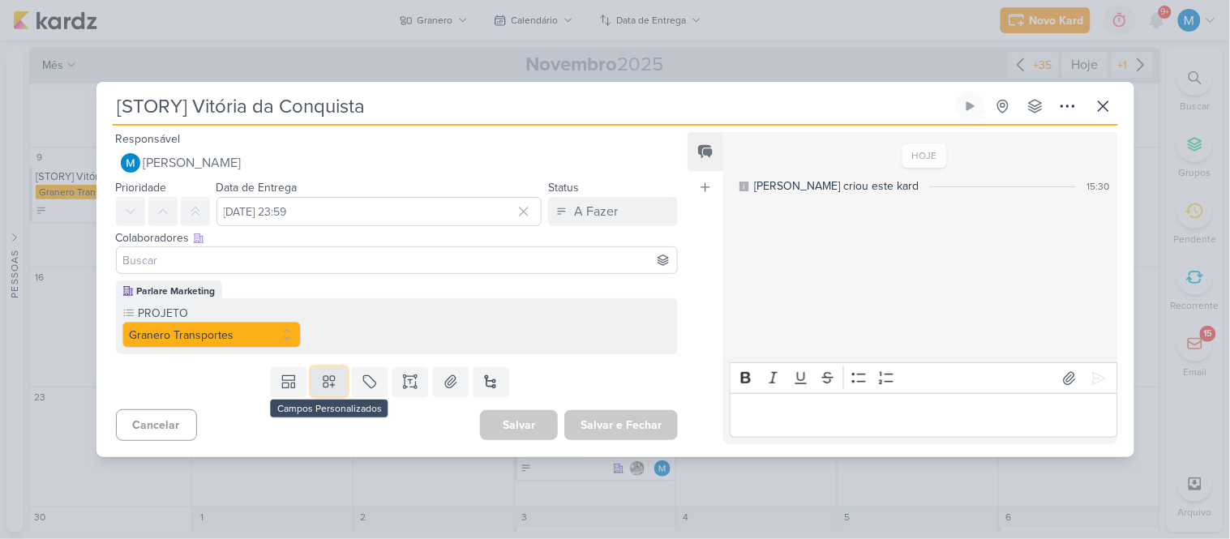
drag, startPoint x: 331, startPoint y: 380, endPoint x: 329, endPoint y: 368, distance: 11.5
click at [331, 378] on icon at bounding box center [329, 382] width 16 height 16
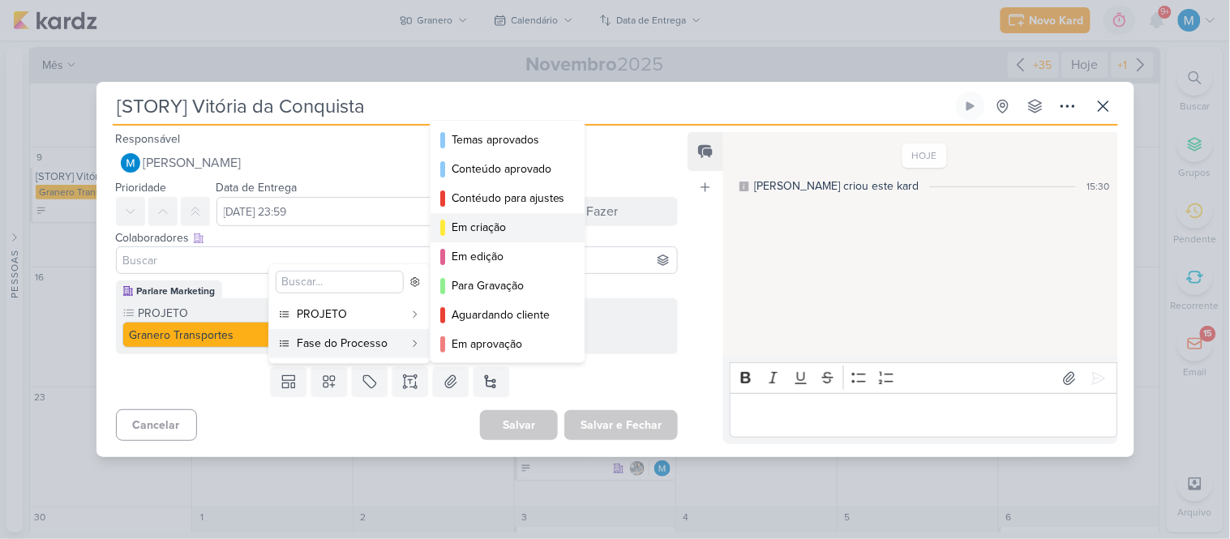
click at [480, 220] on div "Em criação" at bounding box center [509, 227] width 114 height 17
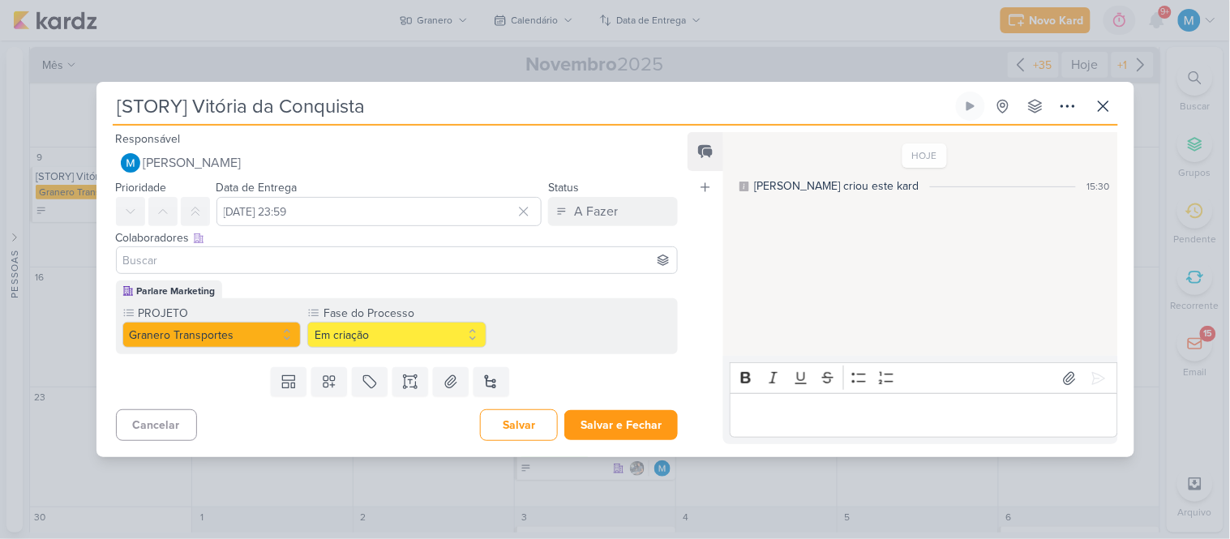
click at [311, 264] on input at bounding box center [397, 260] width 555 height 19
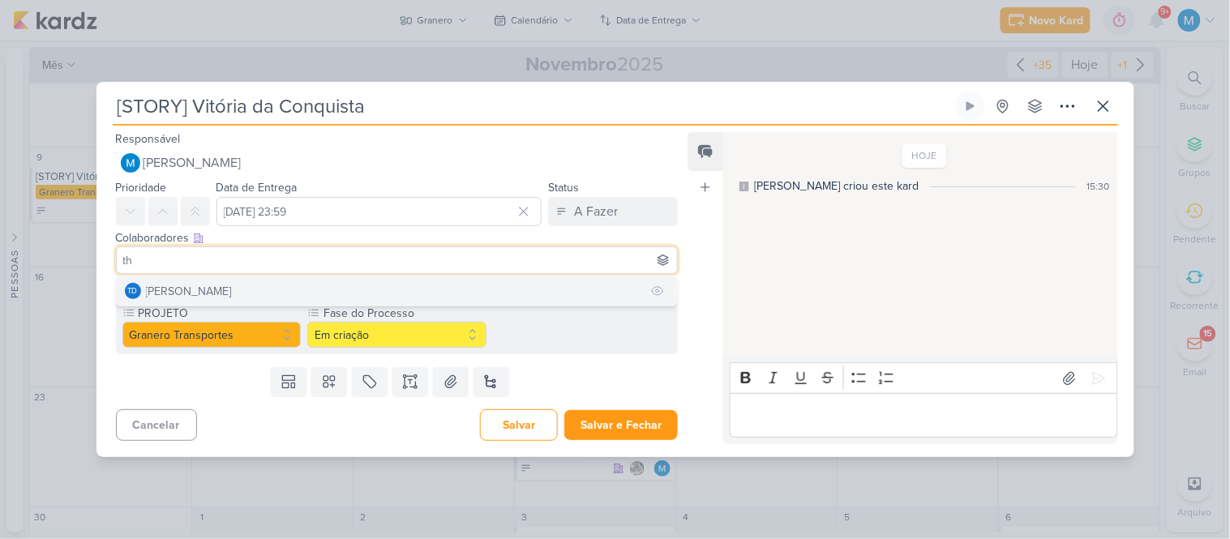
type input "th"
click at [295, 287] on button "Td Thais de carvalho" at bounding box center [397, 291] width 561 height 29
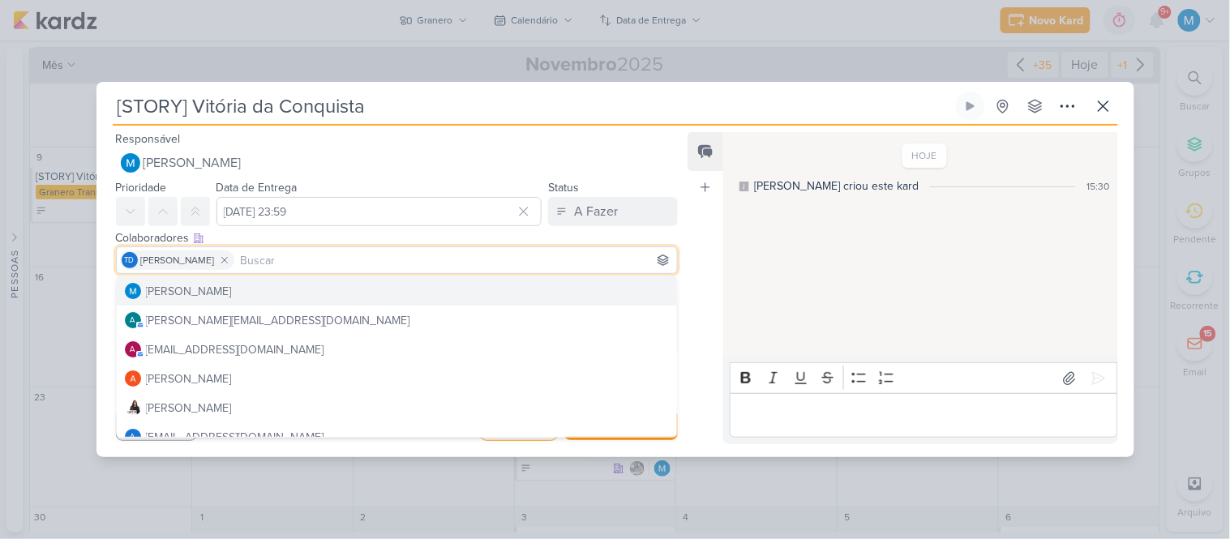
click at [688, 274] on div "Feed Atrelar email Solte o email para atrelar ao kard" at bounding box center [706, 288] width 36 height 312
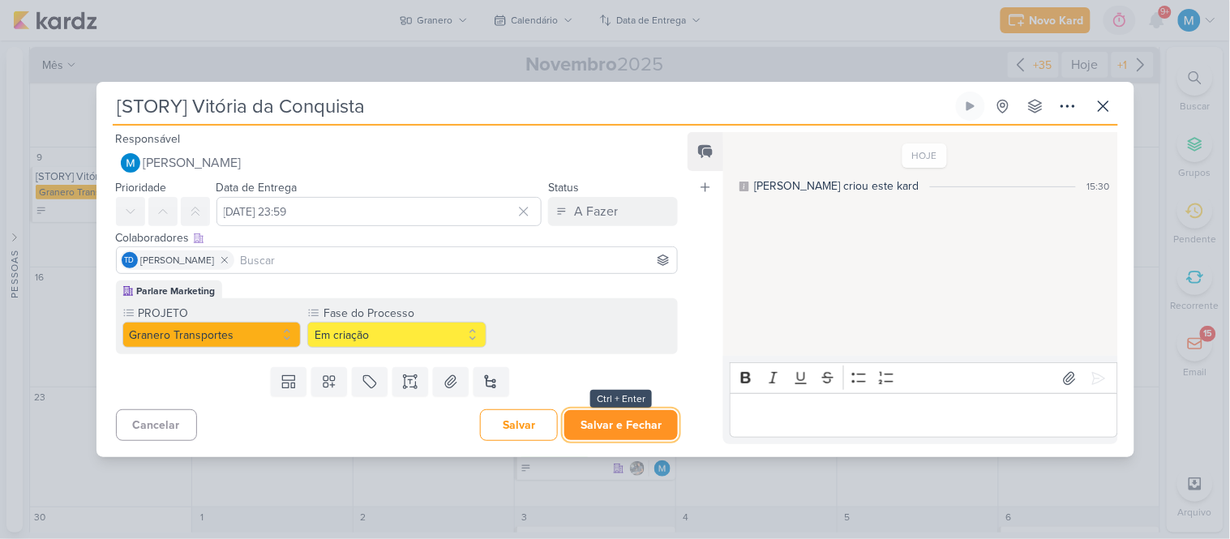
click at [617, 422] on button "Salvar e Fechar" at bounding box center [622, 425] width 114 height 30
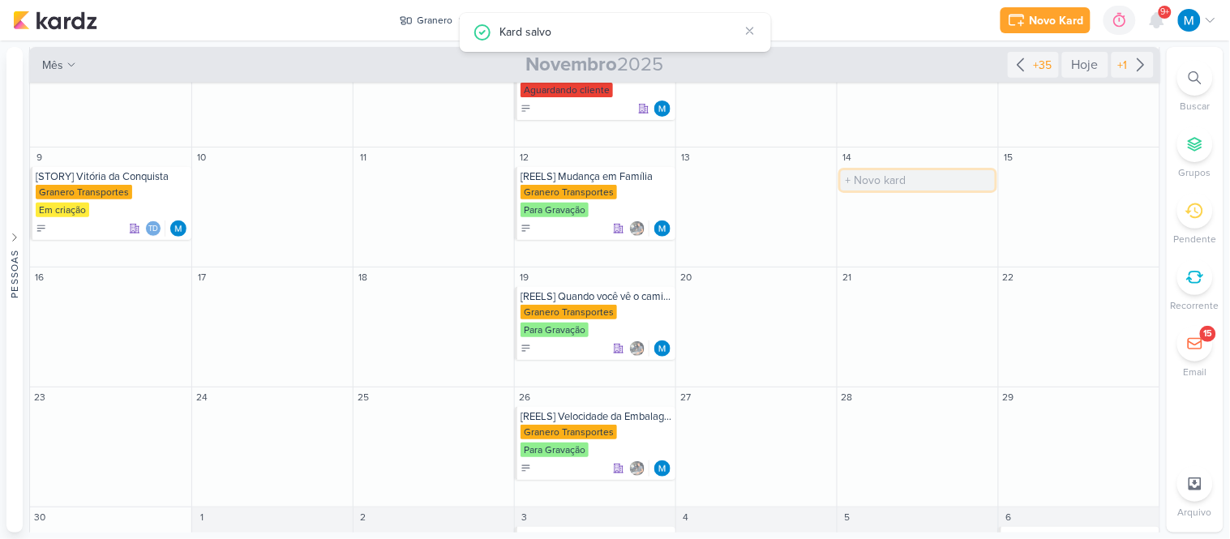
click at [902, 170] on input "text" at bounding box center [918, 180] width 154 height 20
paste input "[STORY]"
type input "[STORY] Cascavel"
click at [908, 170] on input "[STORY] Cascavel" at bounding box center [918, 180] width 154 height 20
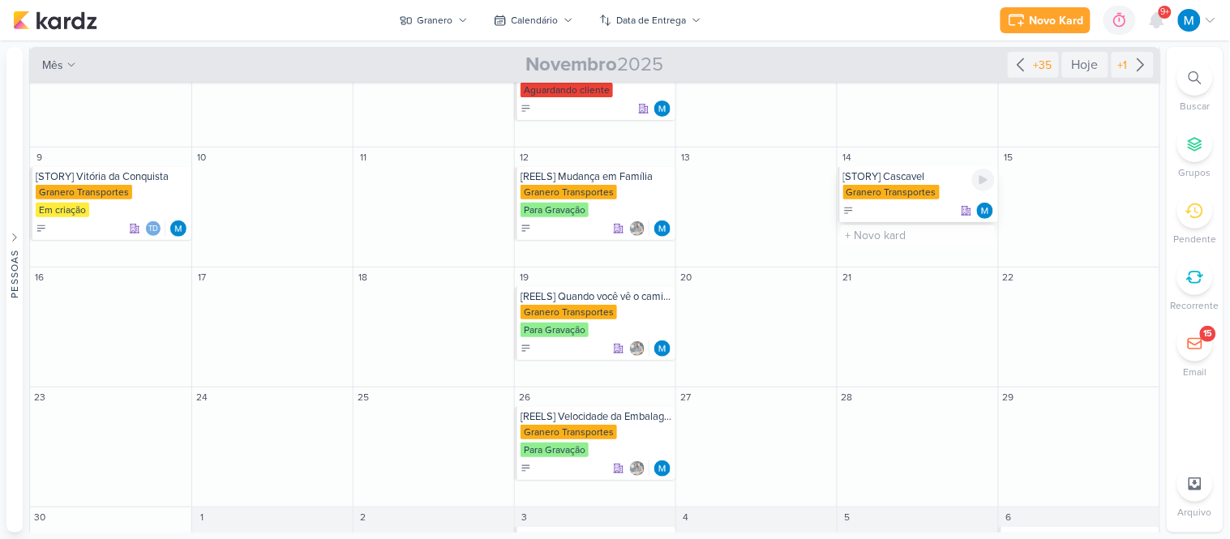
click at [906, 170] on div "[STORY] Cascavel" at bounding box center [920, 176] width 152 height 13
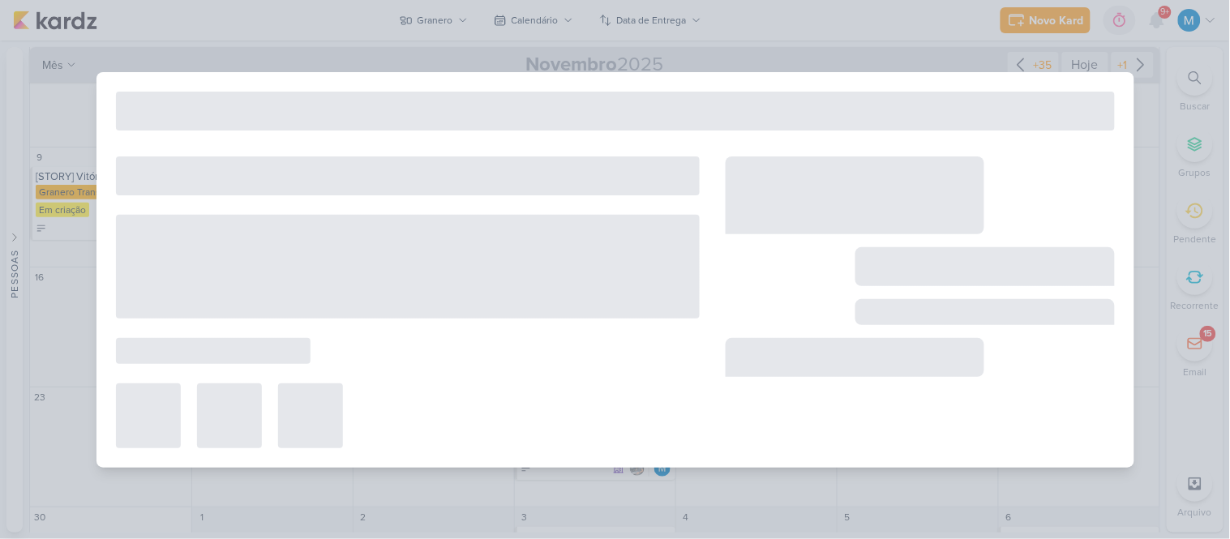
type input "[STORY] Cascavel"
type input "[DATE] 23:59"
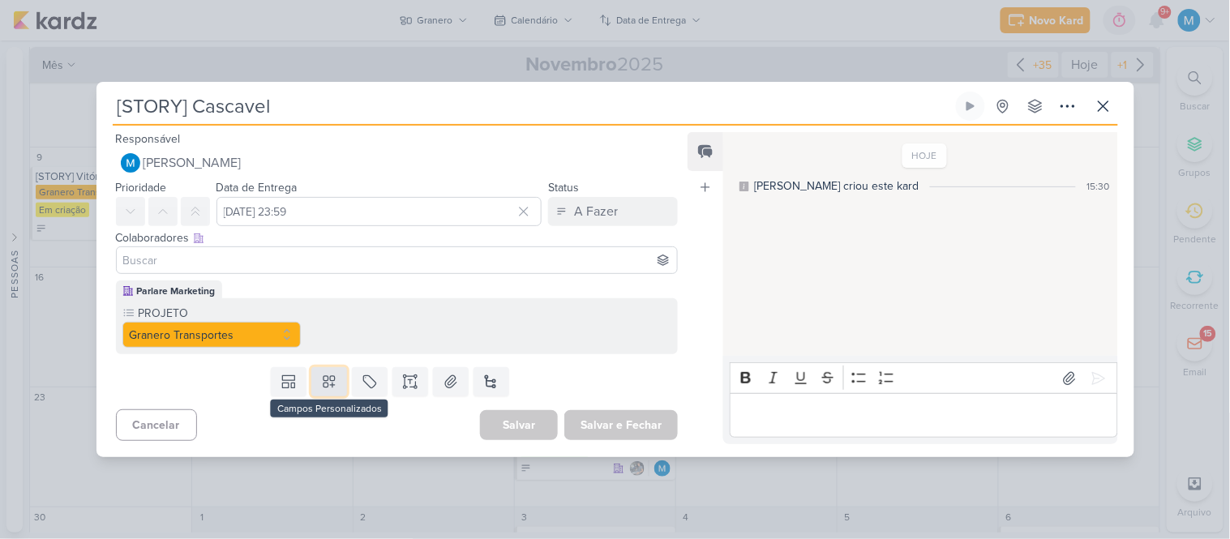
click at [337, 387] on button at bounding box center [329, 381] width 36 height 29
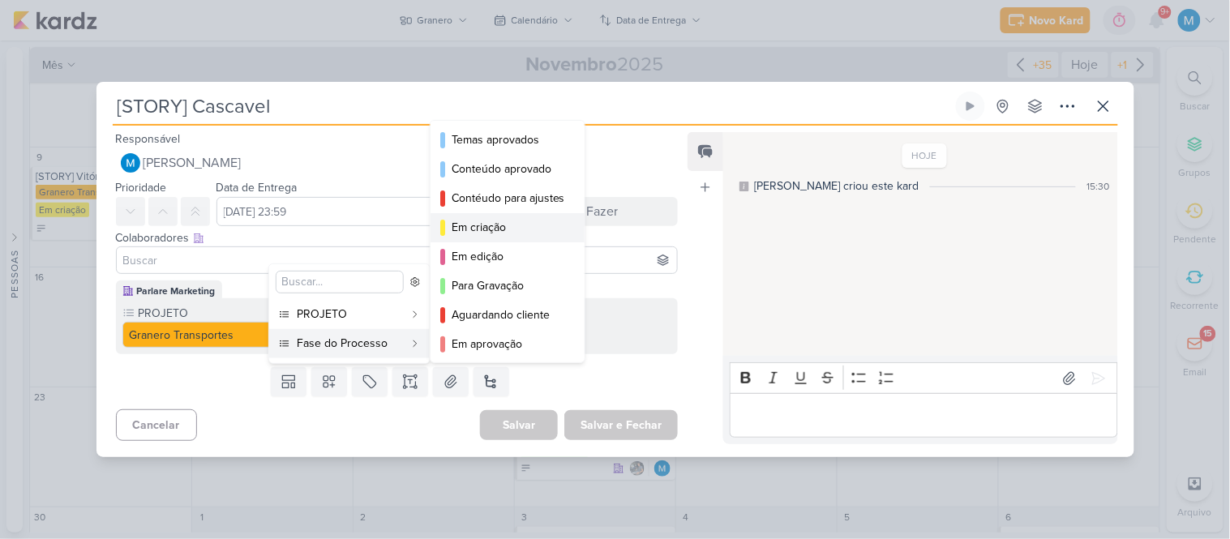
click at [489, 233] on div "Em criação" at bounding box center [509, 227] width 114 height 17
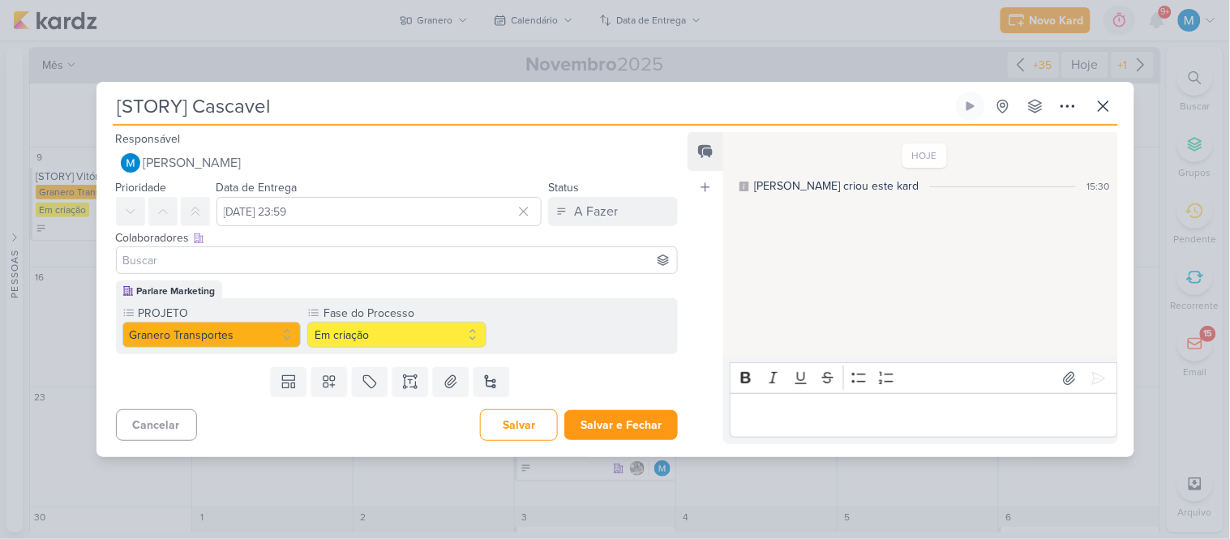
click at [315, 258] on input at bounding box center [397, 260] width 555 height 19
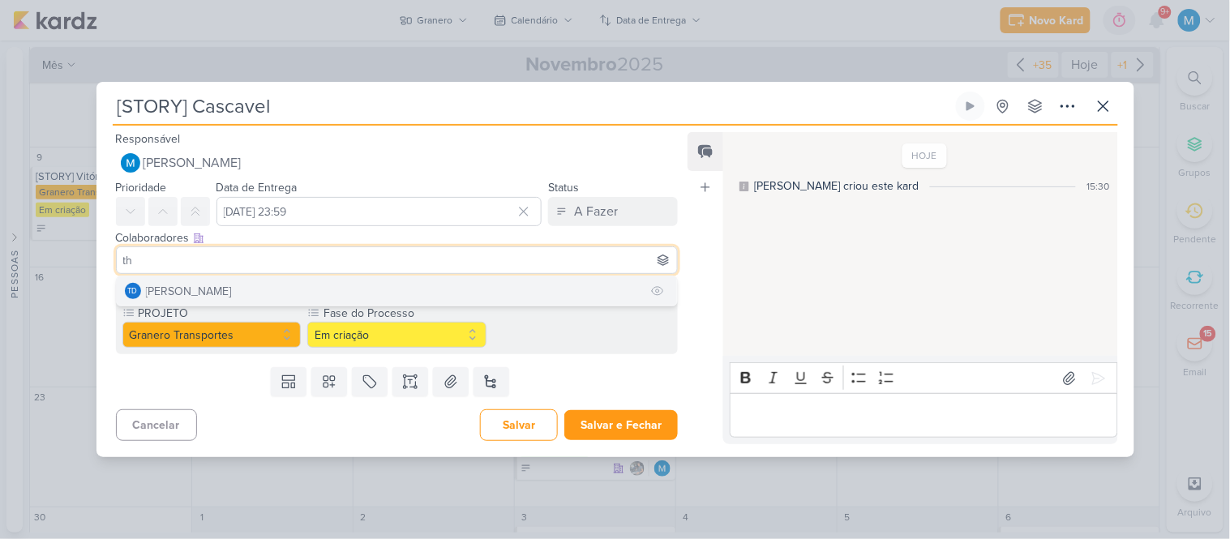
type input "th"
click at [316, 296] on button "Td Thais de carvalho" at bounding box center [397, 291] width 561 height 29
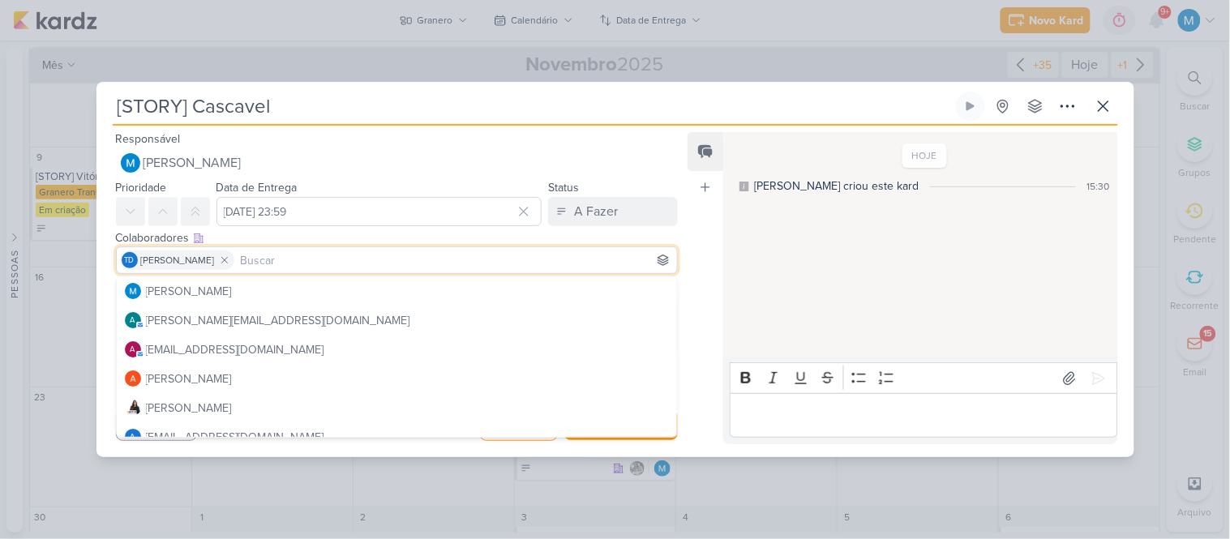
click at [689, 239] on div "Feed Atrelar email Solte o email para atrelar ao kard" at bounding box center [706, 288] width 36 height 312
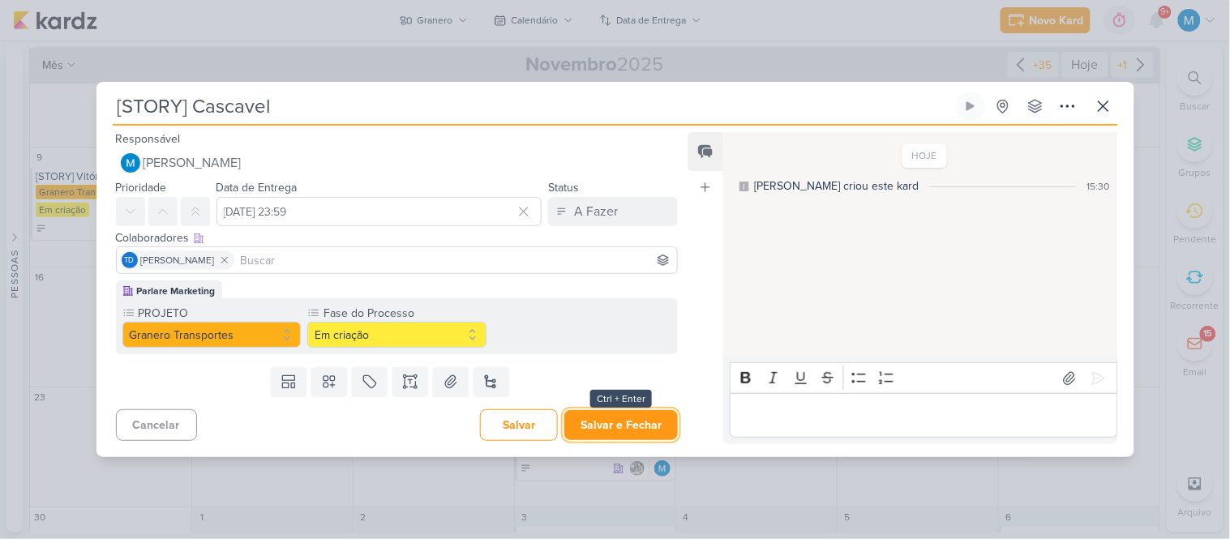
click at [615, 419] on button "Salvar e Fechar" at bounding box center [622, 425] width 114 height 30
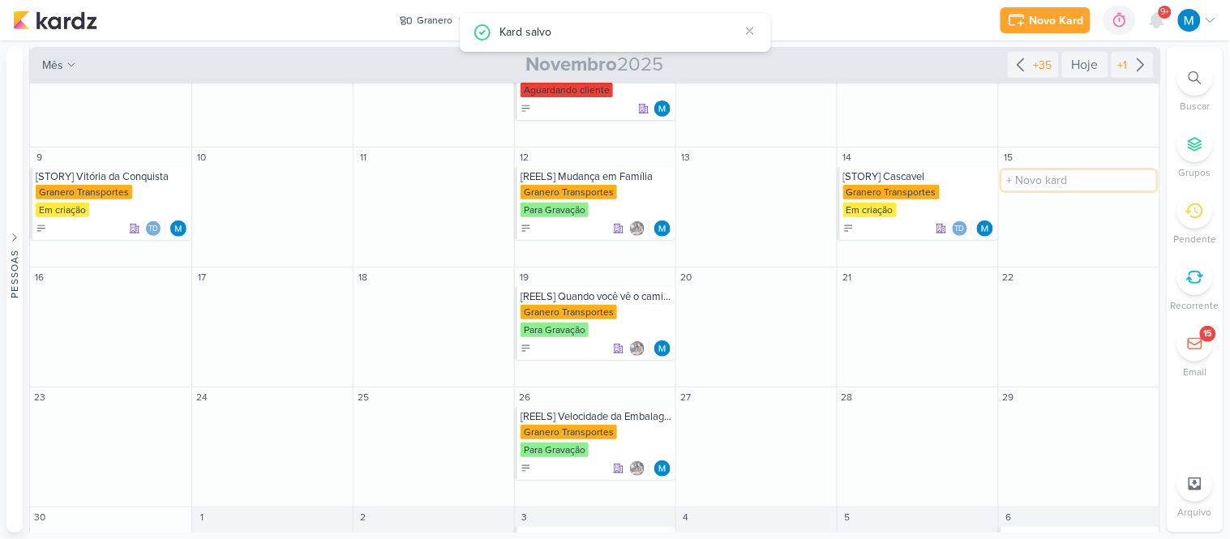
click at [1043, 170] on input "text" at bounding box center [1080, 180] width 154 height 20
paste input "[STORY]"
type input "[STORY] [DATE]"
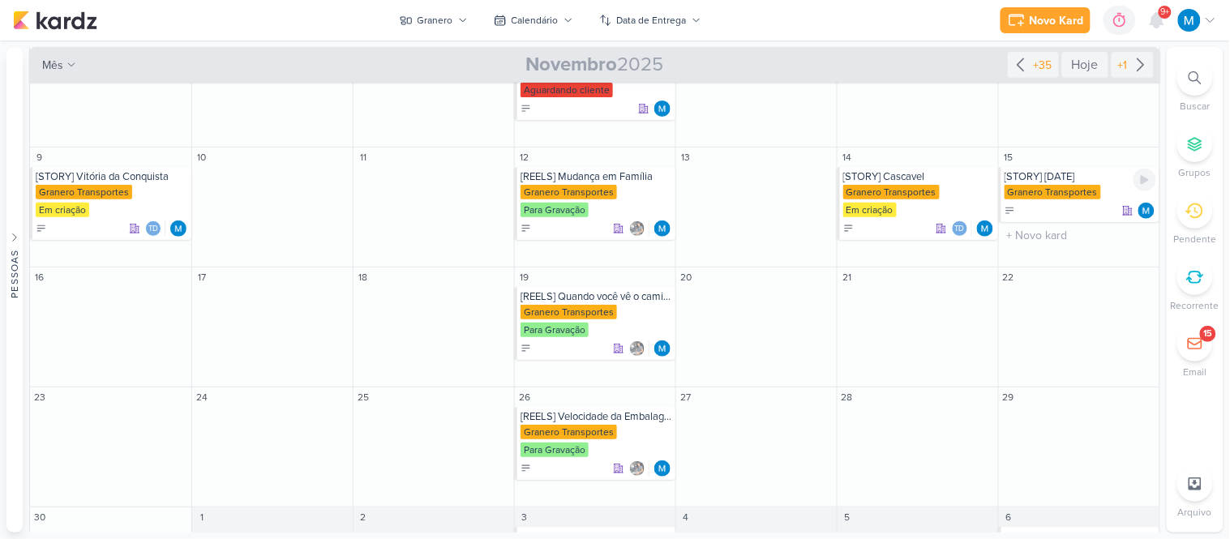
click at [1066, 170] on div "[STORY] [DATE]" at bounding box center [1081, 176] width 152 height 13
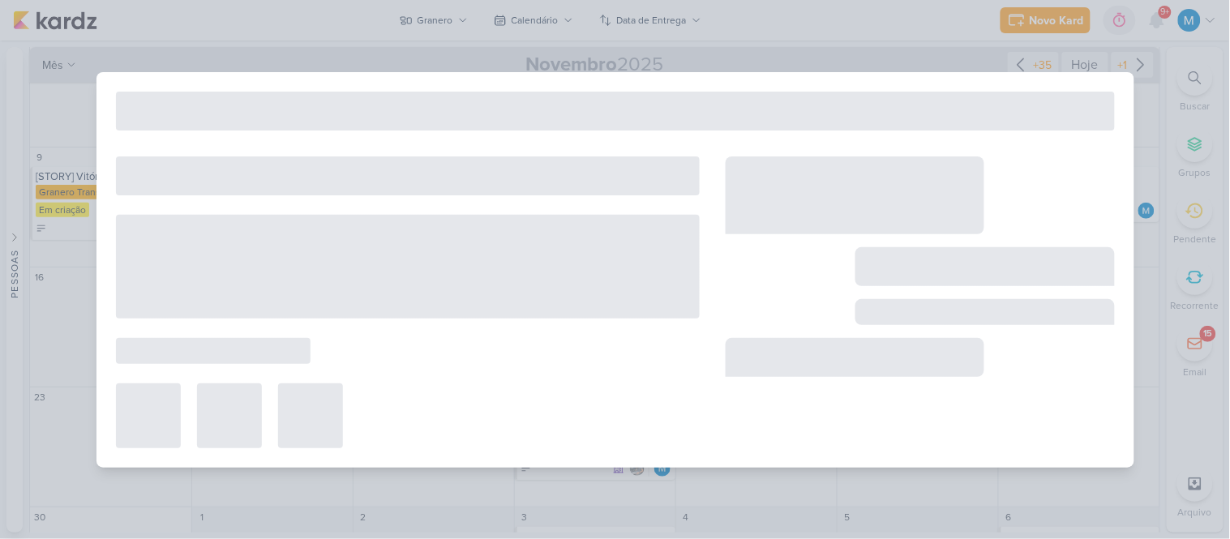
type input "[STORY] [DATE]"
type input "[DATE] 23:59"
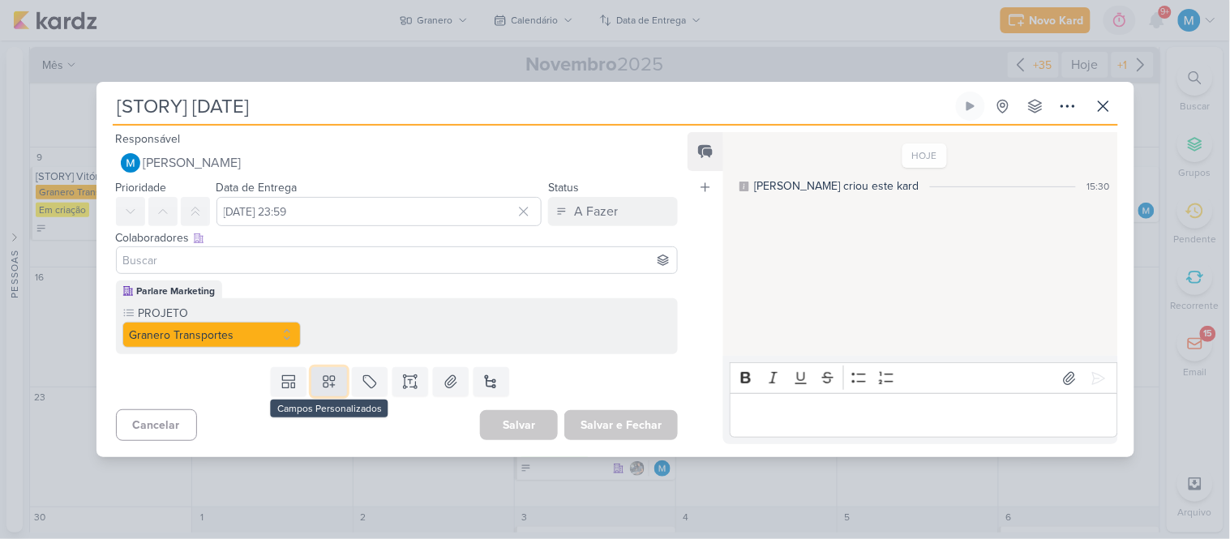
click at [327, 383] on icon at bounding box center [329, 382] width 16 height 16
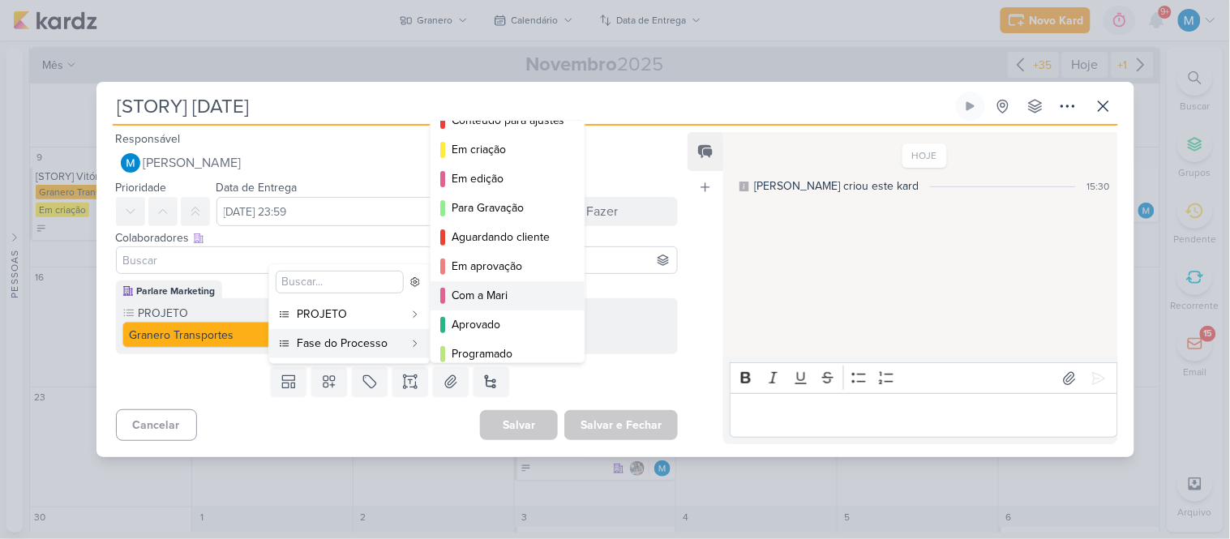
scroll to position [118, 0]
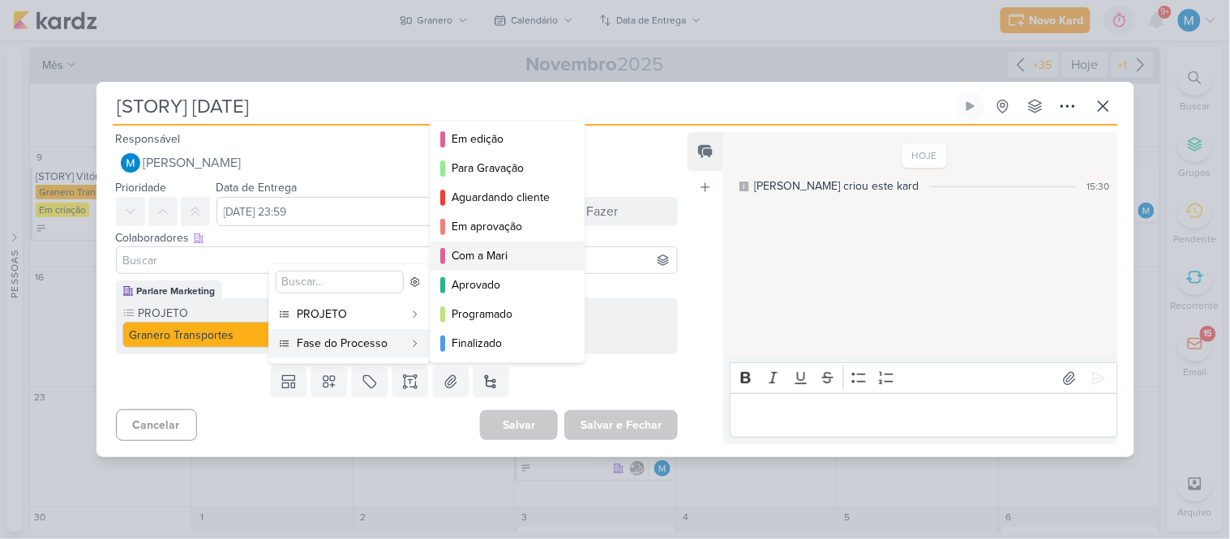
click at [517, 257] on div "Com a Mari" at bounding box center [509, 255] width 114 height 17
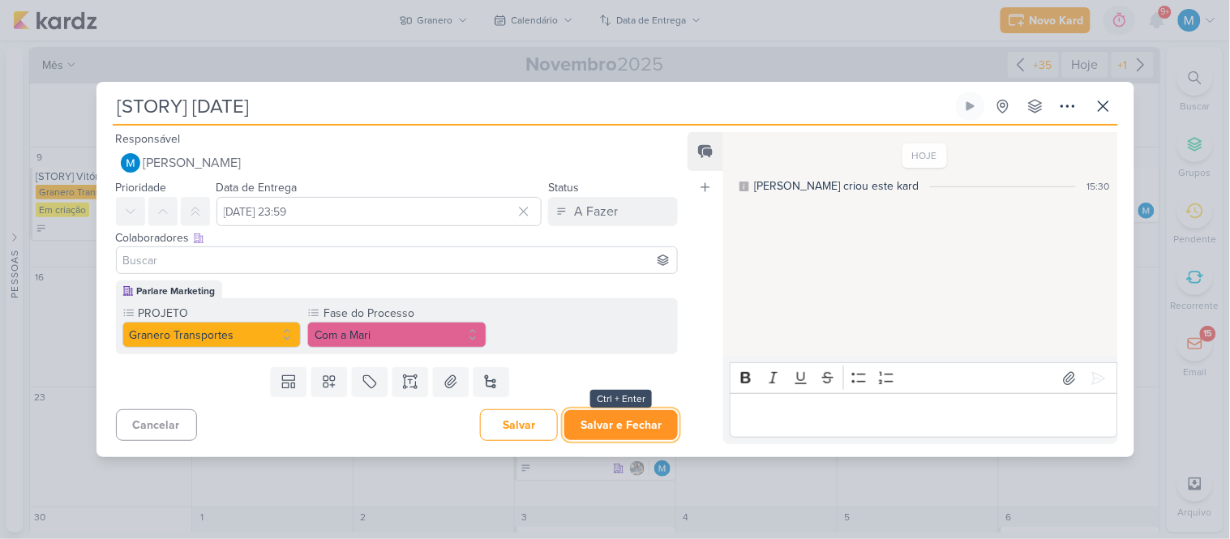
click at [636, 426] on button "Salvar e Fechar" at bounding box center [622, 425] width 114 height 30
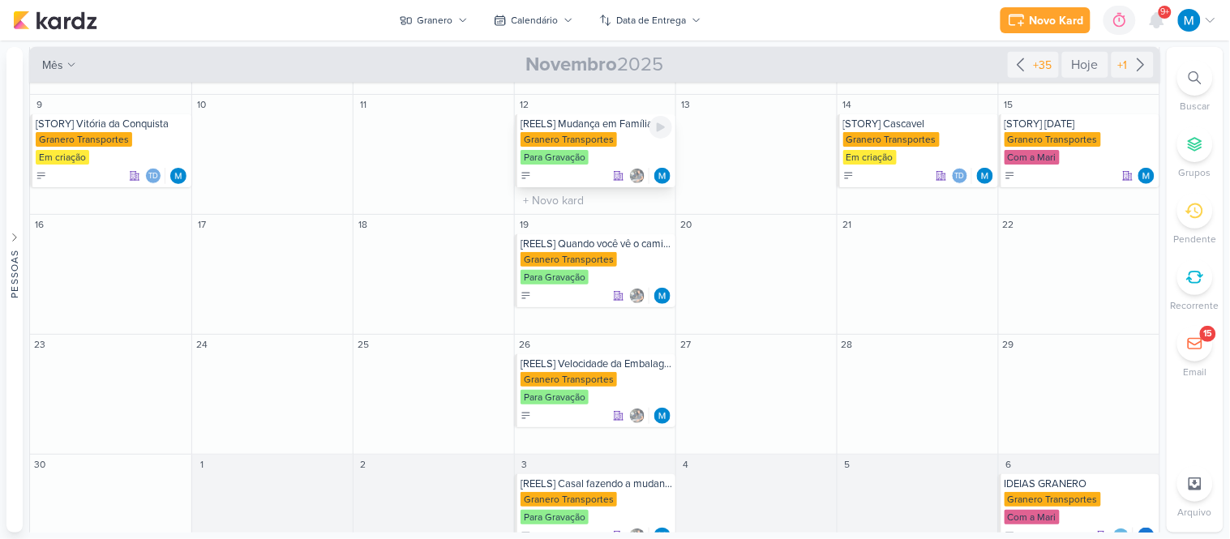
scroll to position [253, 0]
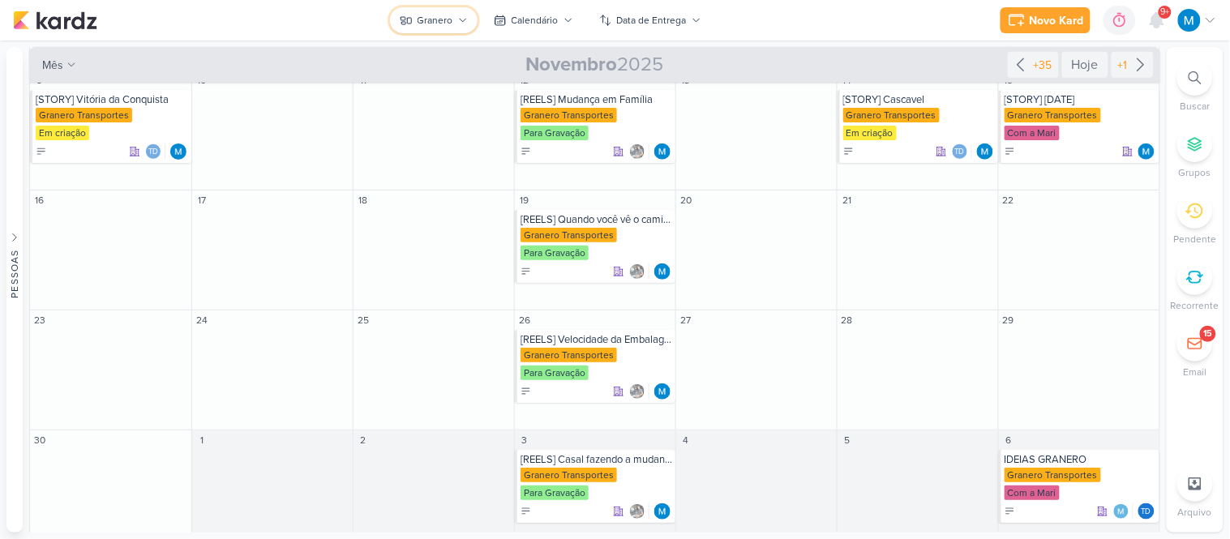
click at [458, 17] on icon at bounding box center [463, 20] width 10 height 10
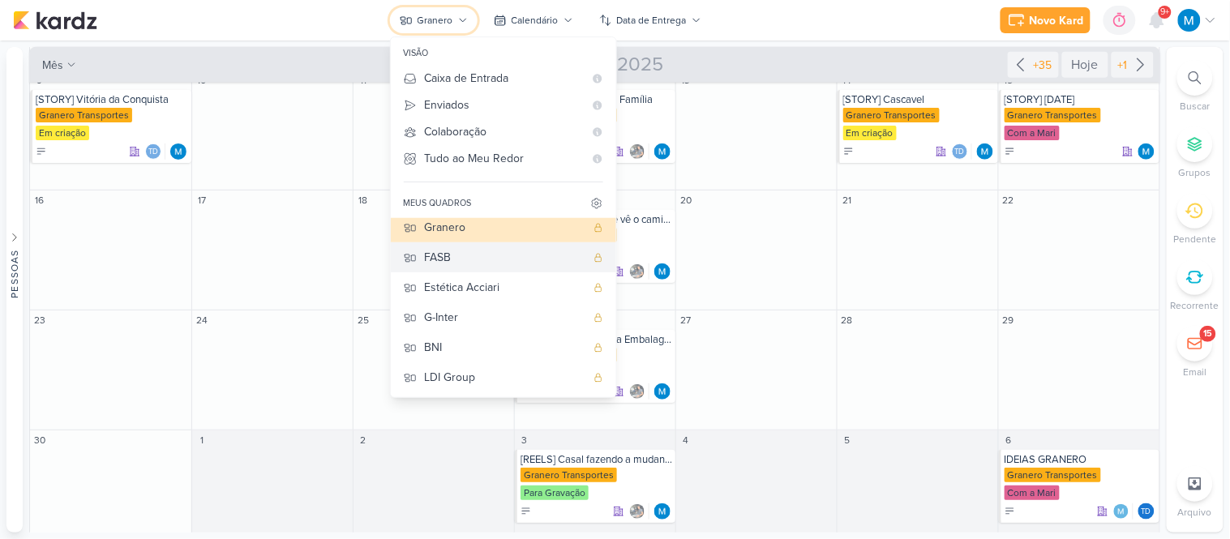
scroll to position [4, 0]
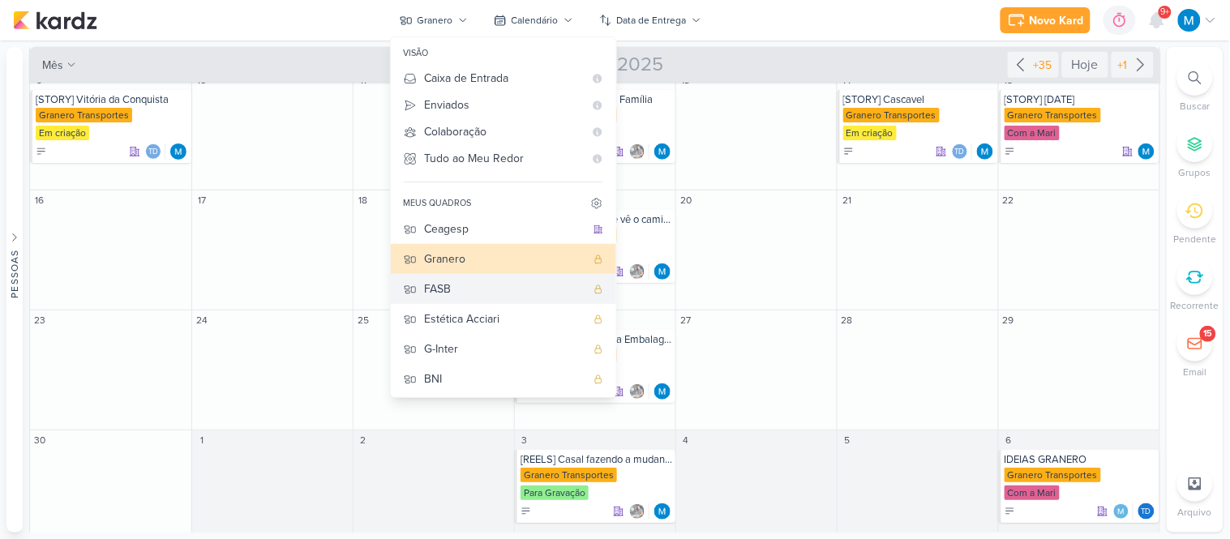
click at [458, 286] on div "FASB" at bounding box center [505, 289] width 161 height 17
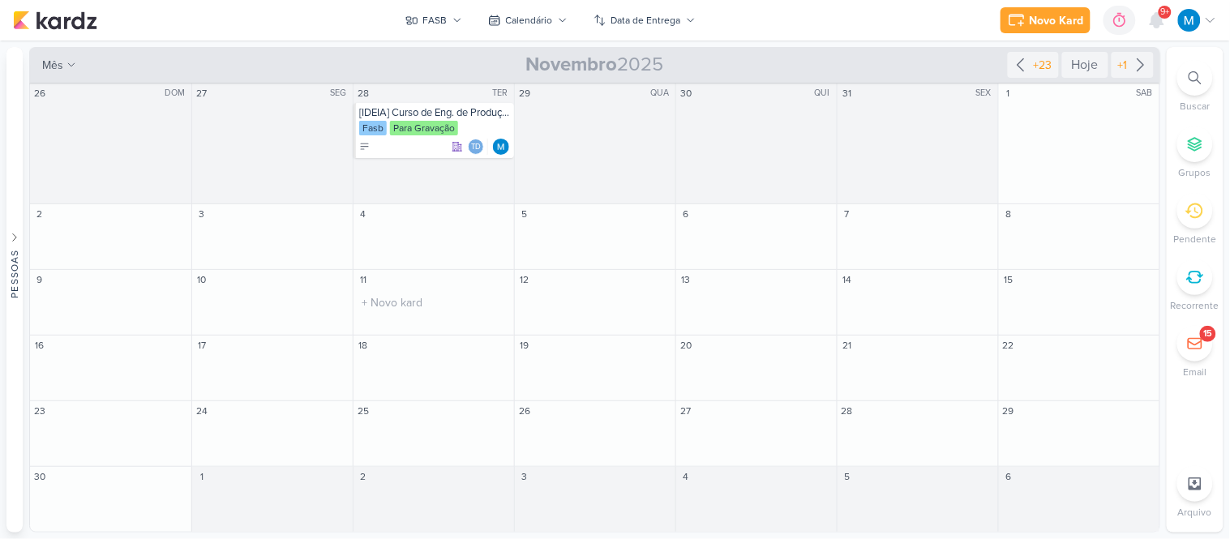
scroll to position [0, 0]
click at [1088, 62] on div "Hoje" at bounding box center [1086, 65] width 46 height 26
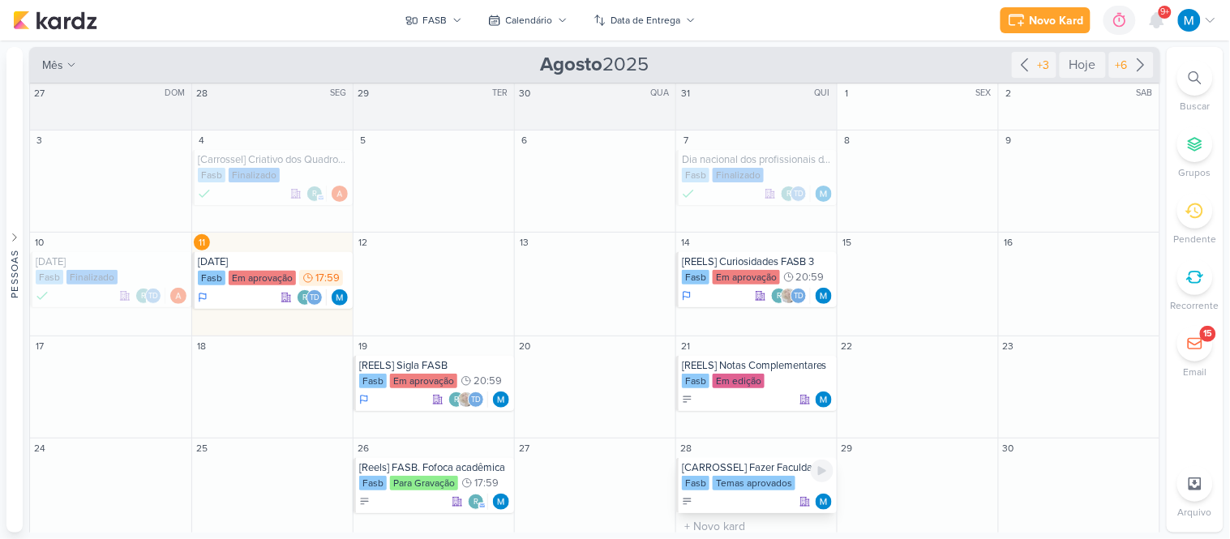
click at [787, 470] on div "[CARROSSEL] Fazer Faculdade" at bounding box center [758, 468] width 152 height 13
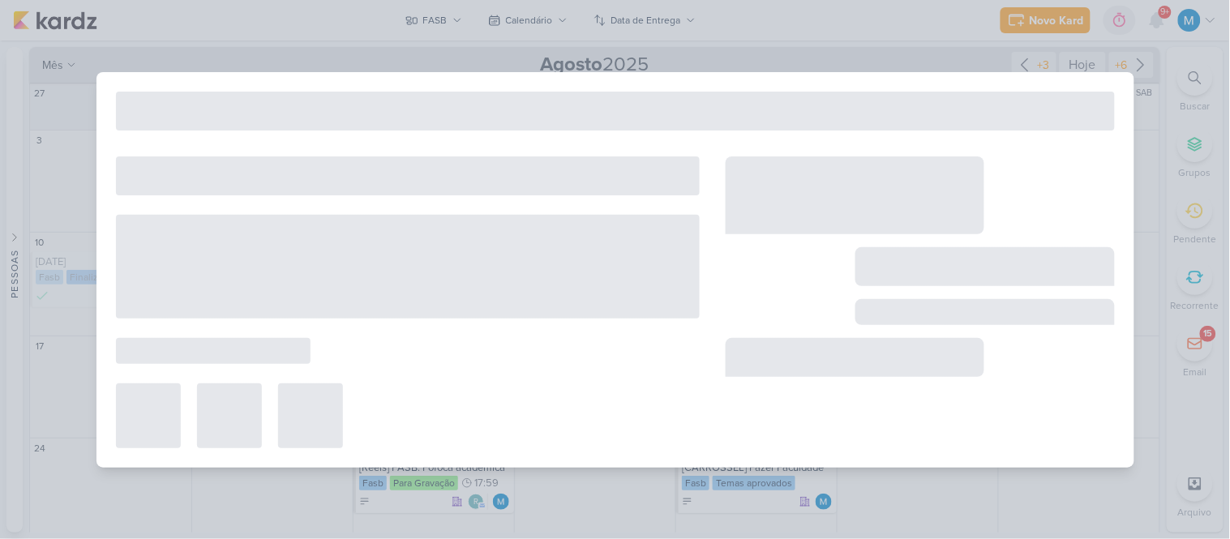
type input "[CARROSSEL] Fazer Faculdade"
type input "[DATE] 23:59"
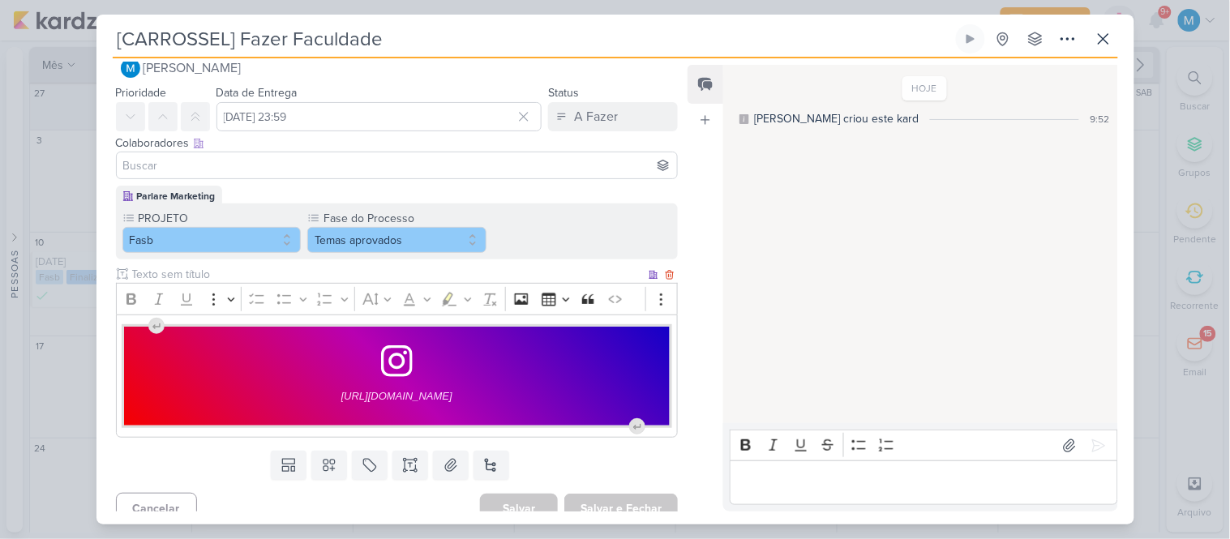
scroll to position [43, 0]
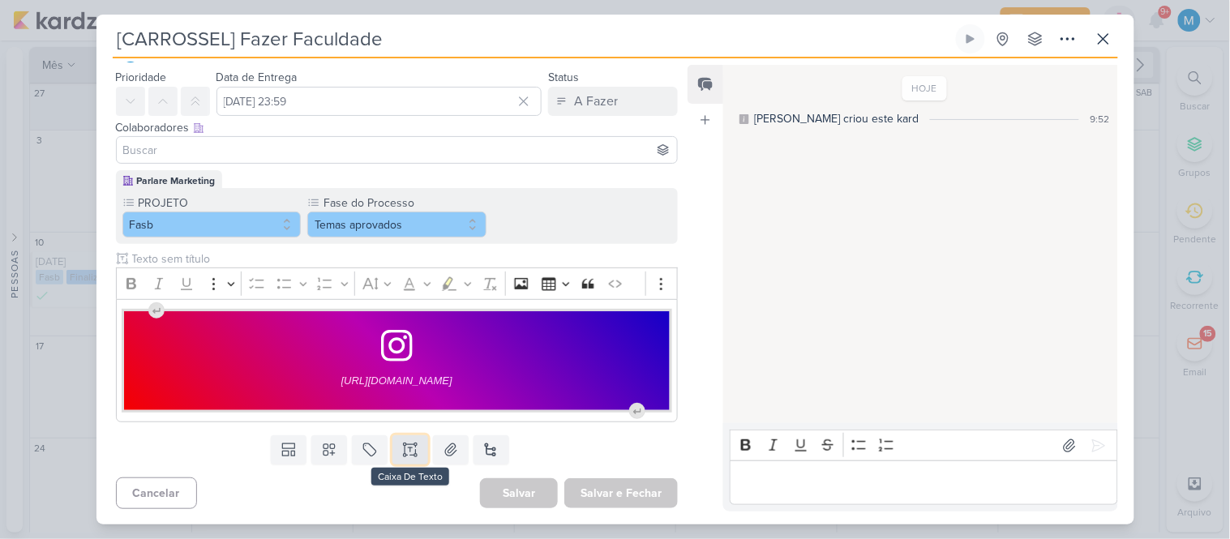
click at [416, 444] on button at bounding box center [411, 450] width 36 height 29
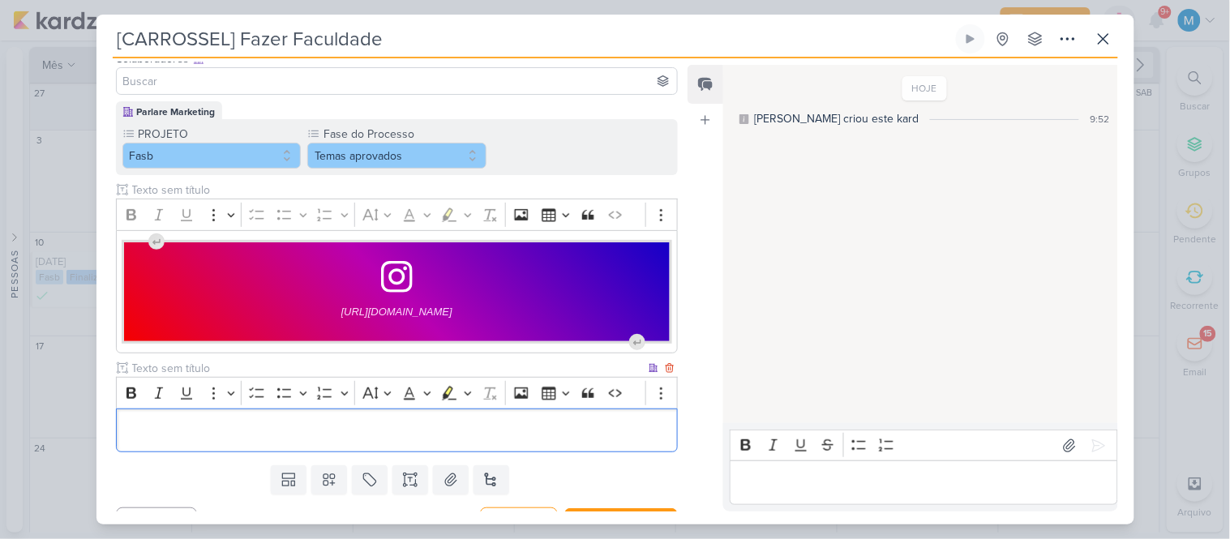
scroll to position [143, 0]
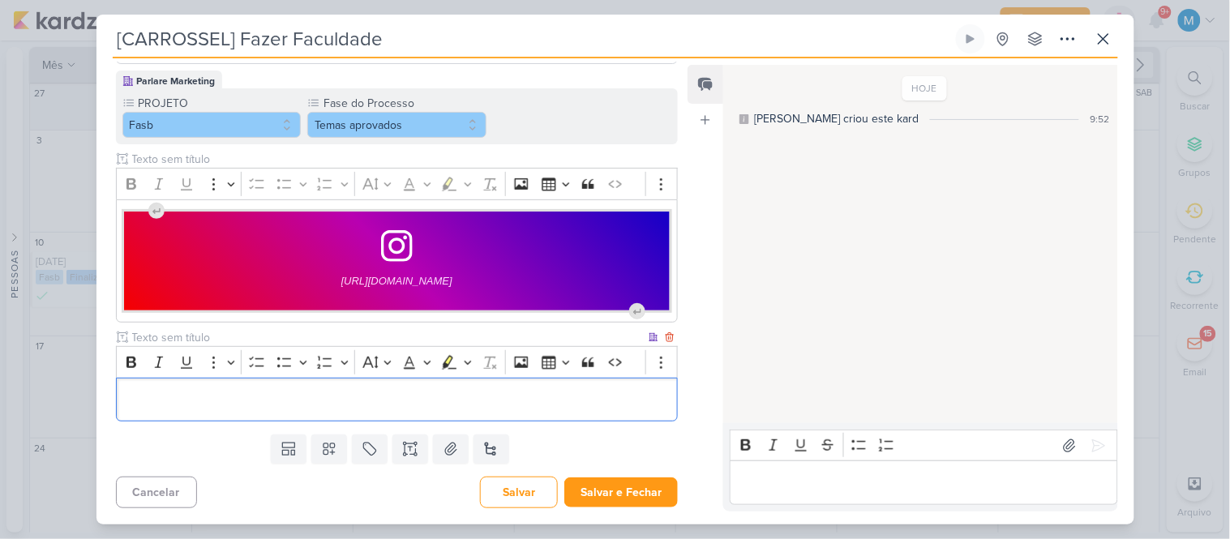
click at [185, 337] on input "text" at bounding box center [387, 337] width 517 height 17
type input "DESENVOLVIMENTO CRIATIVO"
click at [221, 404] on p "Editor editing area: main" at bounding box center [396, 399] width 545 height 19
click at [255, 393] on p "Editor editing area: main" at bounding box center [396, 399] width 545 height 19
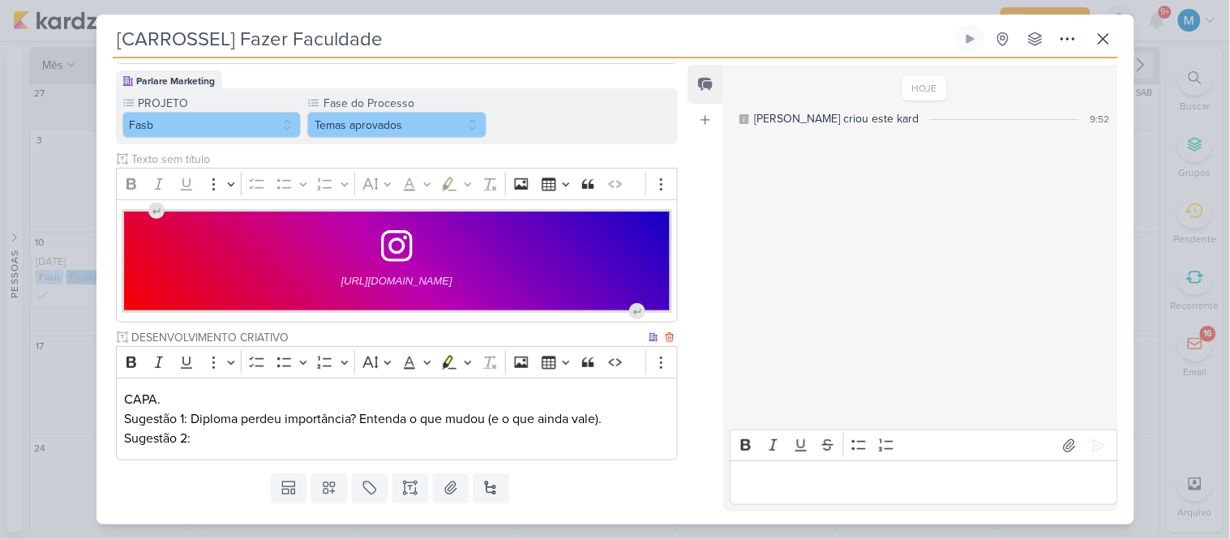
click at [221, 440] on p "Sugestão 2:" at bounding box center [396, 438] width 545 height 19
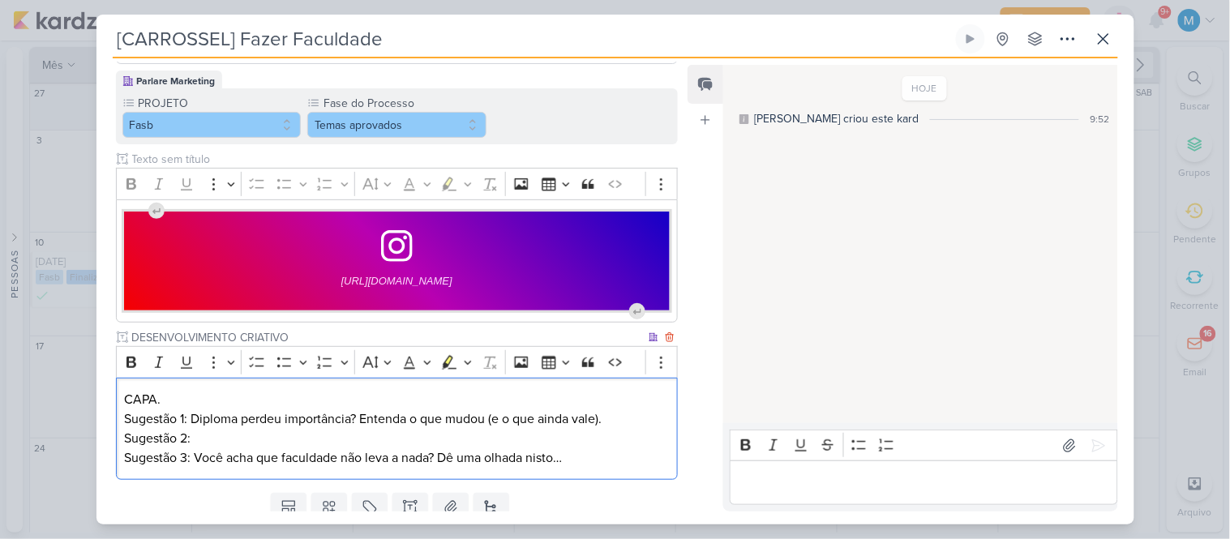
click at [295, 438] on p "Sugestão 2:" at bounding box center [396, 438] width 545 height 19
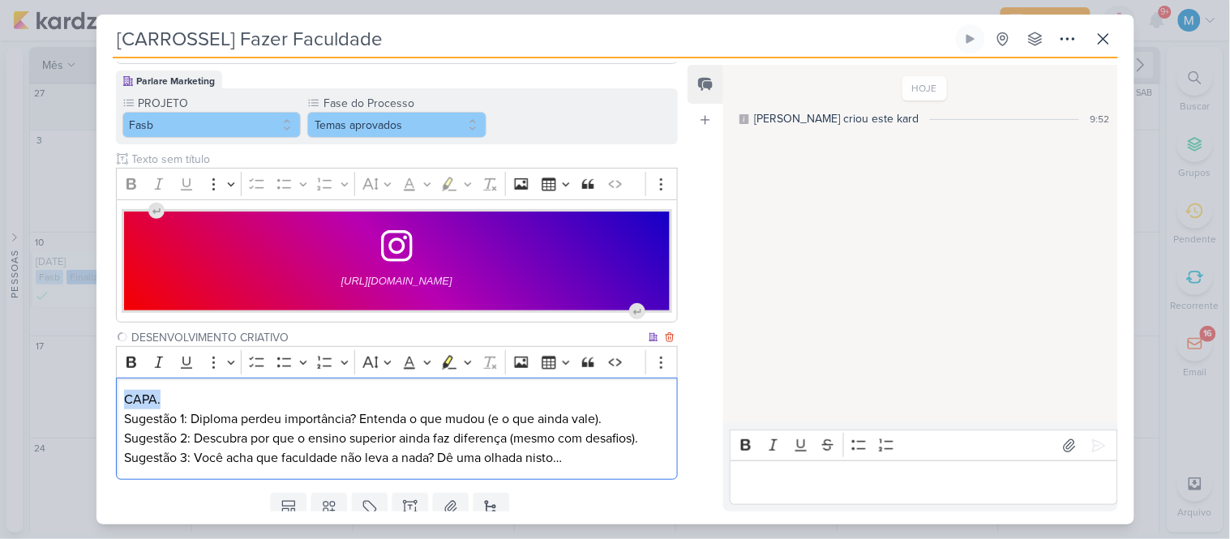
drag, startPoint x: 118, startPoint y: 384, endPoint x: 63, endPoint y: 376, distance: 54.9
click at [63, 376] on div "[CARROSSEL] Fazer Faculdade Criado por mim" at bounding box center [615, 269] width 1230 height 539
click at [140, 359] on icon "Editor toolbar" at bounding box center [131, 362] width 16 height 16
click at [590, 463] on p "Sugestão 3: Você acha que faculdade não leva a nada? Dê uma olhada nisto…" at bounding box center [396, 458] width 545 height 19
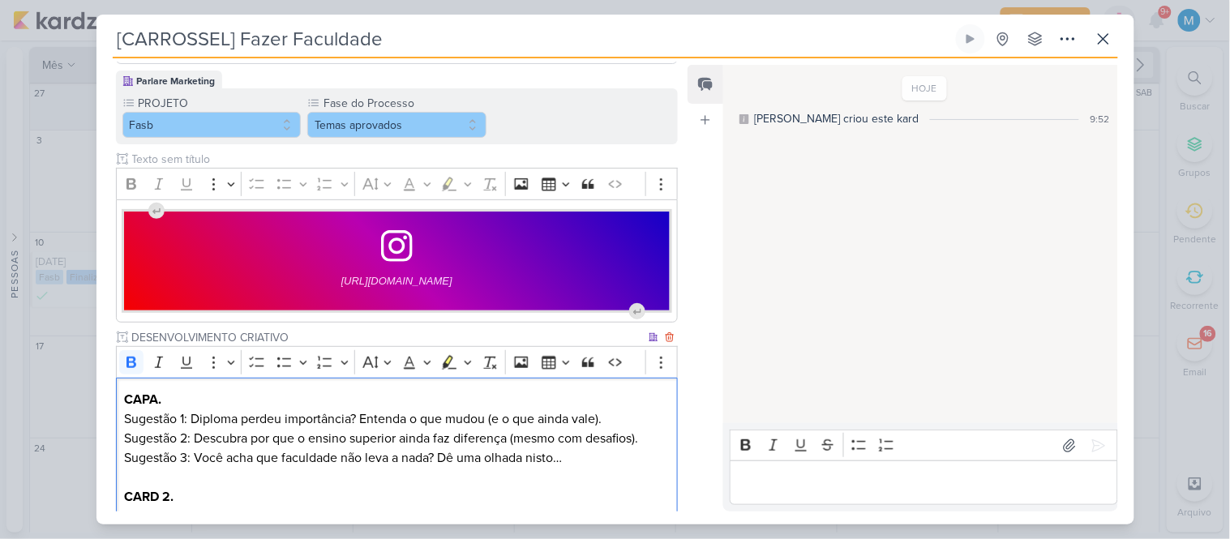
scroll to position [155, 0]
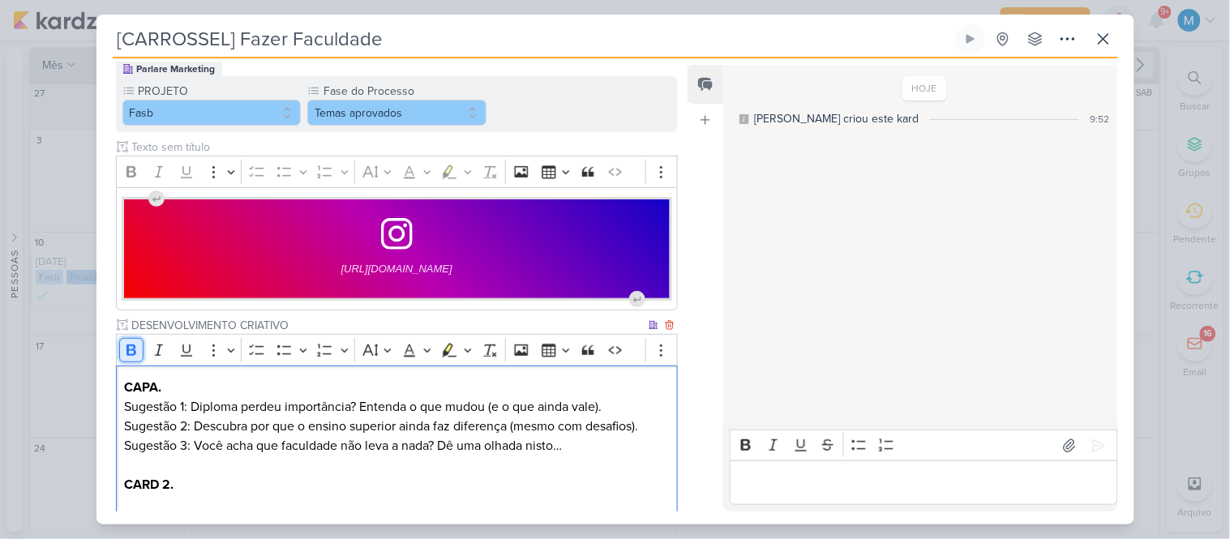
click at [134, 353] on icon "Editor toolbar" at bounding box center [131, 350] width 16 height 16
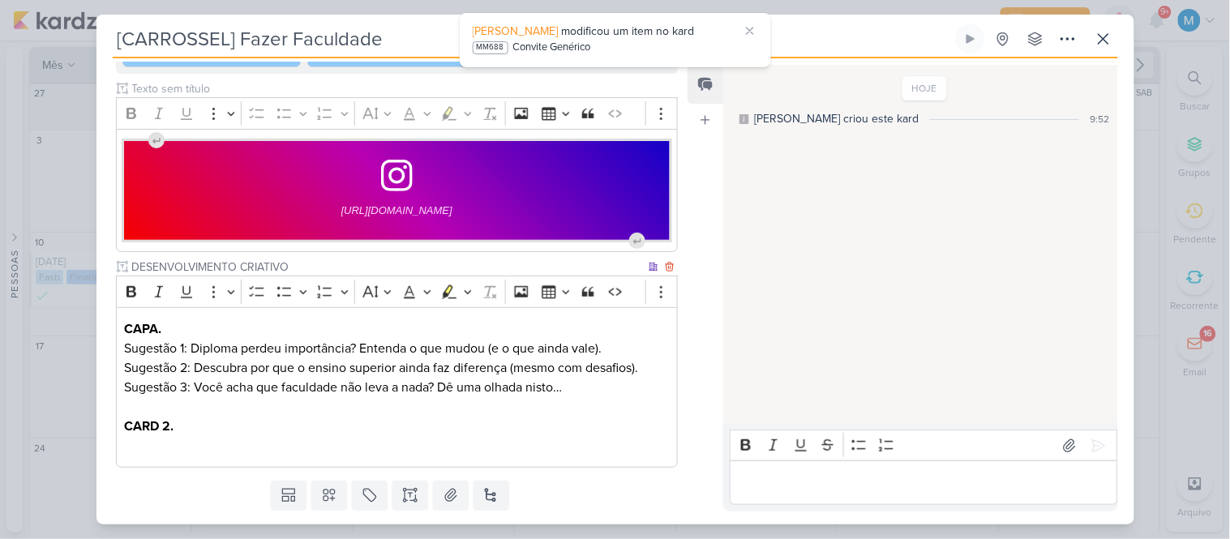
scroll to position [260, 0]
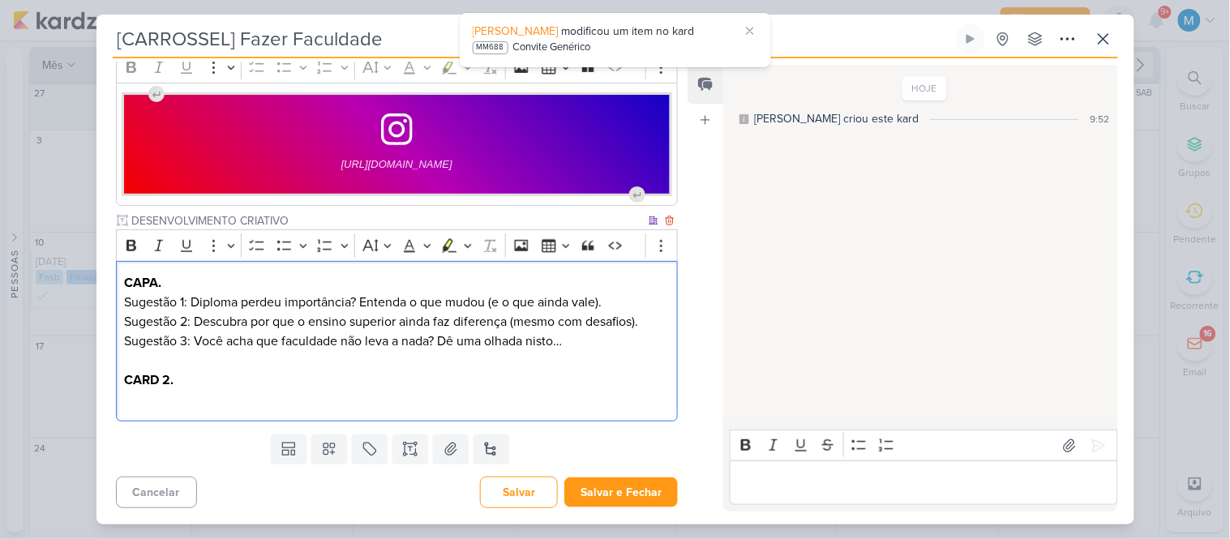
click at [208, 395] on p "Editor editing area: main" at bounding box center [396, 399] width 545 height 19
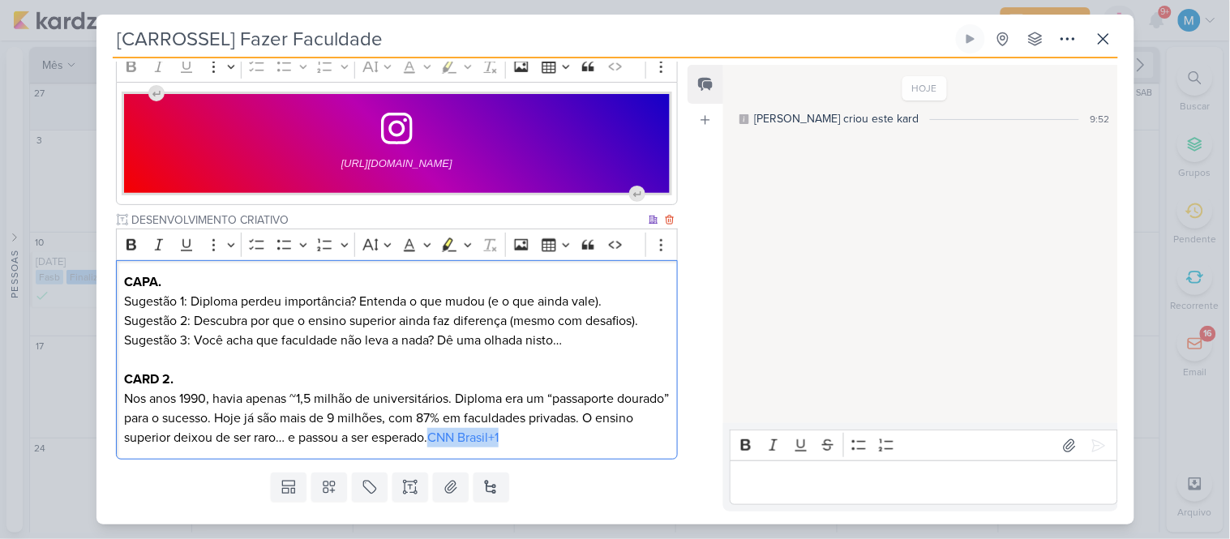
drag, startPoint x: 582, startPoint y: 436, endPoint x: 475, endPoint y: 440, distance: 106.4
click at [475, 440] on p "Nos anos 1990, havia apenas ~1,5 milhão de universitários. Diploma era um “pass…" at bounding box center [396, 418] width 545 height 58
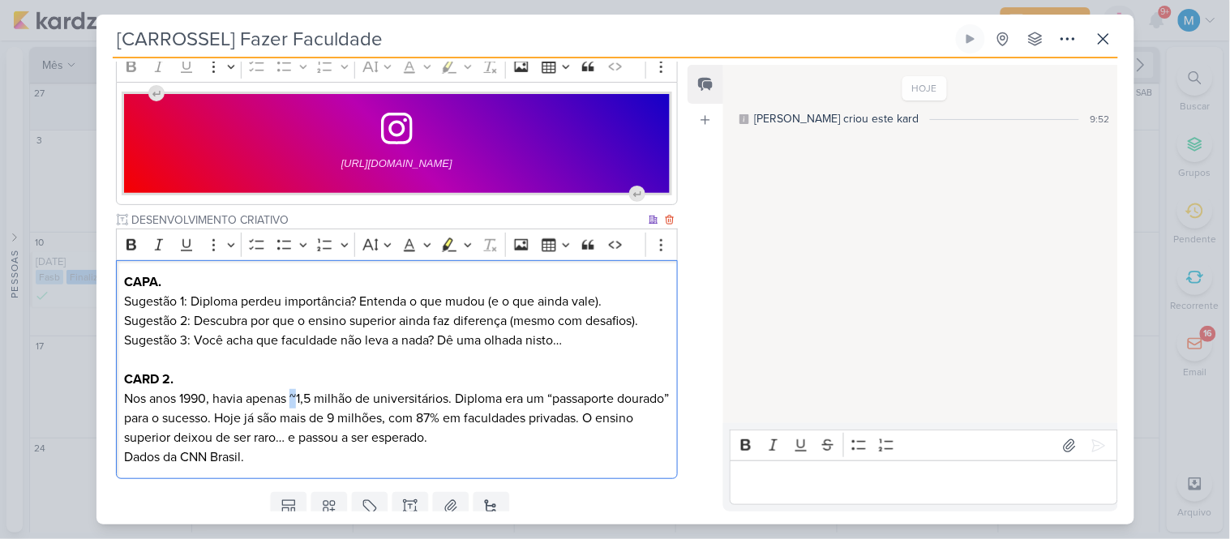
click at [294, 393] on p "Nos anos 1990, havia apenas ~1,5 milhão de universitários. Diploma era um “pass…" at bounding box center [396, 418] width 545 height 58
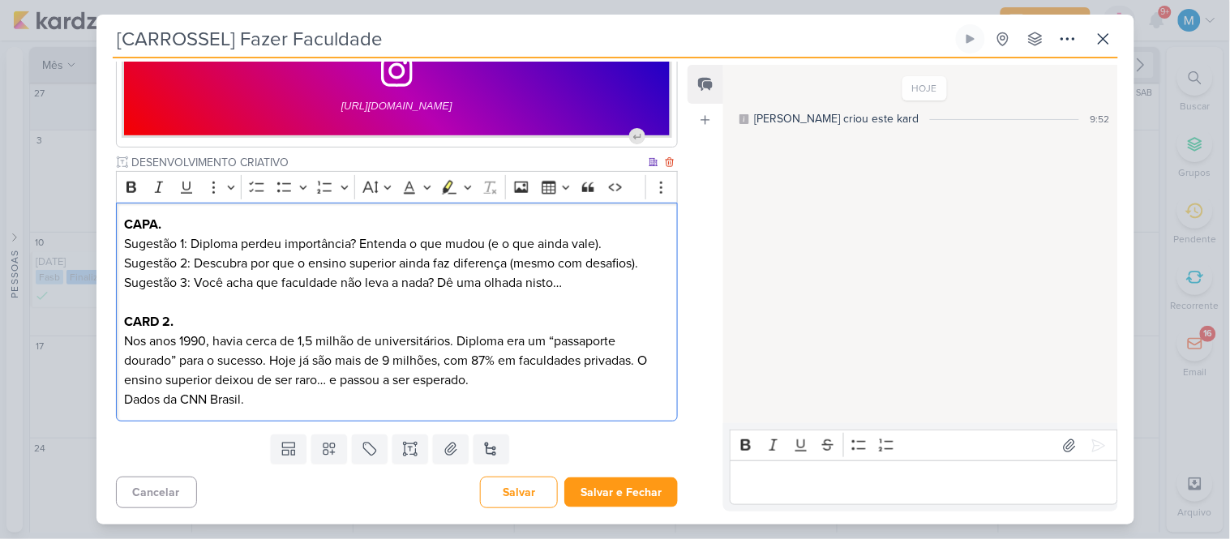
click at [303, 404] on p "Dados da CNN Brasil." at bounding box center [396, 399] width 545 height 19
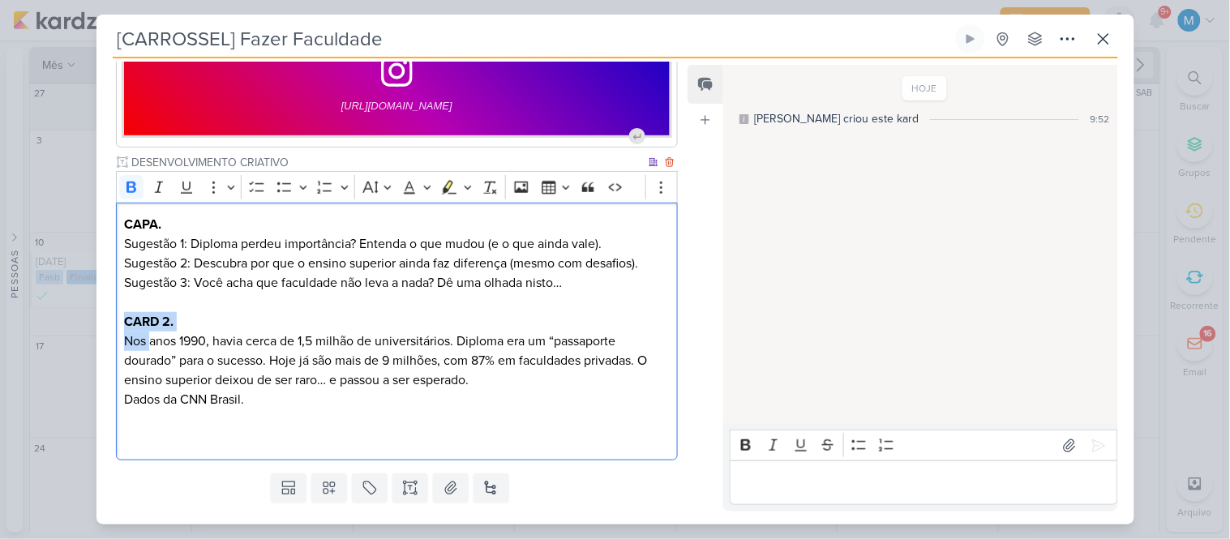
drag, startPoint x: 151, startPoint y: 342, endPoint x: 122, endPoint y: 321, distance: 35.4
click at [122, 321] on div "CAPA. Sugestão 1: Diploma perdeu importância? Entenda o que mudou (e o que aind…" at bounding box center [397, 332] width 563 height 259
copy div "CARD 2. Nos"
click at [132, 435] on p "Editor editing area: main" at bounding box center [396, 438] width 545 height 19
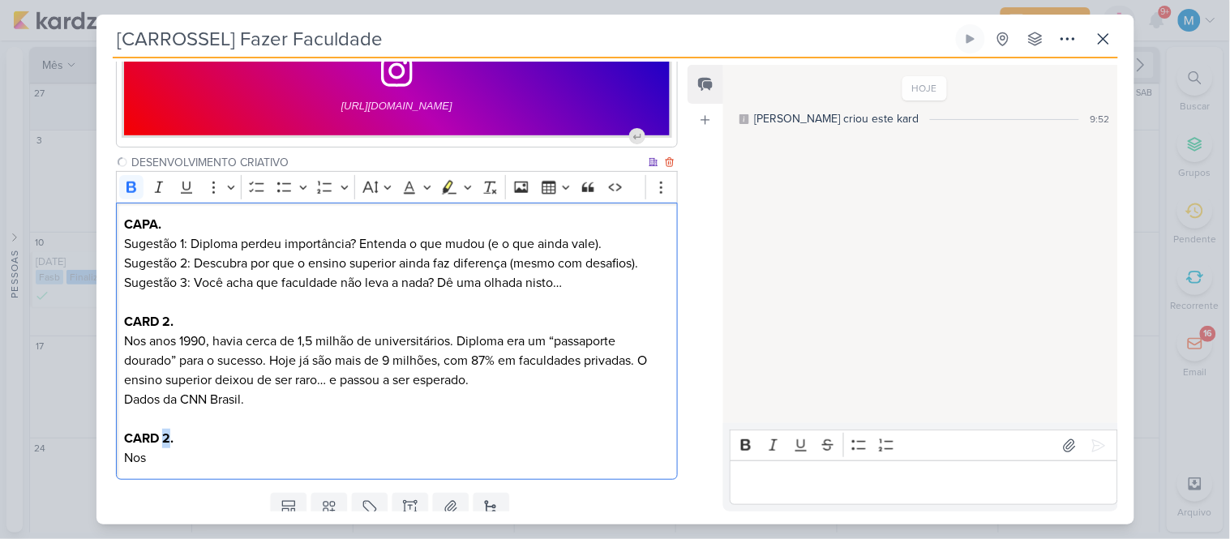
click at [168, 436] on strong "CARD 2." at bounding box center [148, 439] width 49 height 16
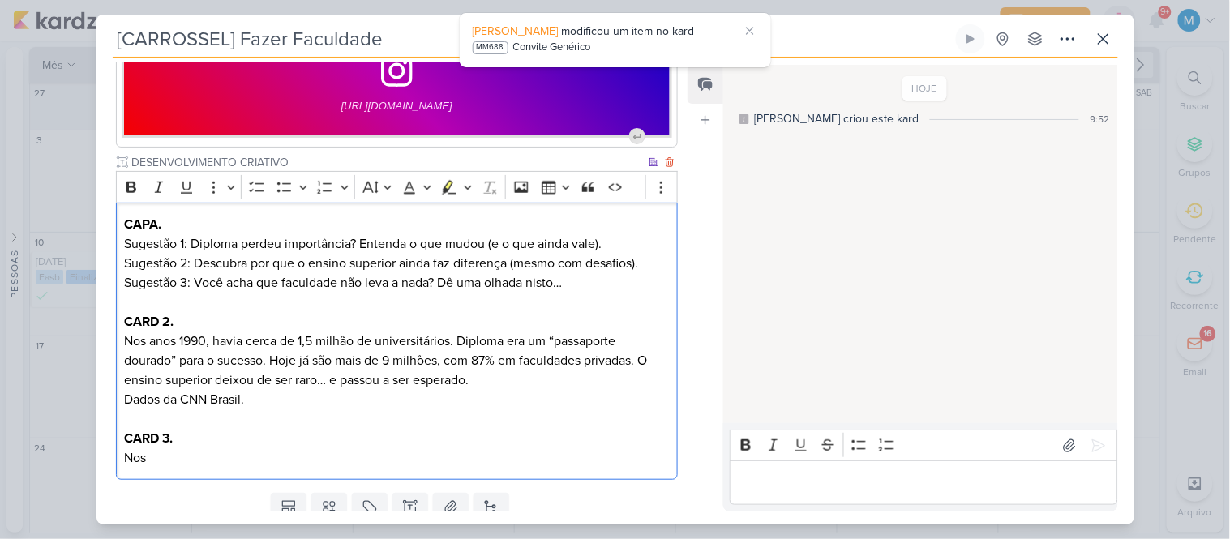
drag, startPoint x: 157, startPoint y: 452, endPoint x: 114, endPoint y: 452, distance: 43.0
click at [114, 452] on div "Parlare Marketing PROJETO Fasb Fase do Processo" at bounding box center [391, 190] width 589 height 591
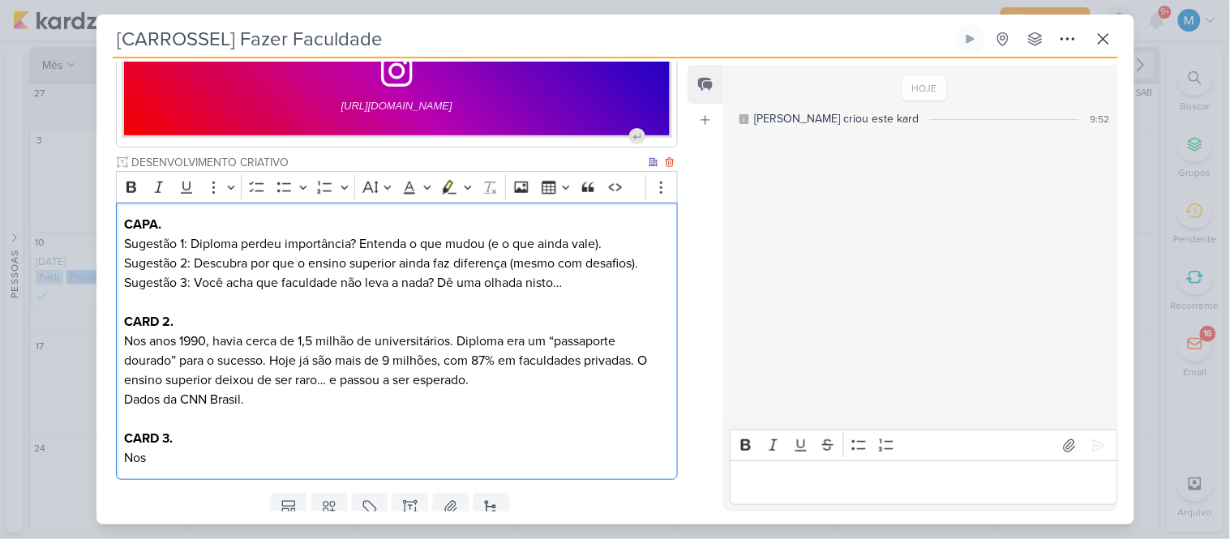
scroll to position [376, 0]
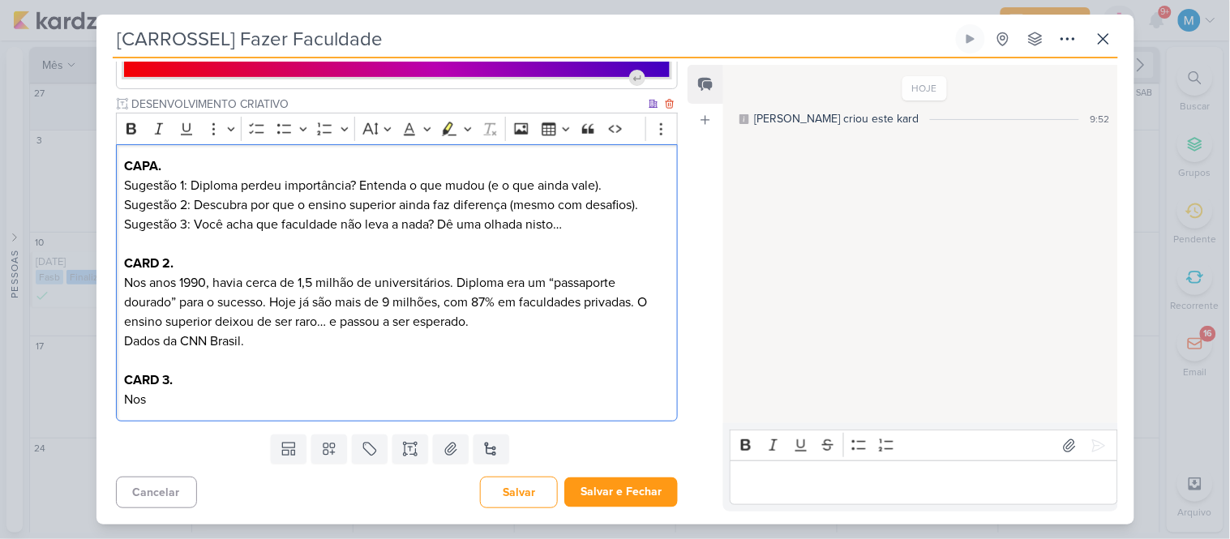
click at [225, 374] on p "CARD 3." at bounding box center [396, 380] width 545 height 19
click at [127, 401] on p "Nos" at bounding box center [396, 399] width 545 height 19
click at [221, 408] on p "Editor editing area: main" at bounding box center [396, 399] width 545 height 19
click at [219, 399] on p "Editor editing area: main" at bounding box center [396, 399] width 545 height 19
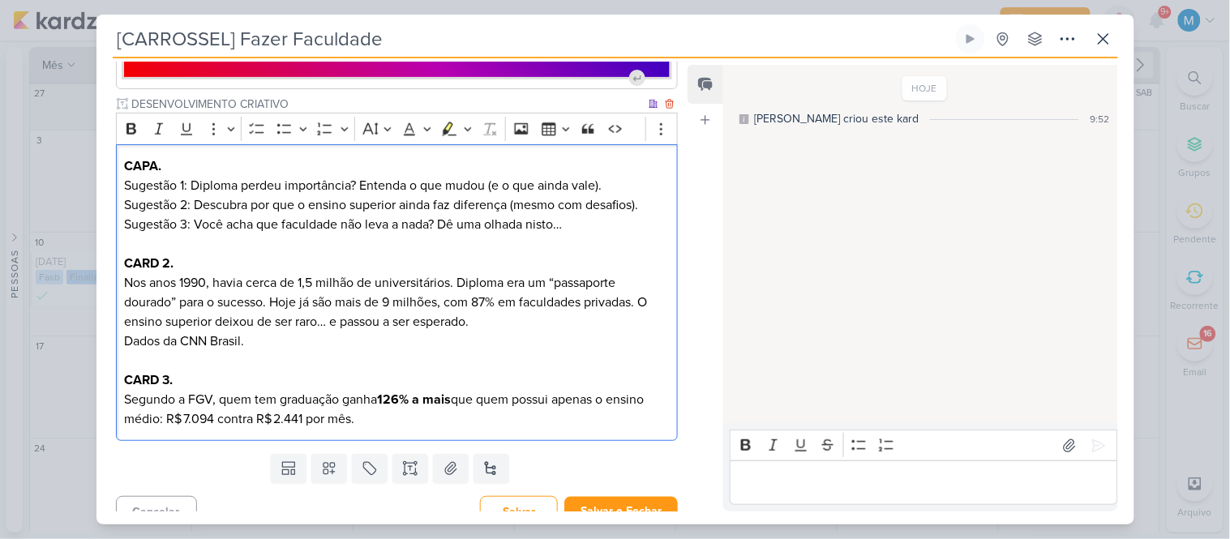
drag, startPoint x: 367, startPoint y: 423, endPoint x: 159, endPoint y: 423, distance: 208.5
click at [159, 423] on p "Segundo a FGV, quem tem graduação ganha 126% a mais que quem possui apenas o en…" at bounding box center [396, 409] width 545 height 39
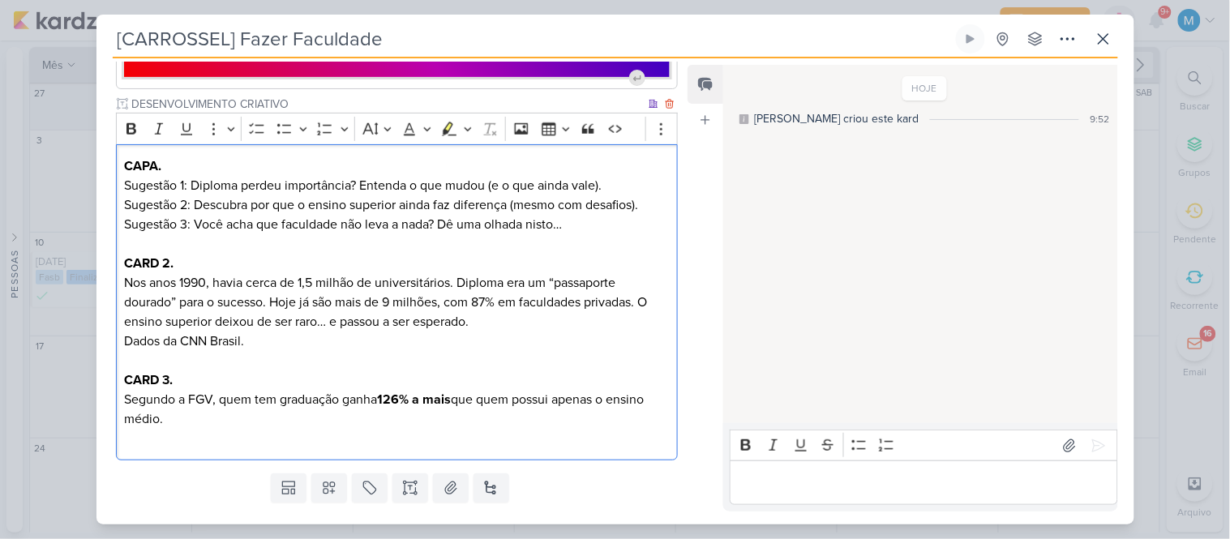
click at [158, 436] on p "Editor editing area: main" at bounding box center [396, 438] width 545 height 19
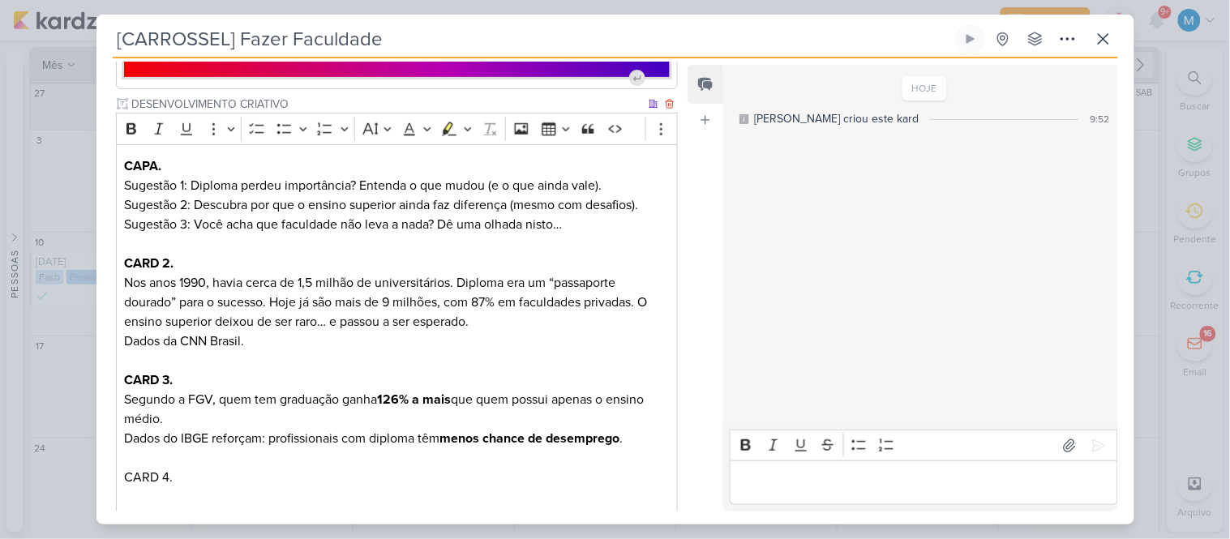
click at [157, 498] on p "Editor editing area: main" at bounding box center [396, 496] width 545 height 19
click at [156, 499] on p "Editor editing area: main" at bounding box center [396, 496] width 545 height 19
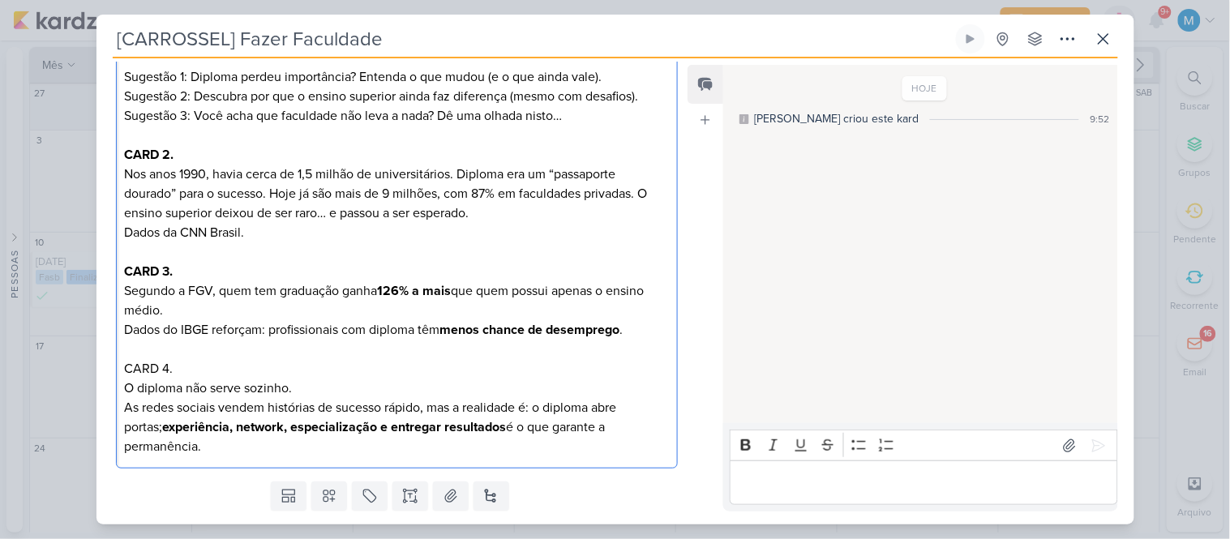
scroll to position [517, 0]
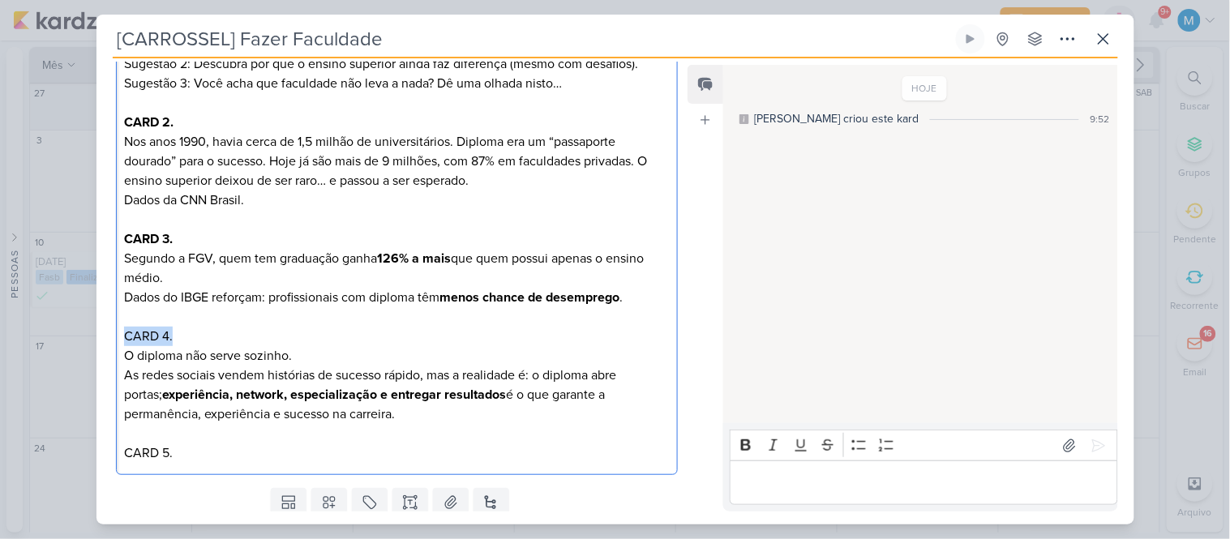
drag, startPoint x: 195, startPoint y: 330, endPoint x: 88, endPoint y: 337, distance: 107.3
click at [88, 337] on div "[CARROSSEL] Fazer Faculdade Criado por mim" at bounding box center [615, 269] width 1230 height 539
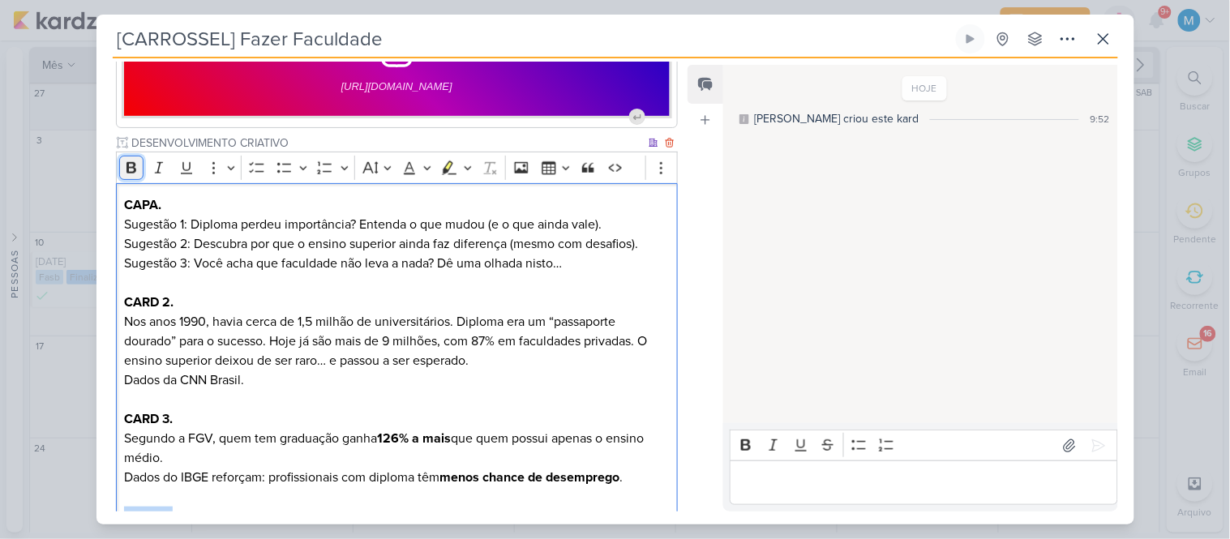
click at [135, 162] on icon "Editor toolbar" at bounding box center [131, 168] width 16 height 16
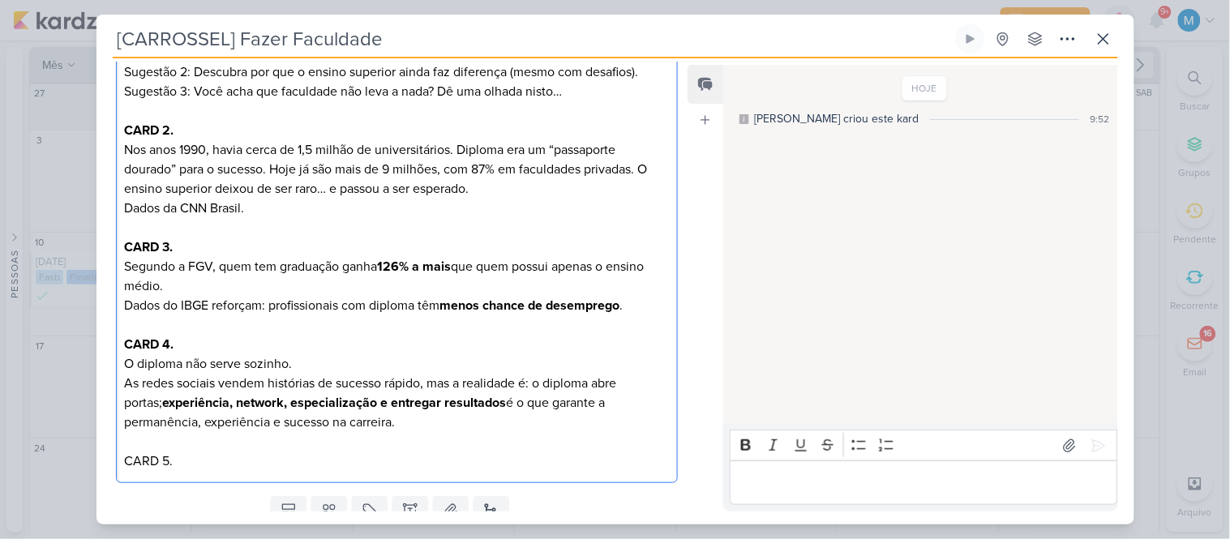
scroll to position [517, 0]
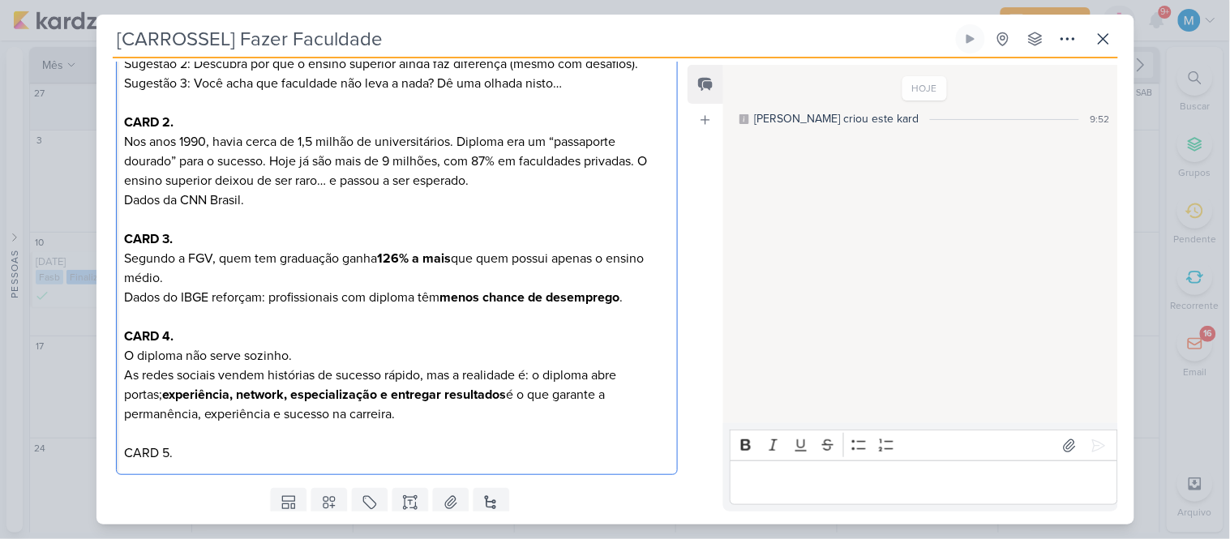
click at [179, 450] on p "CARD 5." at bounding box center [396, 453] width 545 height 19
click at [166, 474] on p "Editor editing area: main" at bounding box center [396, 472] width 545 height 19
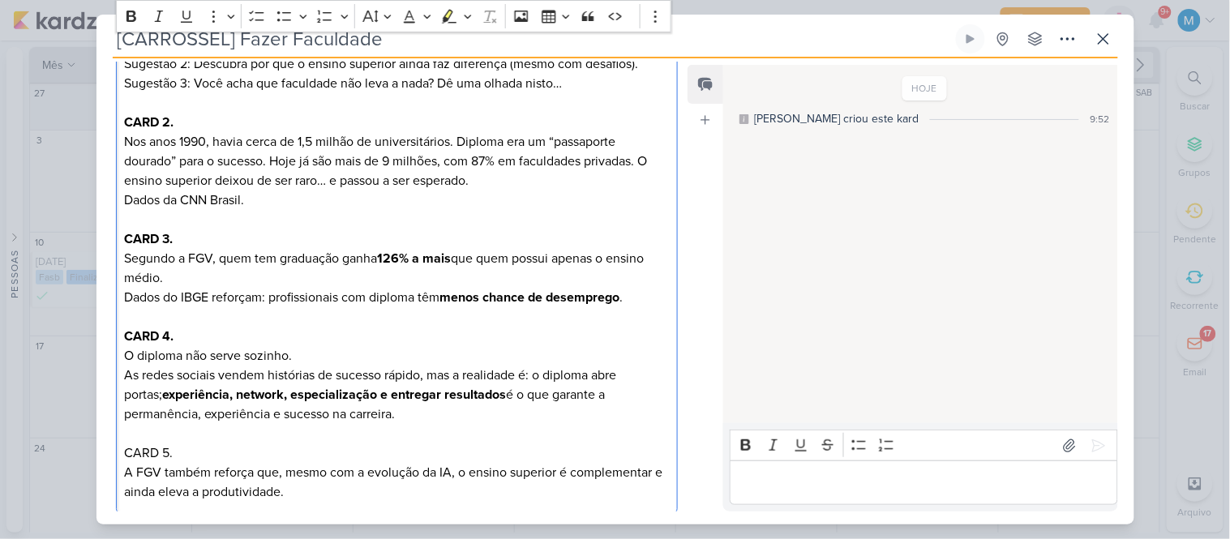
scroll to position [608, 0]
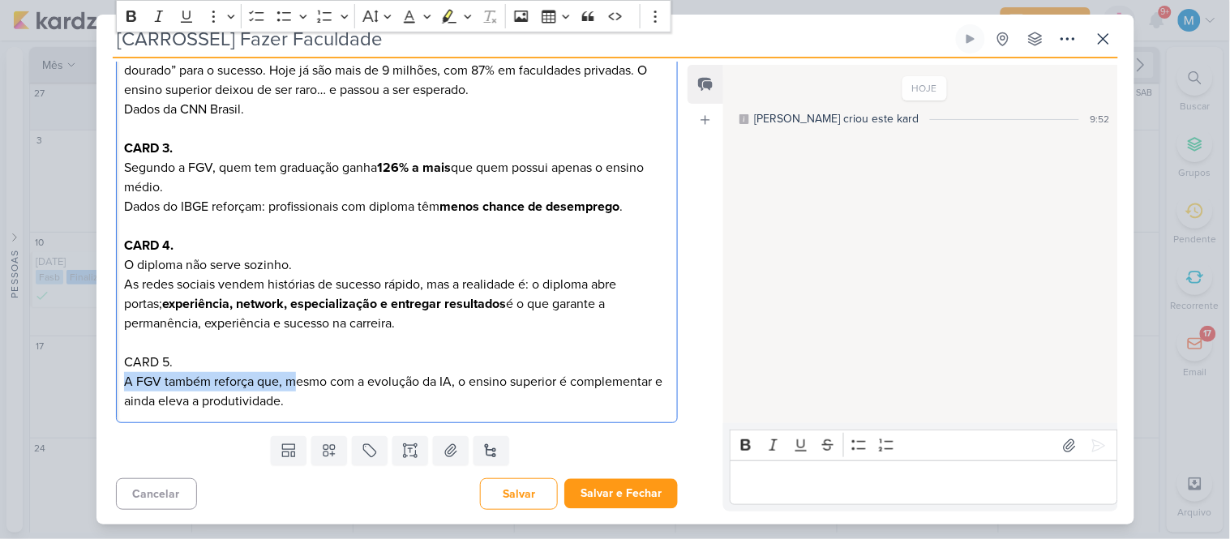
drag, startPoint x: 124, startPoint y: 382, endPoint x: 297, endPoint y: 374, distance: 173.0
click at [294, 376] on p "A FGV também reforça que, mesmo com a evolução da IA, o ensino superior é compl…" at bounding box center [396, 391] width 545 height 39
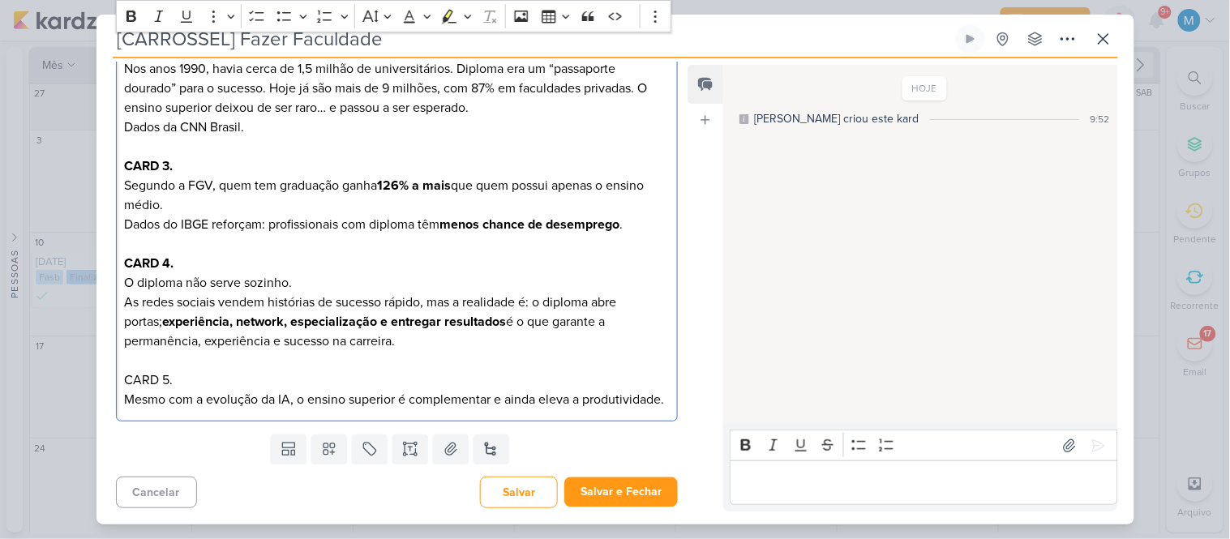
click at [444, 390] on p "Mesmo com a evolução da IA, o ensino superior é complementar e ainda eleva a pr…" at bounding box center [396, 399] width 545 height 19
click at [646, 400] on p "Mesmo com a evolução da IA, o ensino superior é essencial e ainda eleva a produ…" at bounding box center [396, 399] width 545 height 19
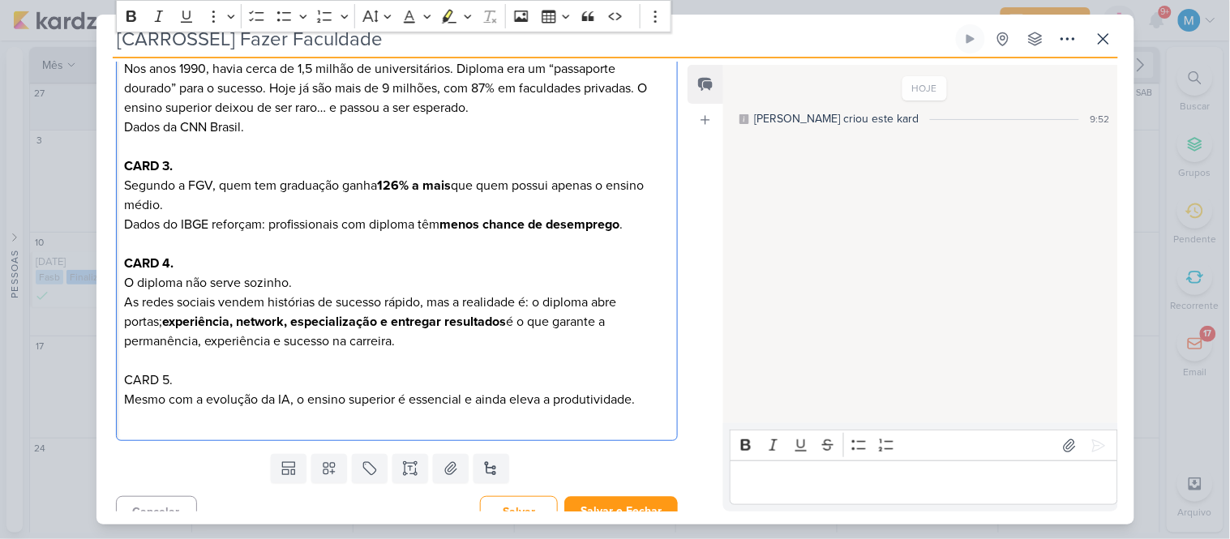
scroll to position [608, 0]
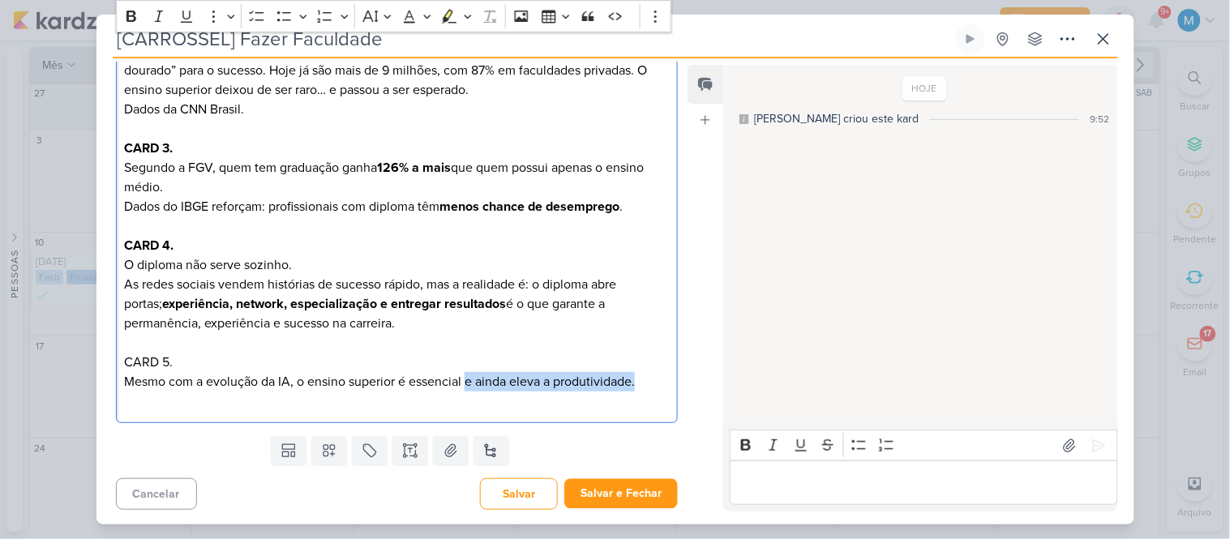
drag, startPoint x: 466, startPoint y: 383, endPoint x: 644, endPoint y: 392, distance: 177.9
click at [643, 388] on p "Mesmo com a evolução da IA, o ensino superior é essencial e ainda eleva a produ…" at bounding box center [396, 381] width 545 height 19
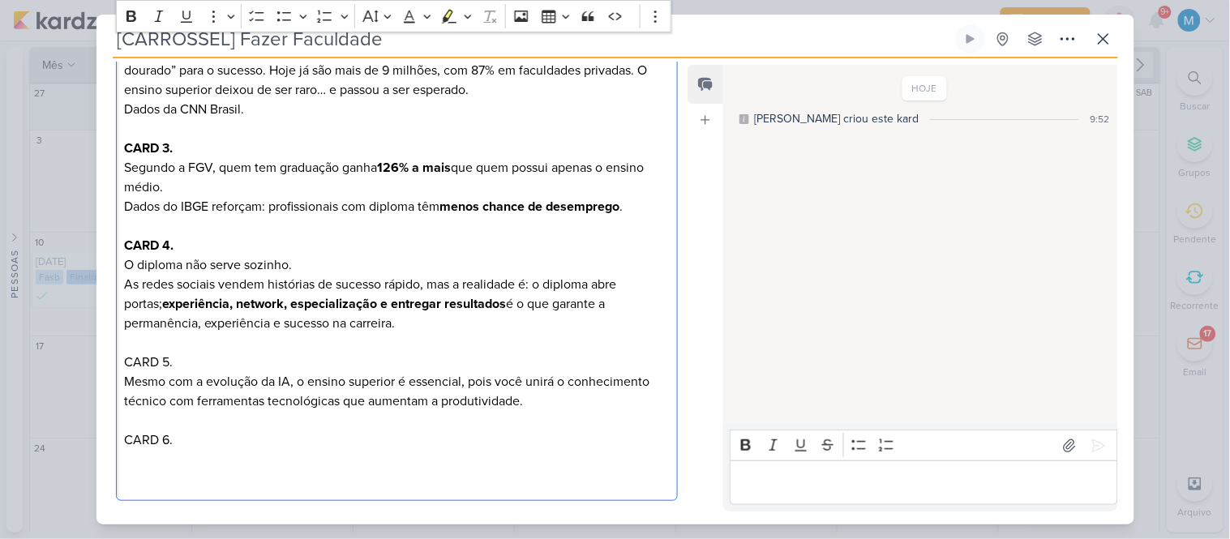
click at [163, 457] on p "Editor editing area: main" at bounding box center [396, 459] width 545 height 19
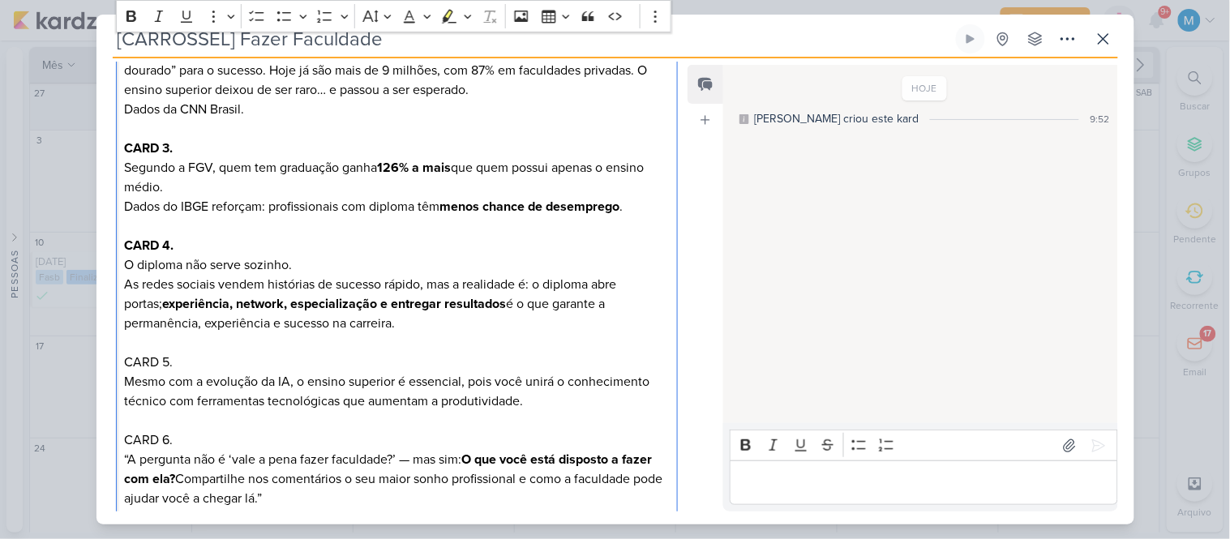
click at [134, 456] on p "“A pergunta não é ‘vale a pena fazer faculdade?’ — mas sim: O que você está dis…" at bounding box center [396, 479] width 545 height 58
click at [131, 456] on div "CAPA. Sugestão 1: Diploma perdeu importância? Entenda o que mudou (e o que aind…" at bounding box center [397, 226] width 563 height 629
drag, startPoint x: 191, startPoint y: 458, endPoint x: 217, endPoint y: 500, distance: 48.8
click at [191, 459] on p "A pergunta não é ‘vale a pena fazer faculdade?’ — mas sim: O que você está disp…" at bounding box center [396, 479] width 545 height 58
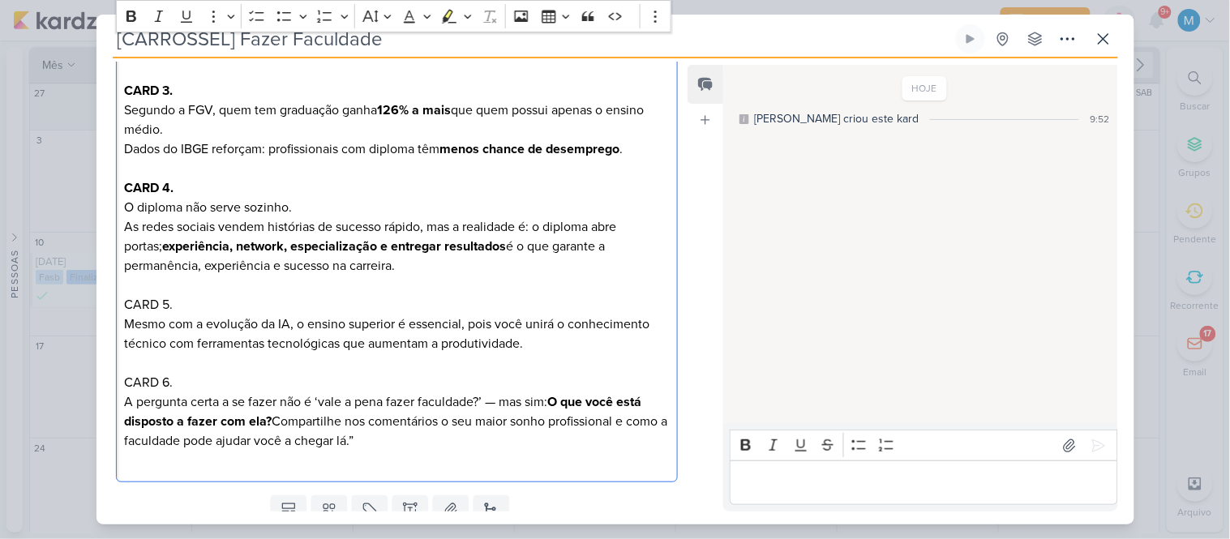
scroll to position [698, 0]
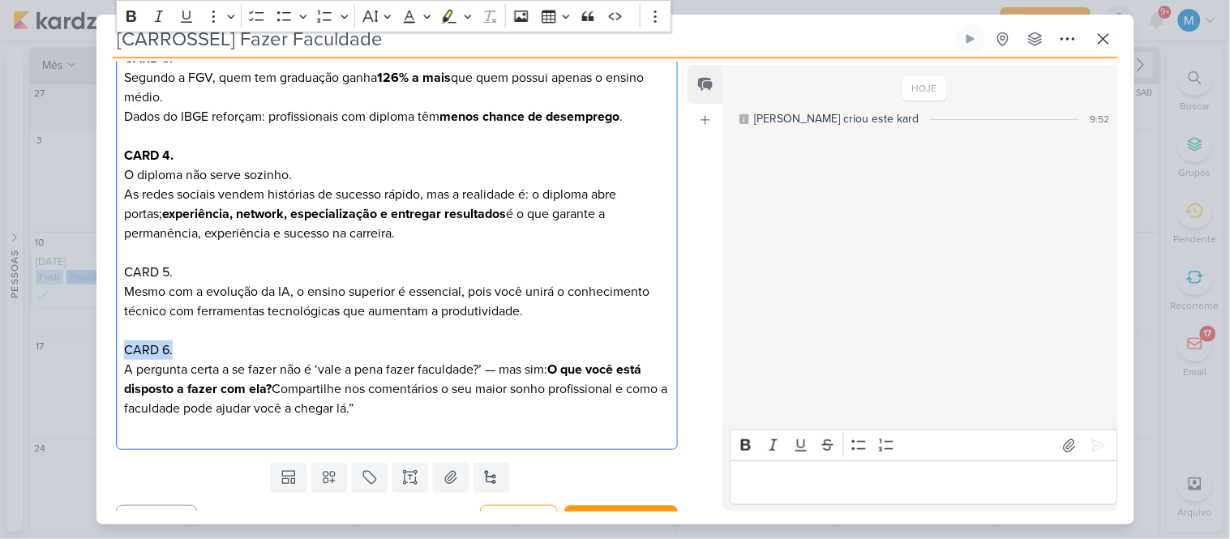
drag, startPoint x: 179, startPoint y: 354, endPoint x: 93, endPoint y: 330, distance: 89.4
click at [89, 345] on div "[CARROSSEL] Fazer Faculdade Criado por mim" at bounding box center [615, 269] width 1230 height 539
click at [131, 14] on icon "Editor toolbar" at bounding box center [131, 16] width 16 height 16
drag, startPoint x: 182, startPoint y: 268, endPoint x: 34, endPoint y: 254, distance: 148.3
click at [35, 257] on div "[CARROSSEL] Fazer Faculdade Criado por mim" at bounding box center [615, 269] width 1230 height 539
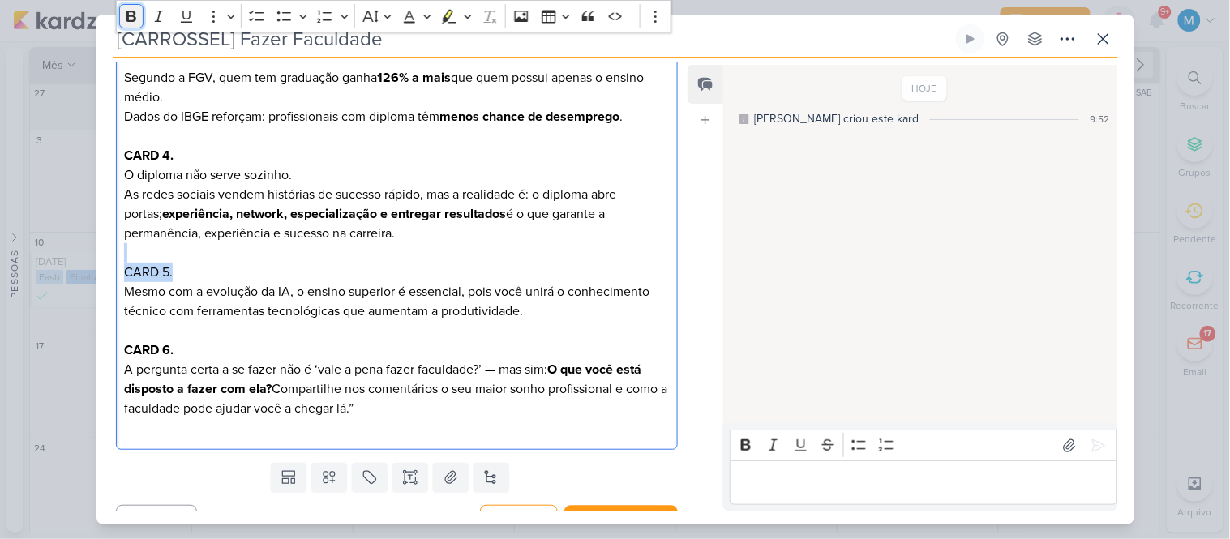
click at [138, 15] on icon "Editor toolbar" at bounding box center [131, 16] width 16 height 16
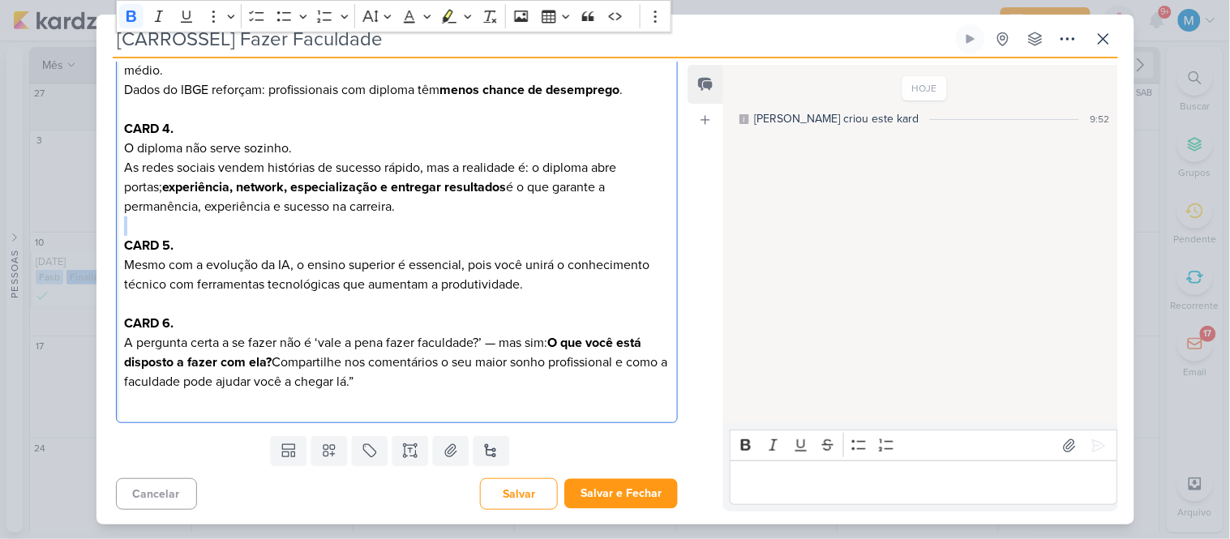
scroll to position [727, 0]
click at [529, 406] on p "Editor editing area: main" at bounding box center [396, 399] width 545 height 19
click at [474, 380] on p "A pergunta certa a se fazer não é ‘vale a pena fazer faculdade?’ — mas sim: O q…" at bounding box center [396, 361] width 545 height 58
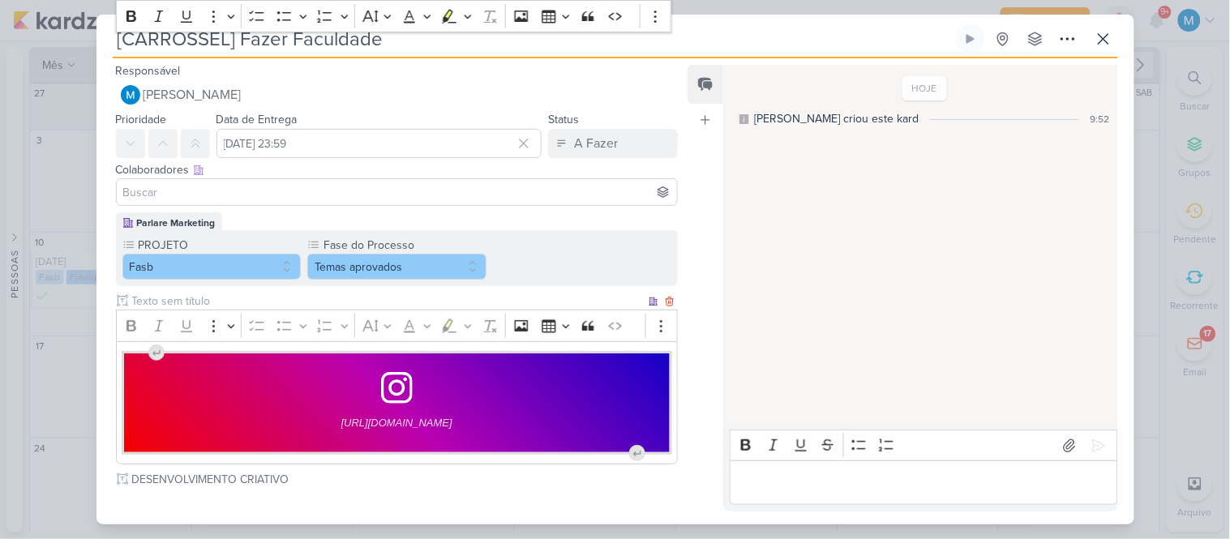
scroll to position [0, 0]
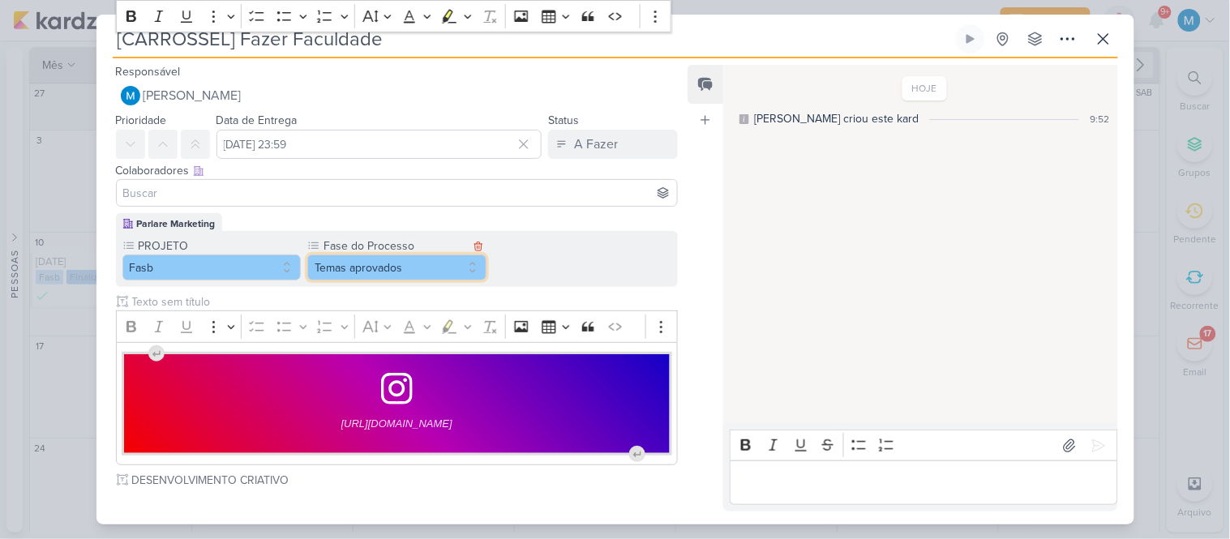
click at [430, 264] on button "Temas aprovados" at bounding box center [396, 268] width 179 height 26
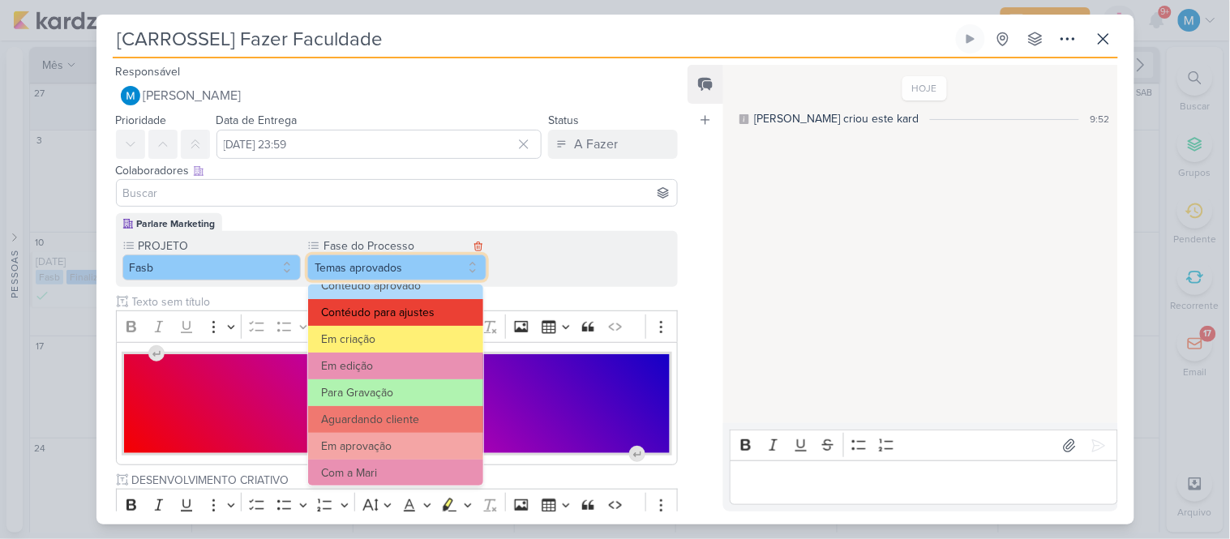
scroll to position [156, 0]
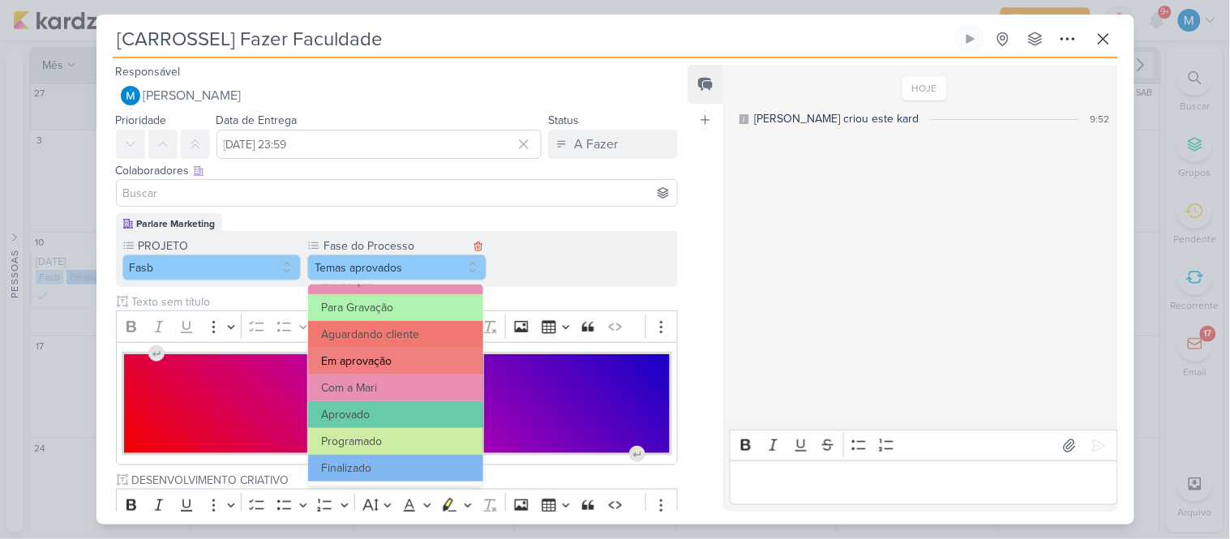
click at [414, 355] on button "Em aprovação" at bounding box center [395, 361] width 175 height 27
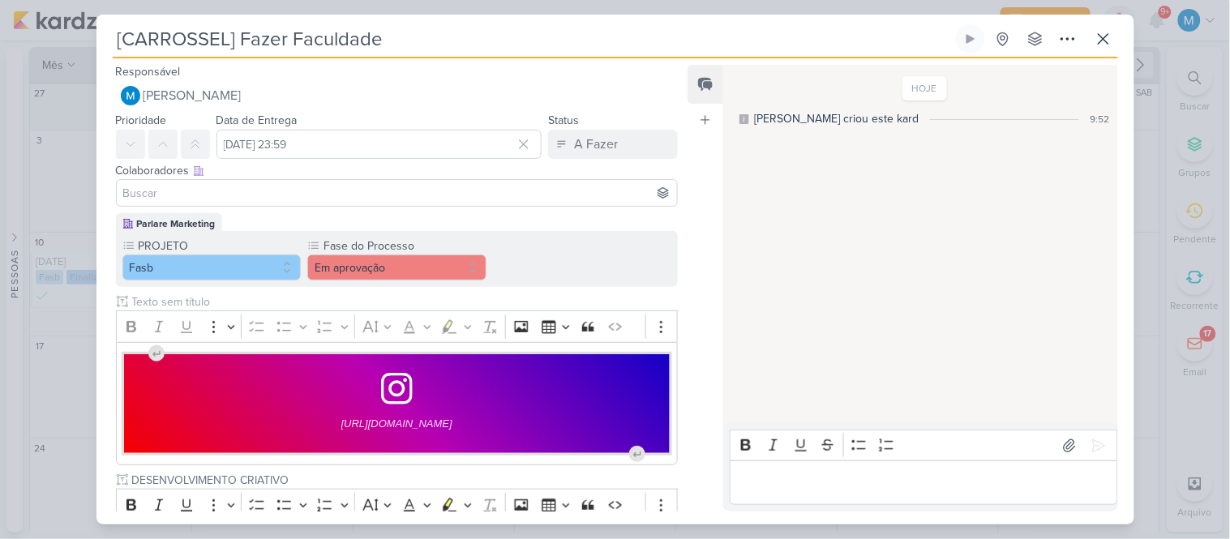
click at [290, 189] on input at bounding box center [397, 192] width 555 height 19
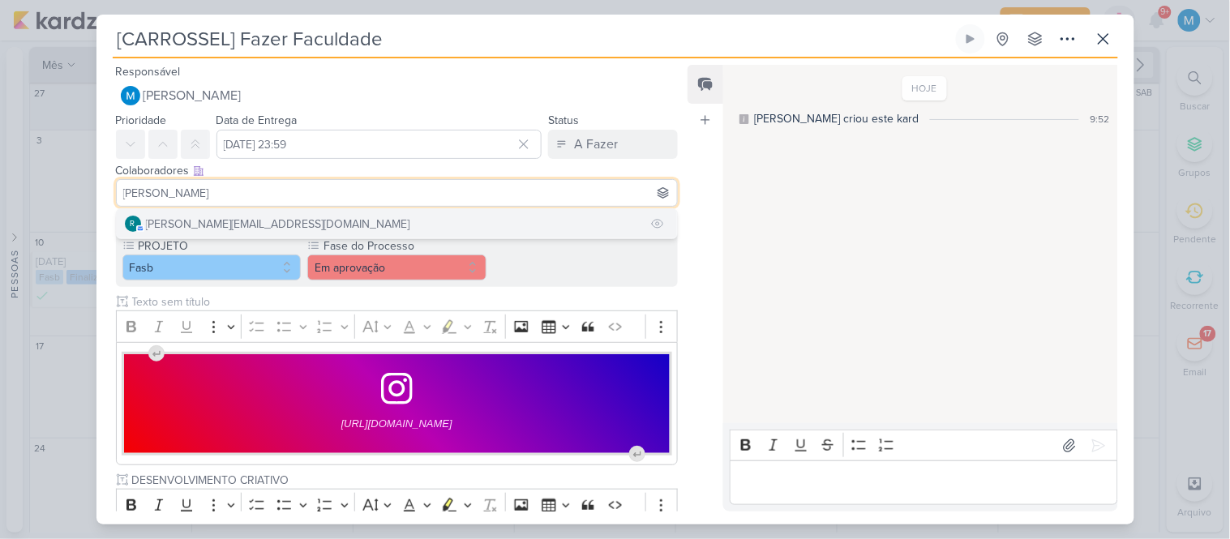
type input "[PERSON_NAME]"
click at [295, 221] on button "r [PERSON_NAME][EMAIL_ADDRESS][DOMAIN_NAME]" at bounding box center [397, 223] width 561 height 29
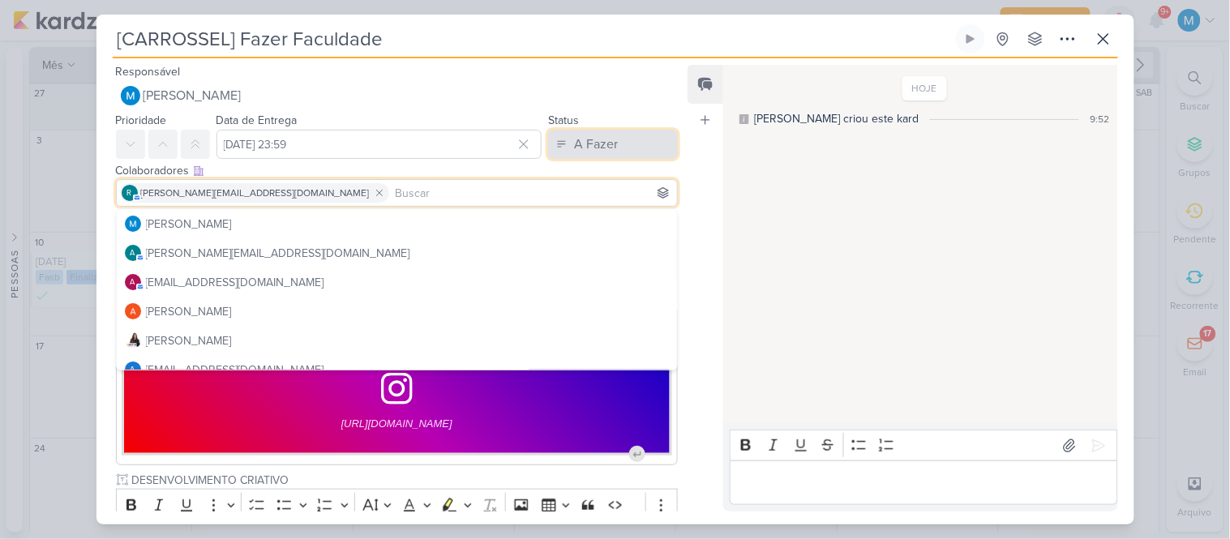
click at [638, 147] on button "A Fazer" at bounding box center [613, 144] width 130 height 29
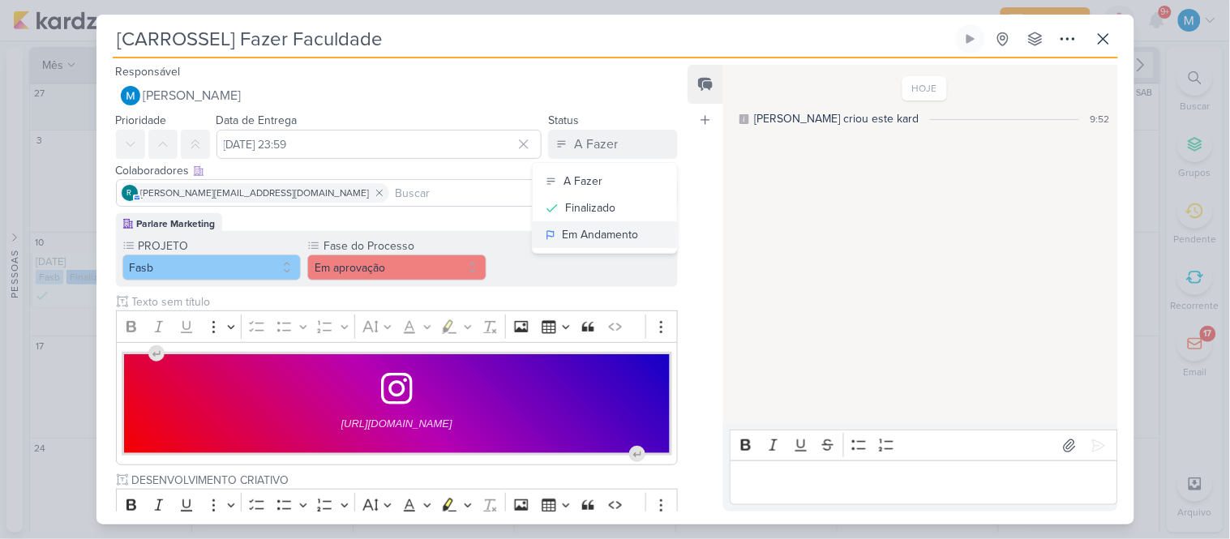
click at [633, 234] on div "Em Andamento" at bounding box center [600, 234] width 76 height 17
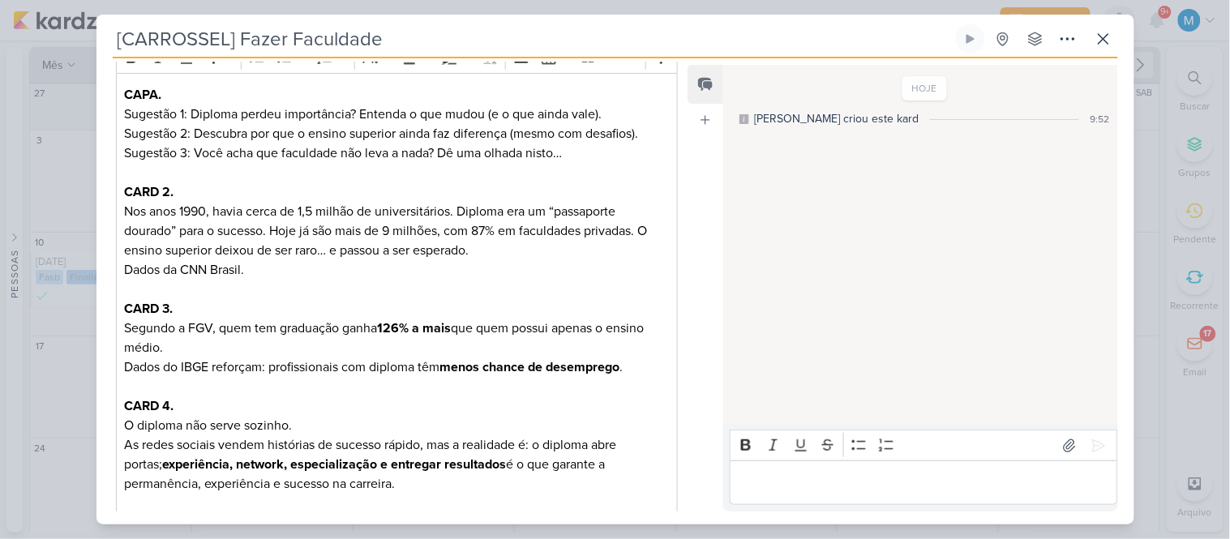
scroll to position [450, 0]
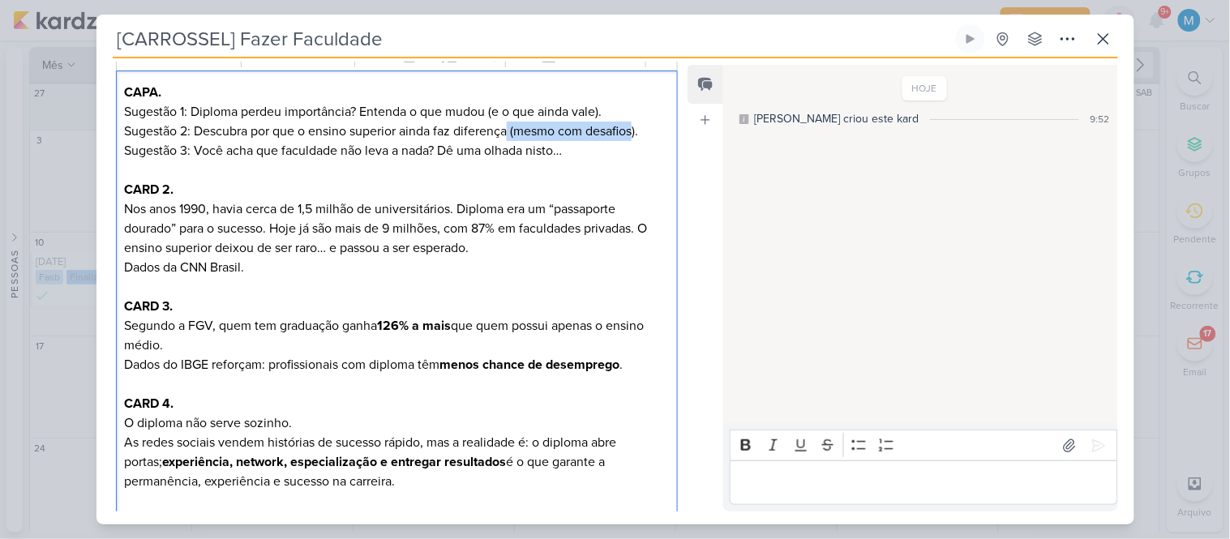
drag, startPoint x: 639, startPoint y: 134, endPoint x: 513, endPoint y: 136, distance: 125.7
click at [513, 136] on p "Sugestão 2: Descubra por que o ensino superior ainda faz diferença (mesmo com d…" at bounding box center [396, 131] width 545 height 19
click at [511, 250] on p "Nos anos 1990, havia cerca de 1,5 milhão de universitários. Diploma era um “pas…" at bounding box center [396, 229] width 545 height 58
click at [417, 244] on p "Nos anos 1990, havia cerca de 1,5 milhão de universitários. Diploma era um “pas…" at bounding box center [396, 229] width 545 height 58
click at [171, 339] on p "Segundo a FGV, quem tem graduação ganha 126% a mais que quem possui apenas o en…" at bounding box center [396, 335] width 545 height 39
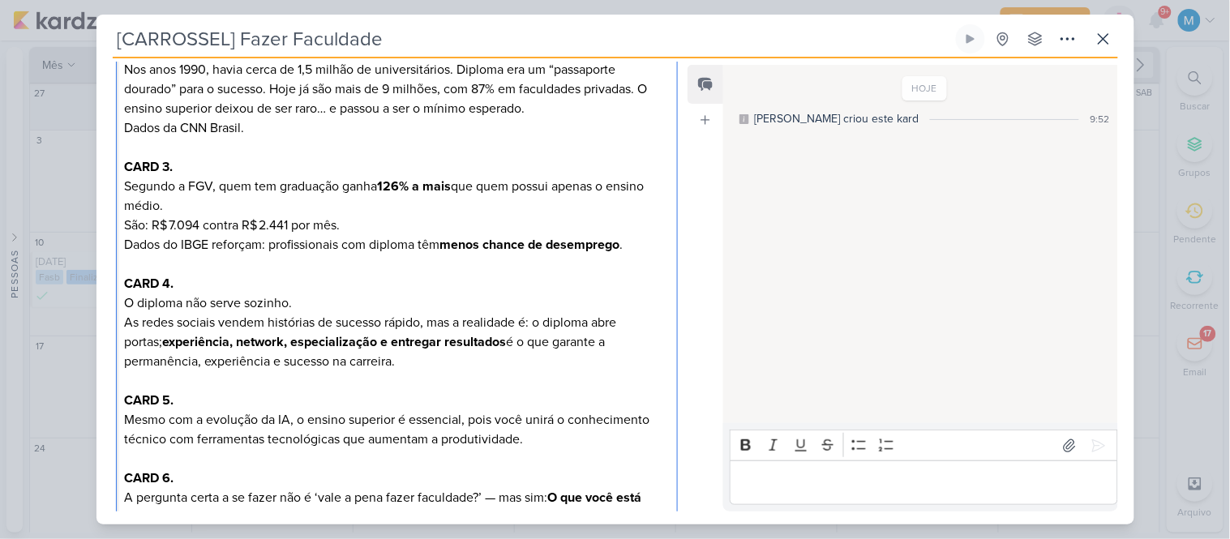
scroll to position [630, 0]
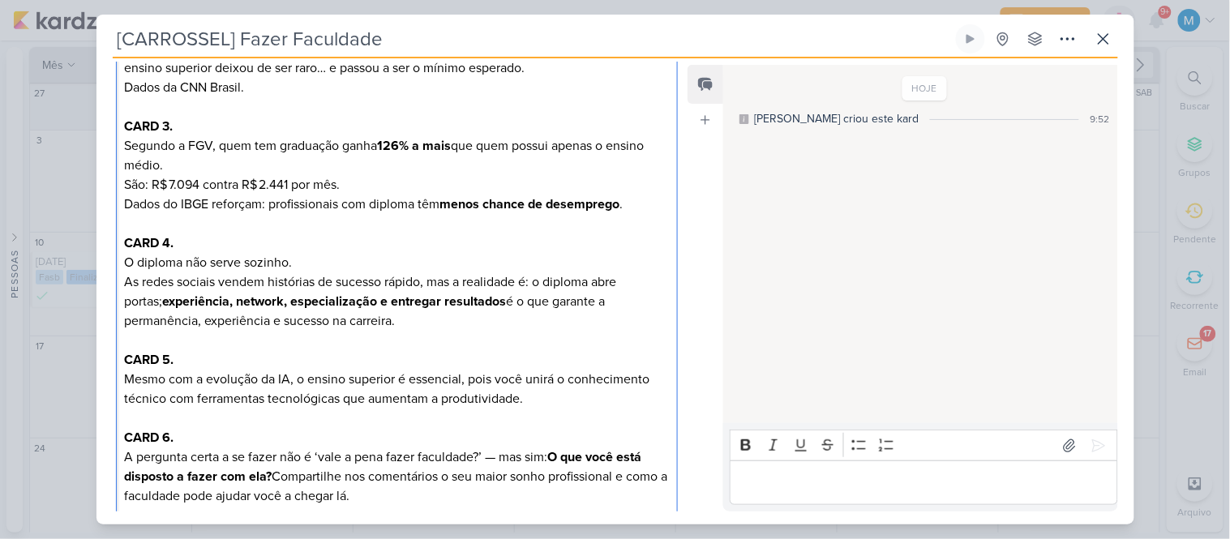
click at [257, 262] on p "O diploma não serve sozinho." at bounding box center [396, 262] width 545 height 19
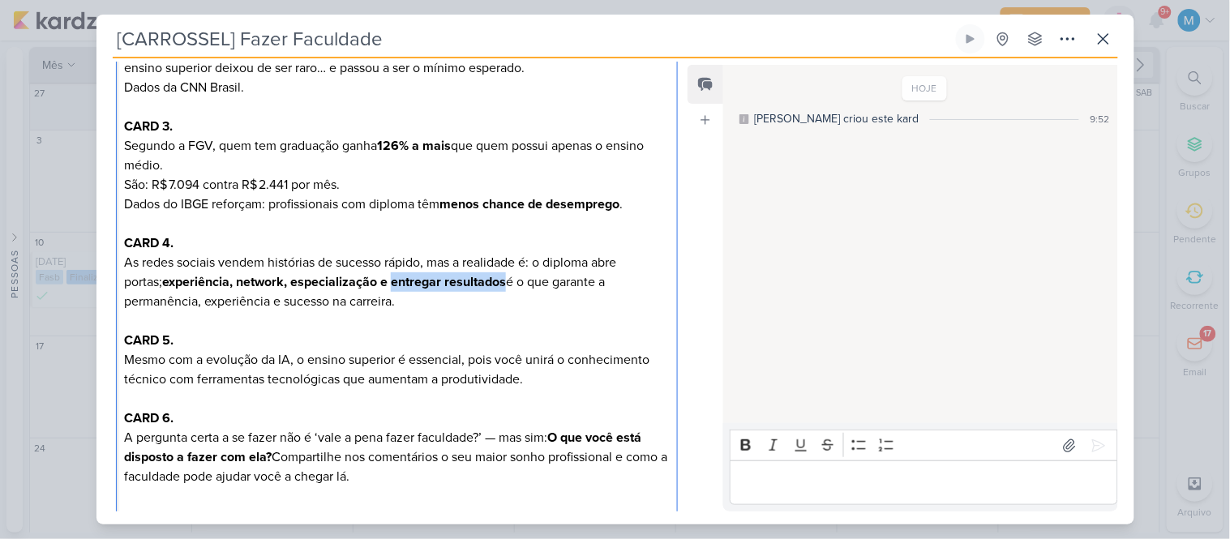
drag, startPoint x: 393, startPoint y: 279, endPoint x: 508, endPoint y: 277, distance: 114.4
click at [506, 277] on strong "experiência, network, especialização e entregar resultados" at bounding box center [334, 282] width 344 height 16
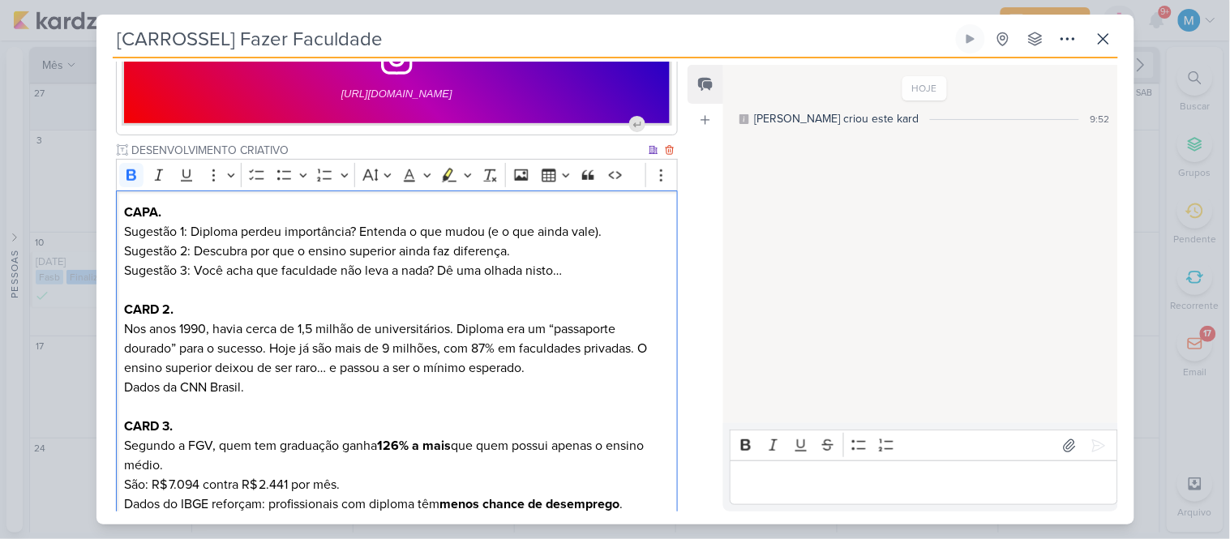
scroll to position [270, 0]
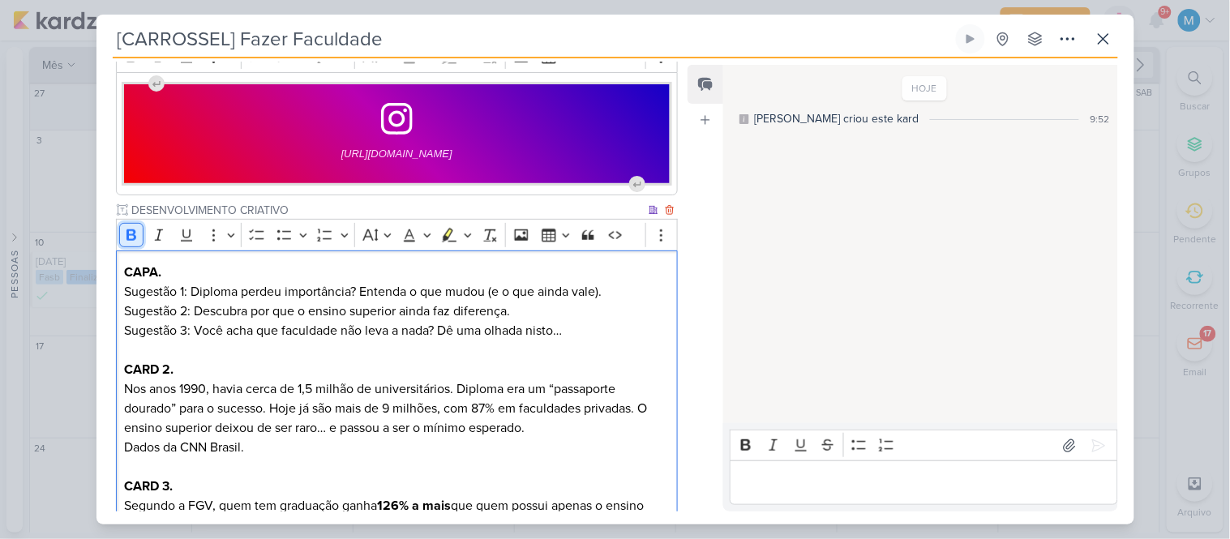
click at [139, 233] on icon "Editor toolbar" at bounding box center [131, 235] width 16 height 16
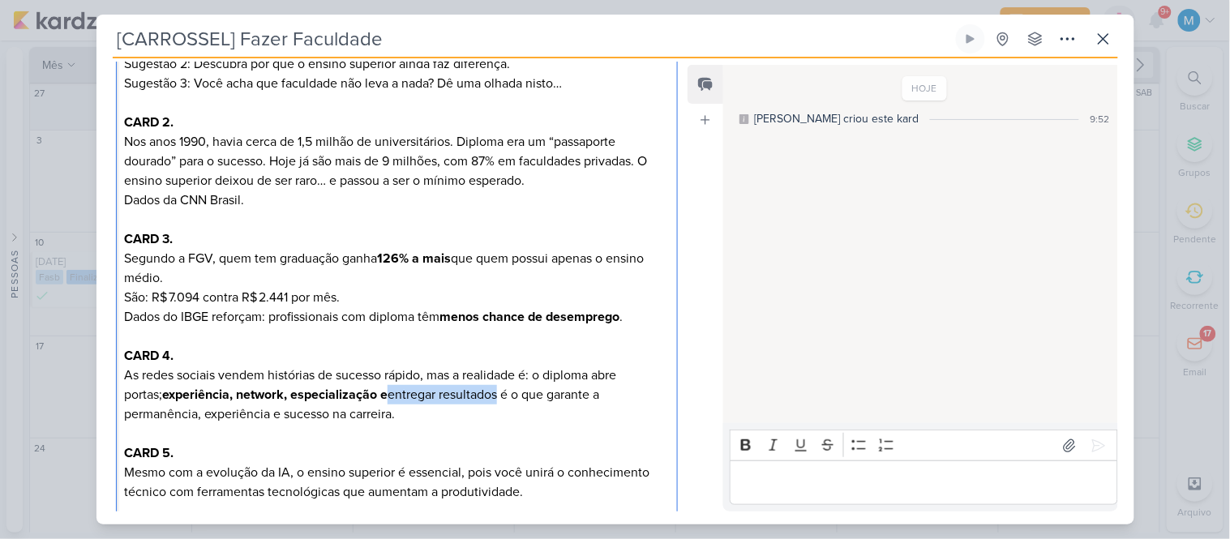
scroll to position [540, 0]
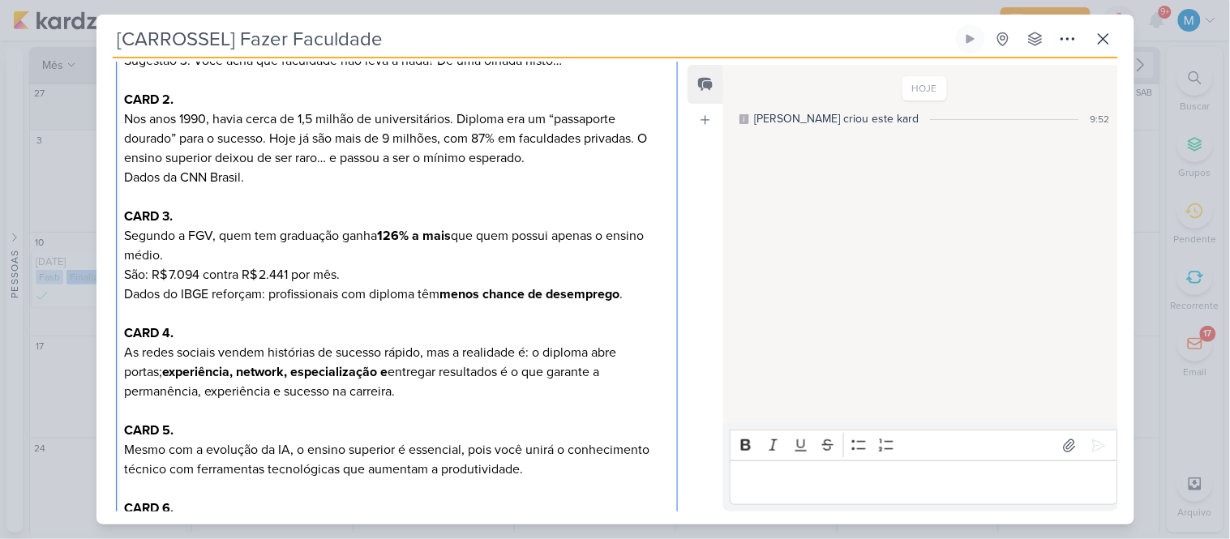
click at [474, 423] on p "CARD 5." at bounding box center [396, 430] width 545 height 19
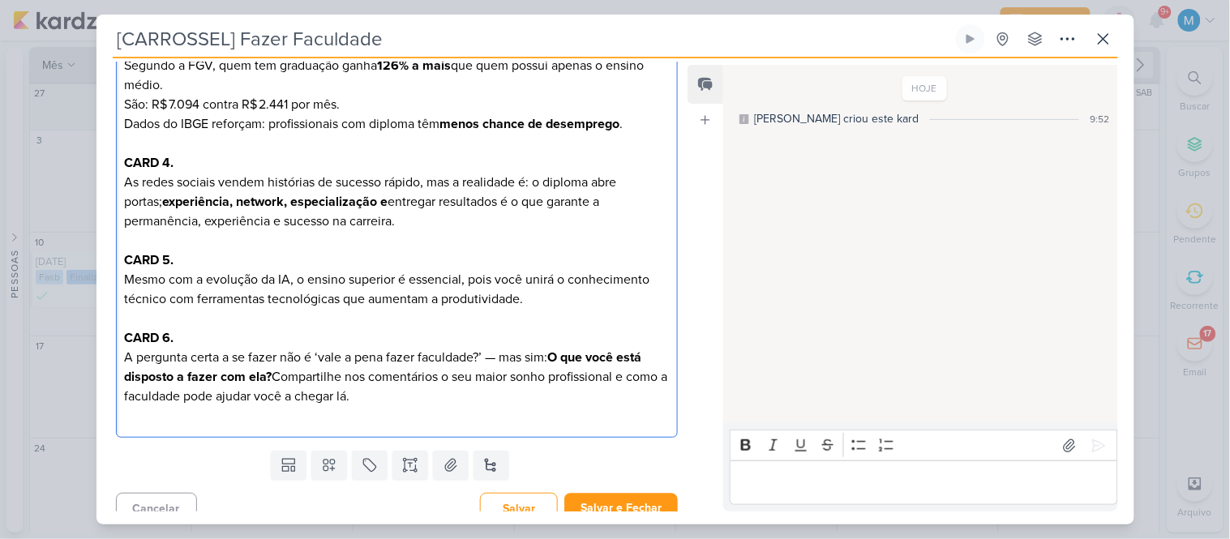
scroll to position [727, 0]
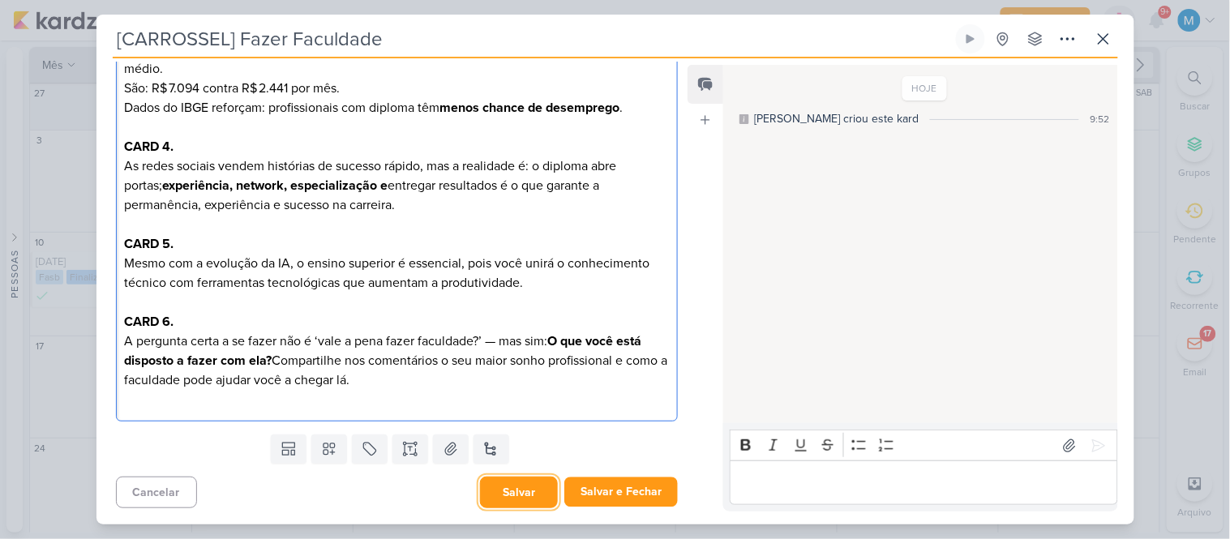
click at [522, 501] on button "Salvar" at bounding box center [519, 493] width 78 height 32
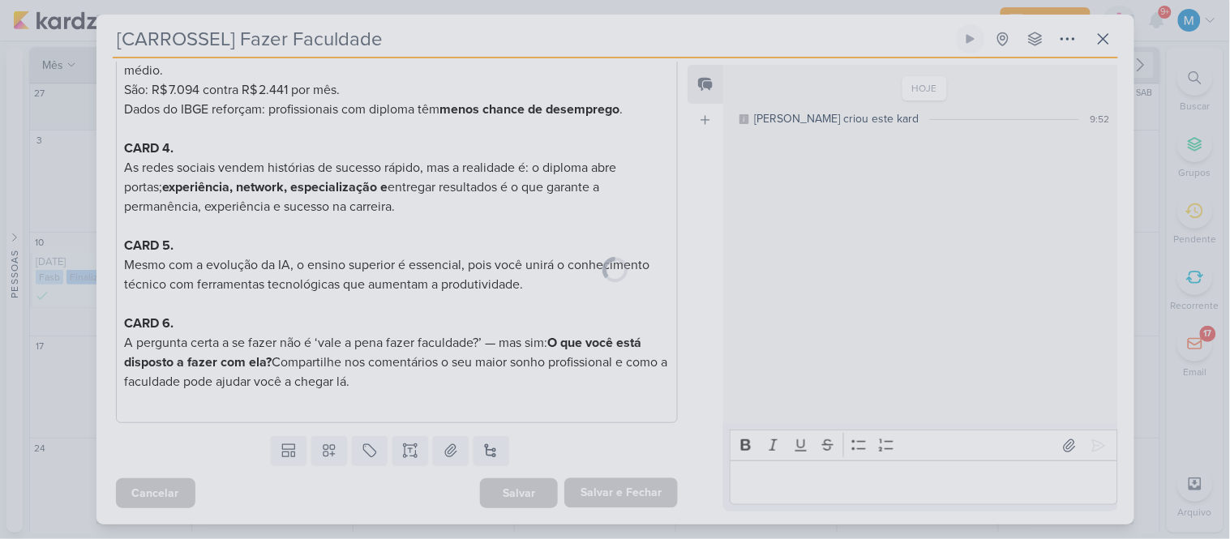
scroll to position [725, 0]
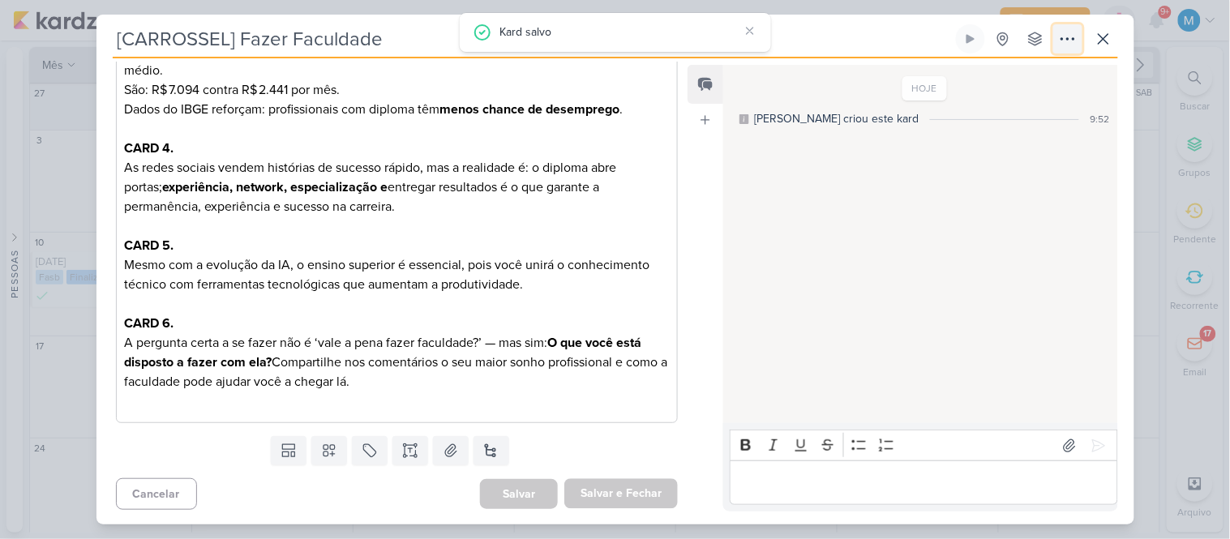
click at [1068, 42] on icon at bounding box center [1067, 38] width 19 height 19
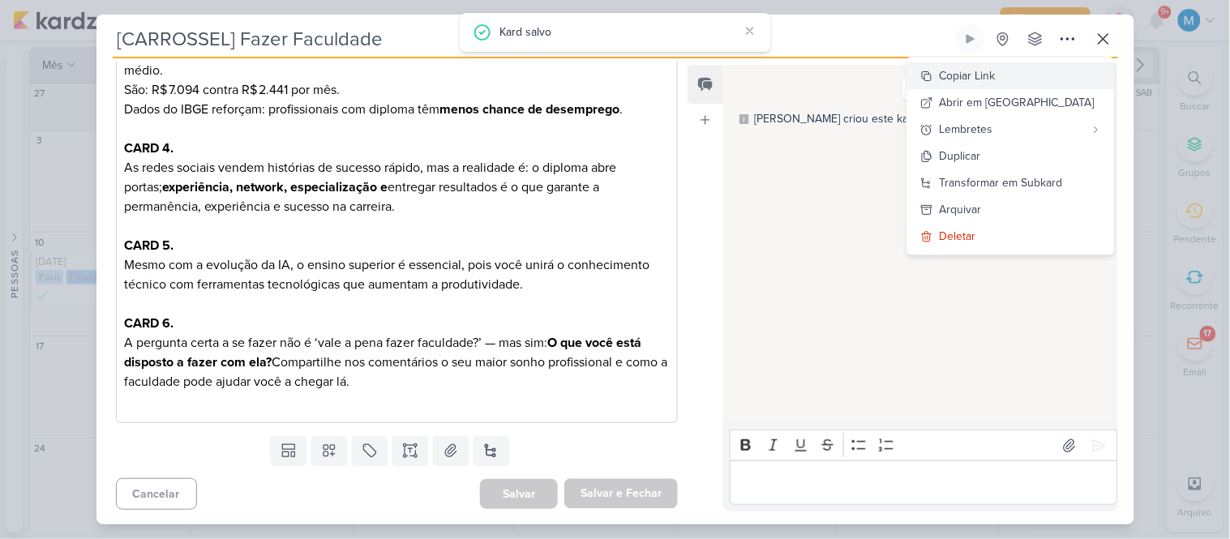
click at [996, 79] on div "Copiar Link" at bounding box center [968, 75] width 56 height 17
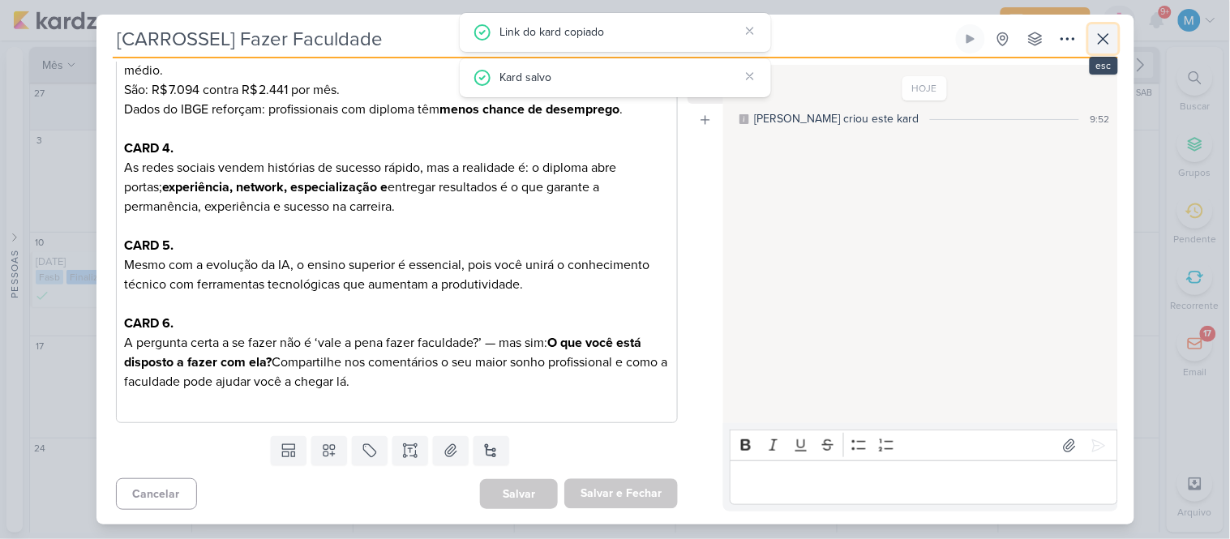
click at [1104, 37] on icon at bounding box center [1103, 38] width 19 height 19
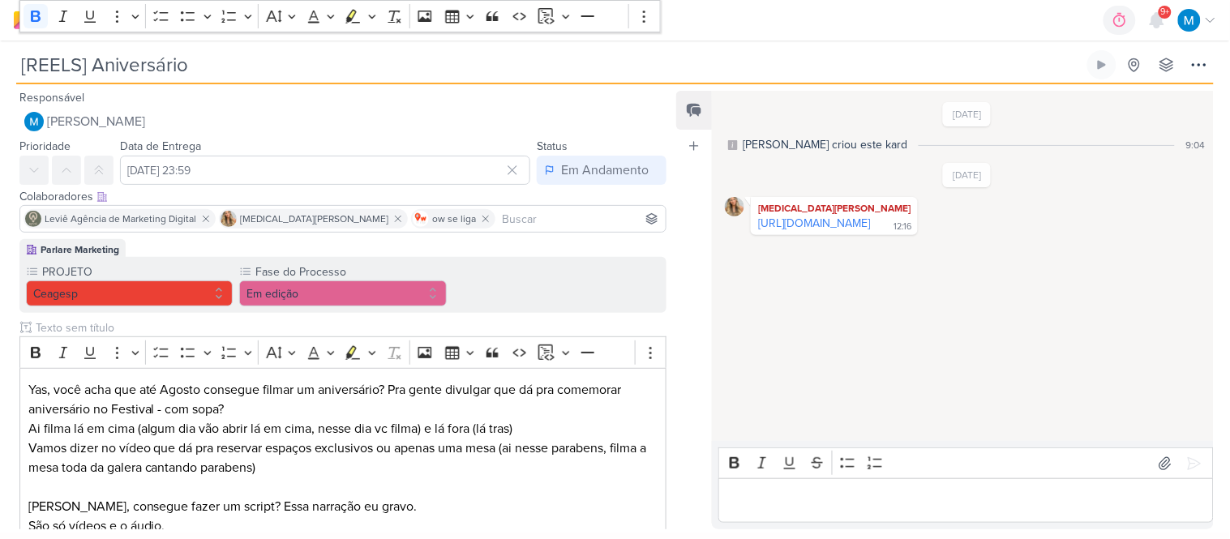
drag, startPoint x: 89, startPoint y: 455, endPoint x: 0, endPoint y: 11, distance: 452.5
click at [0, 11] on body "1.99.0 0h0m Sessão desligada... Hoje 0h0m Semana 0h0m Mês 0h0m" at bounding box center [615, 266] width 1230 height 533
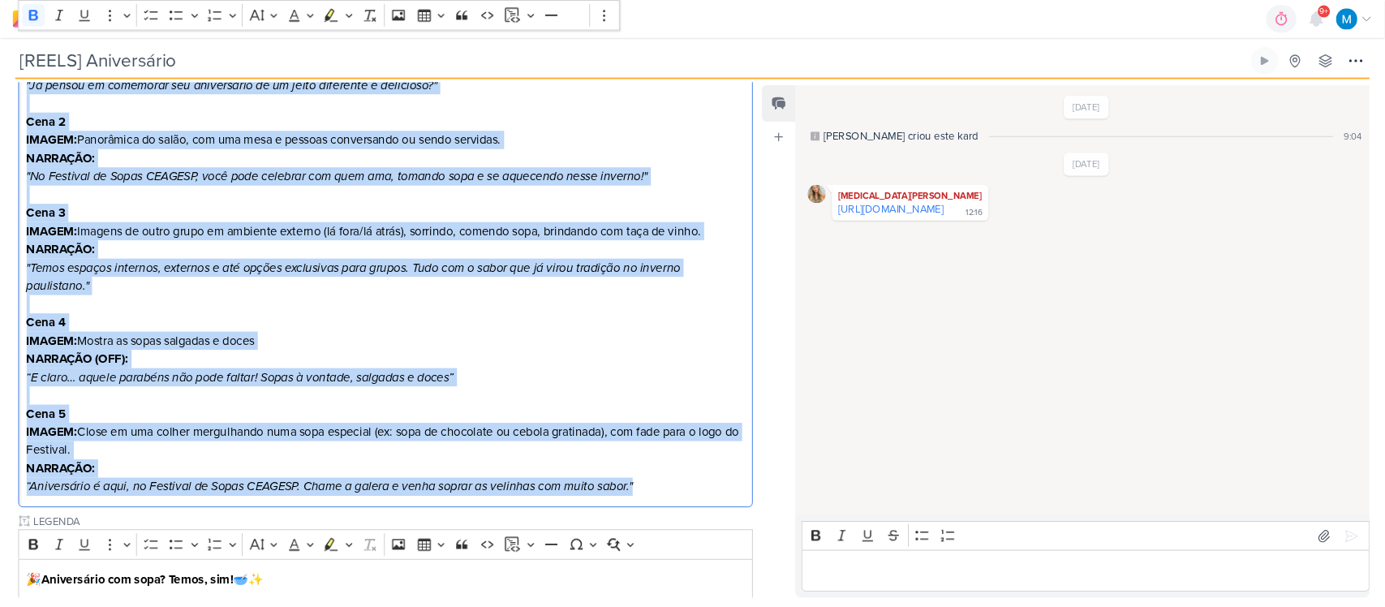
scroll to position [594, 0]
